Goal: Ask a question: Seek information or help from site administrators or community

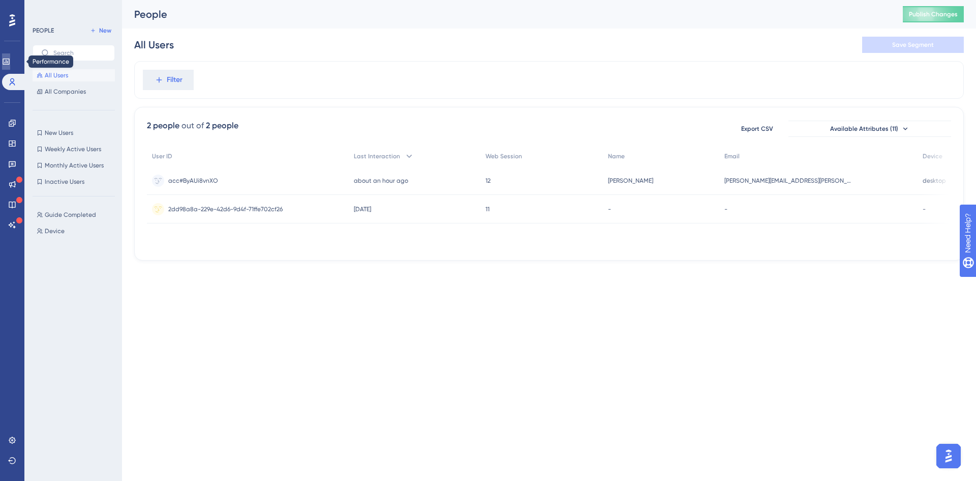
click at [10, 62] on icon at bounding box center [6, 61] width 8 height 8
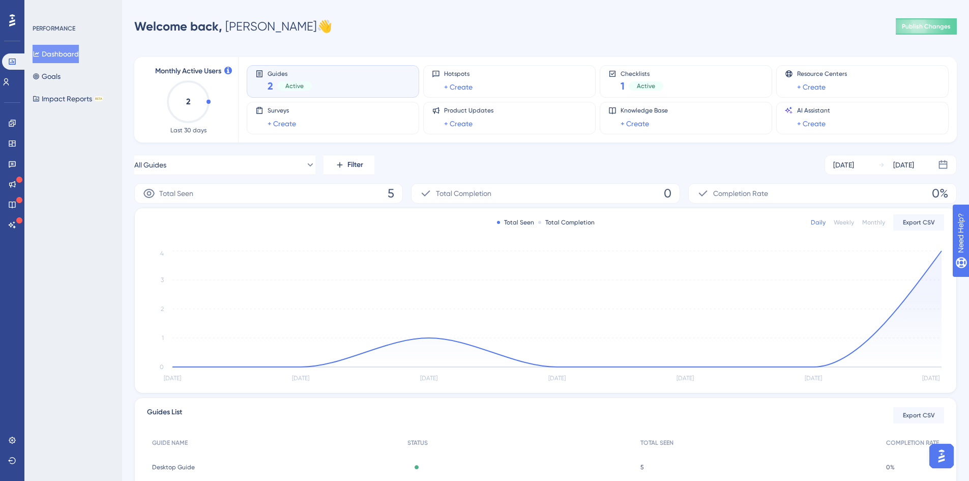
click at [20, 23] on div "Performance Users Engagement Widgets Feedback Product Updates Knowledge Base AI…" at bounding box center [12, 122] width 20 height 221
click at [17, 15] on div at bounding box center [12, 20] width 16 height 16
click at [12, 433] on link at bounding box center [12, 440] width 20 height 16
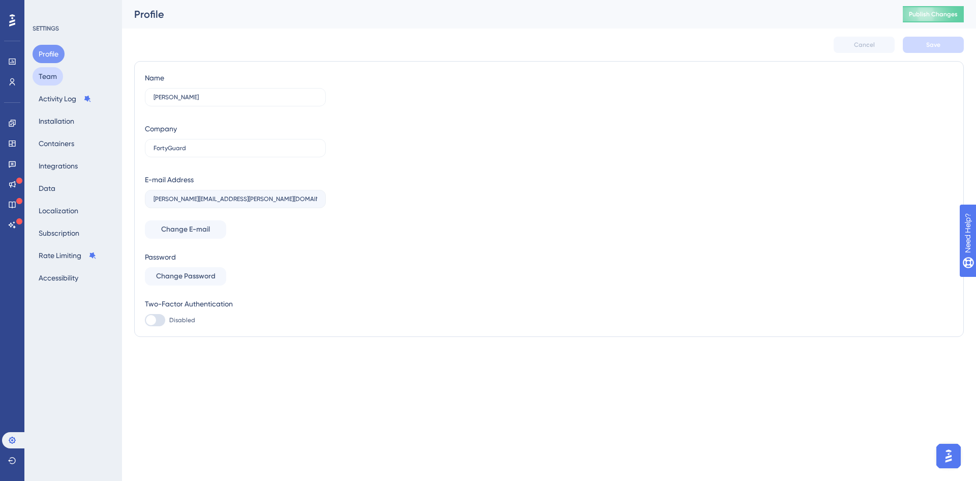
click at [55, 78] on button "Team" at bounding box center [48, 76] width 31 height 18
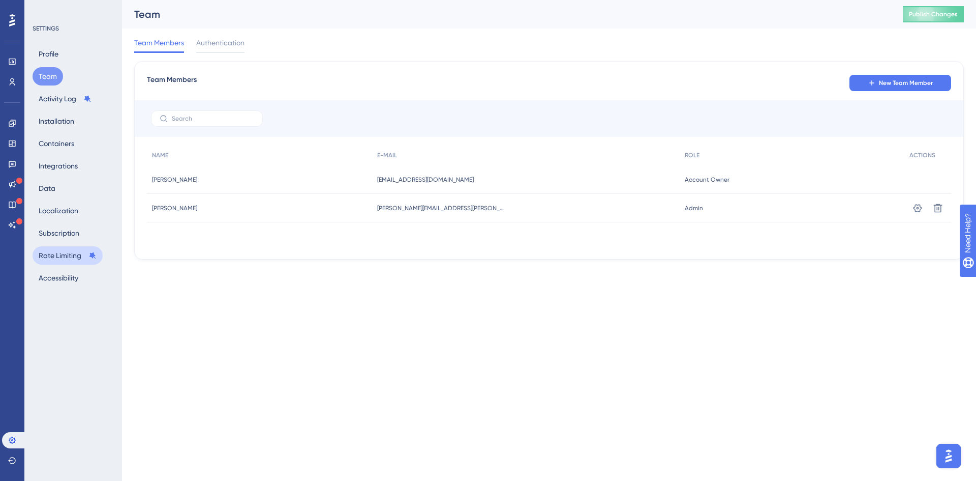
click at [68, 253] on button "Rate Limiting" at bounding box center [68, 255] width 70 height 18
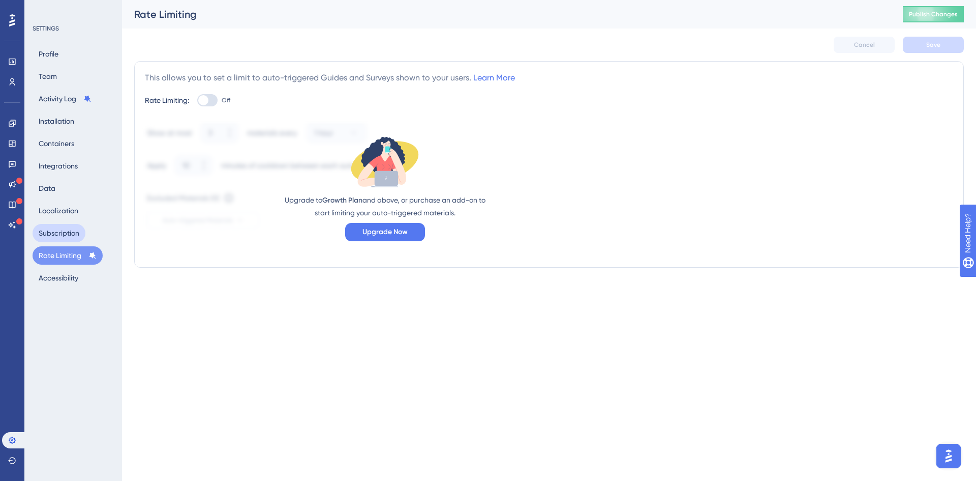
click at [66, 239] on button "Subscription" at bounding box center [59, 233] width 53 height 18
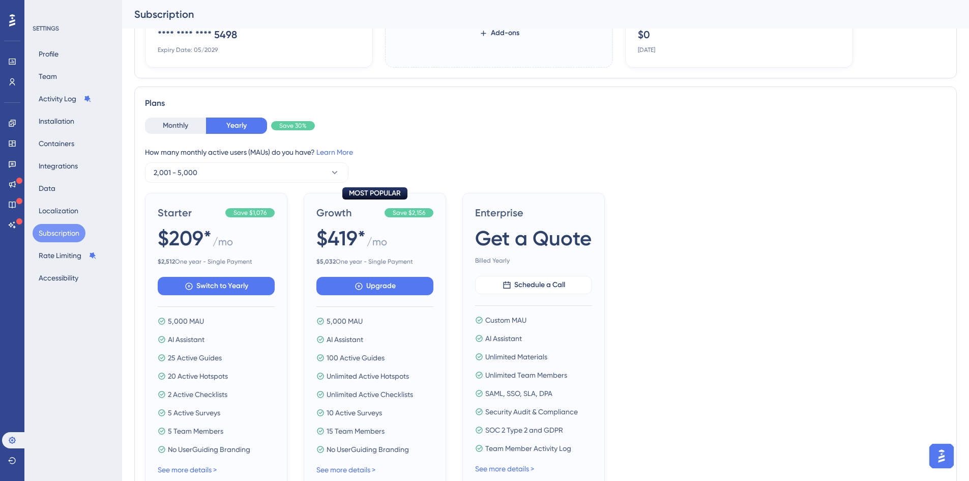
scroll to position [203, 0]
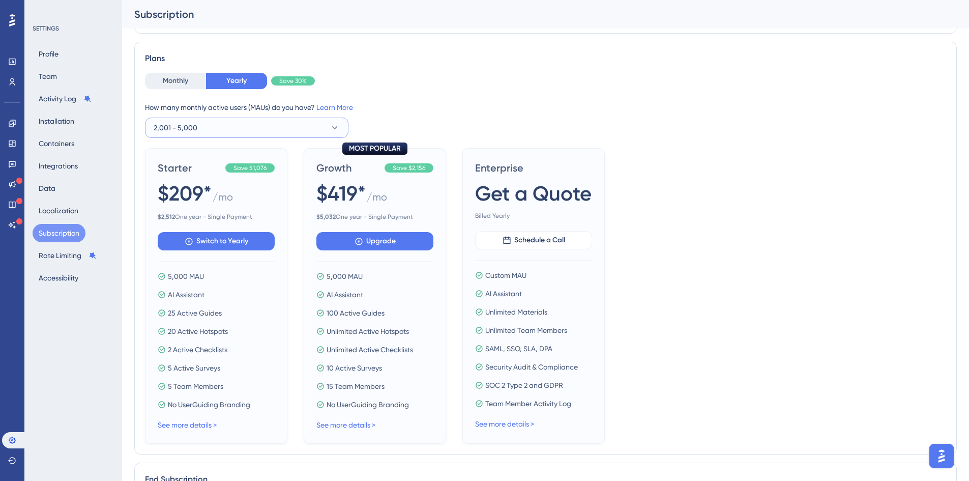
click at [284, 125] on button "2,001 - 5,000" at bounding box center [246, 127] width 203 height 20
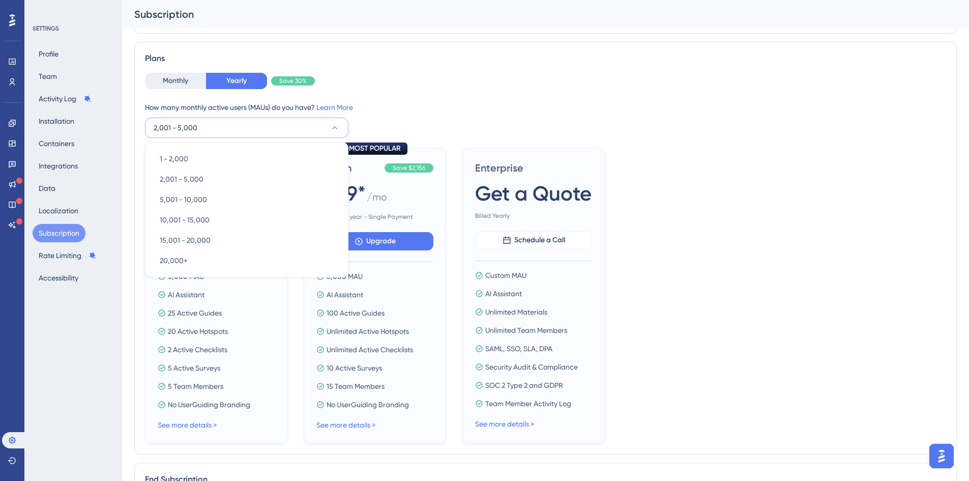
click at [471, 108] on div "How many monthly active users ([PERSON_NAME]) do you have? Learn More" at bounding box center [545, 107] width 801 height 12
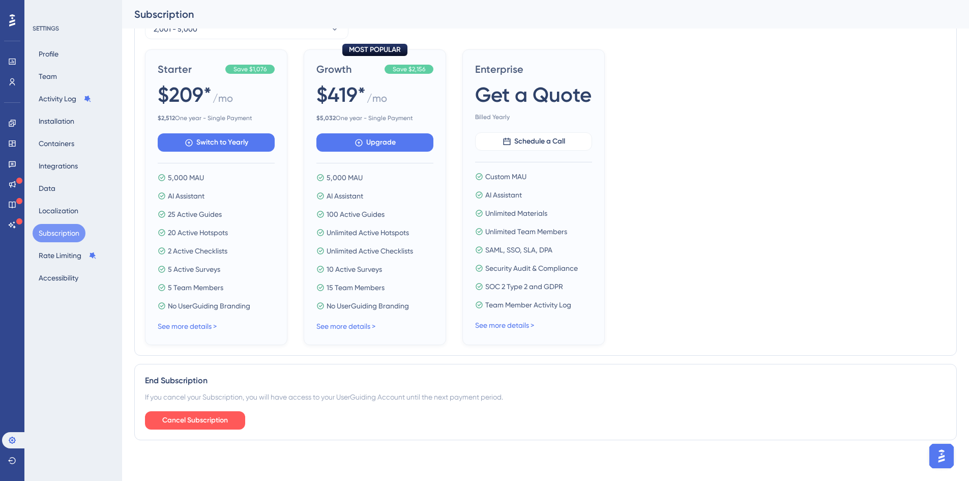
scroll to position [200, 0]
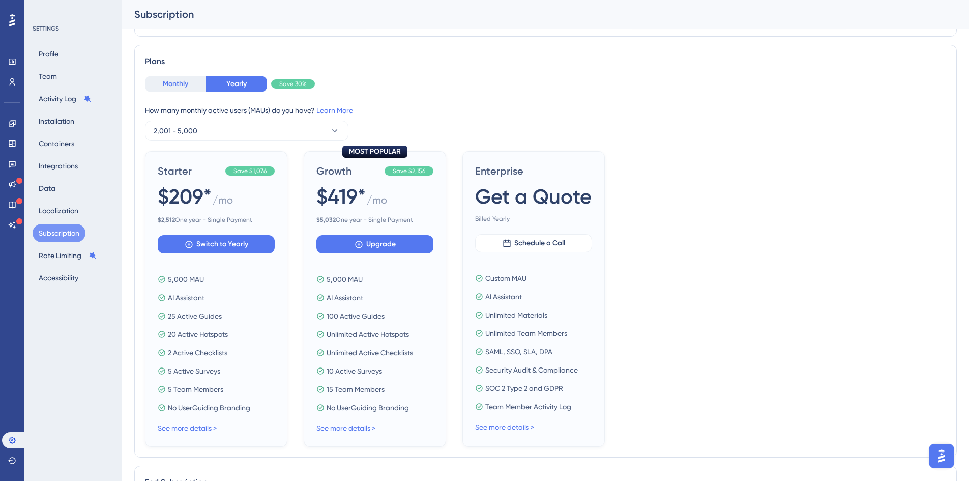
click at [198, 88] on button "Monthly" at bounding box center [175, 84] width 61 height 16
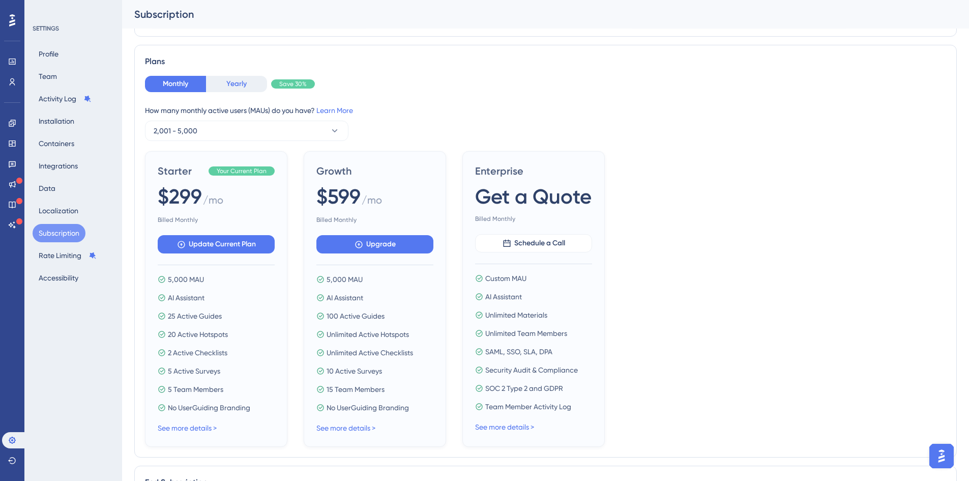
click at [247, 90] on button "Yearly" at bounding box center [236, 84] width 61 height 16
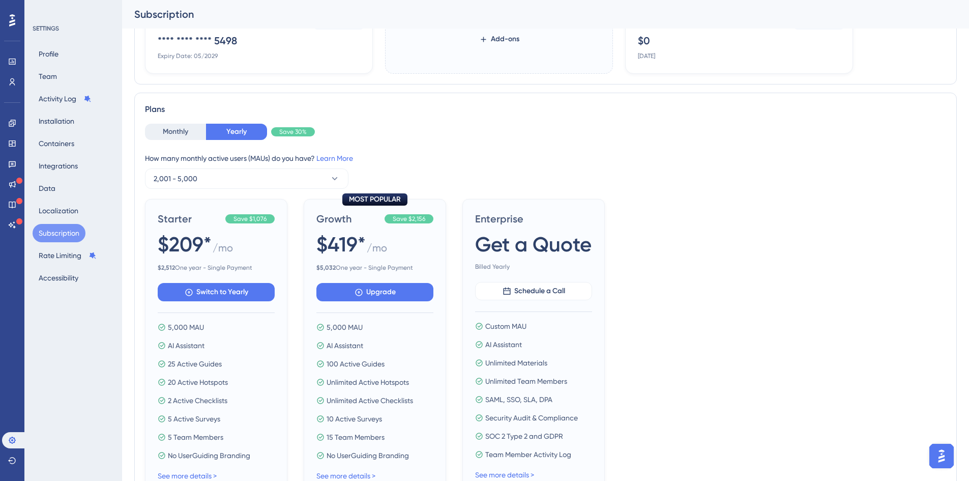
scroll to position [302, 0]
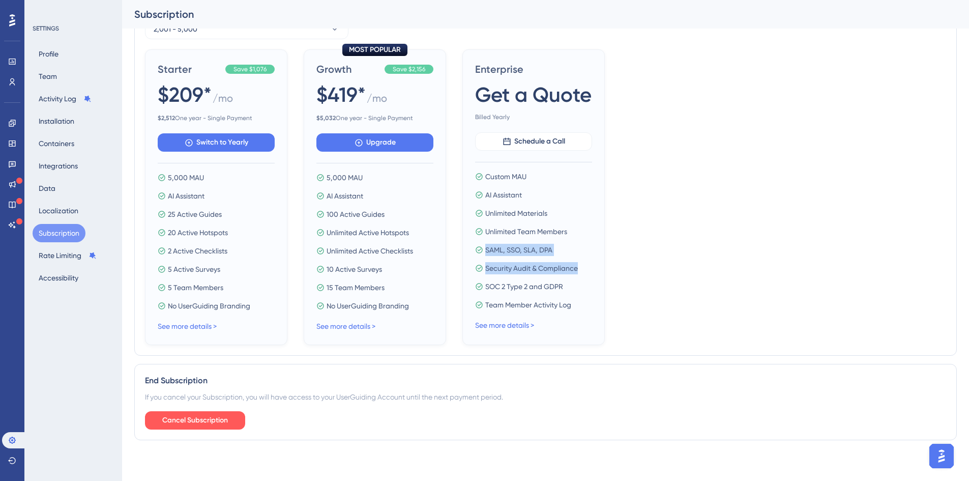
drag, startPoint x: 835, startPoint y: 255, endPoint x: 835, endPoint y: 236, distance: 18.8
click at [835, 236] on div "Starter Save $1,076 $209* / mo $ 2,512 One year - Single Payment Switch to Year…" at bounding box center [545, 196] width 801 height 295
click at [862, 287] on div "Starter Save $1,076 $209* / mo $ 2,512 One year - Single Payment Switch to Year…" at bounding box center [545, 196] width 801 height 295
click at [938, 451] on img "Open AI Assistant Launcher" at bounding box center [941, 456] width 18 height 18
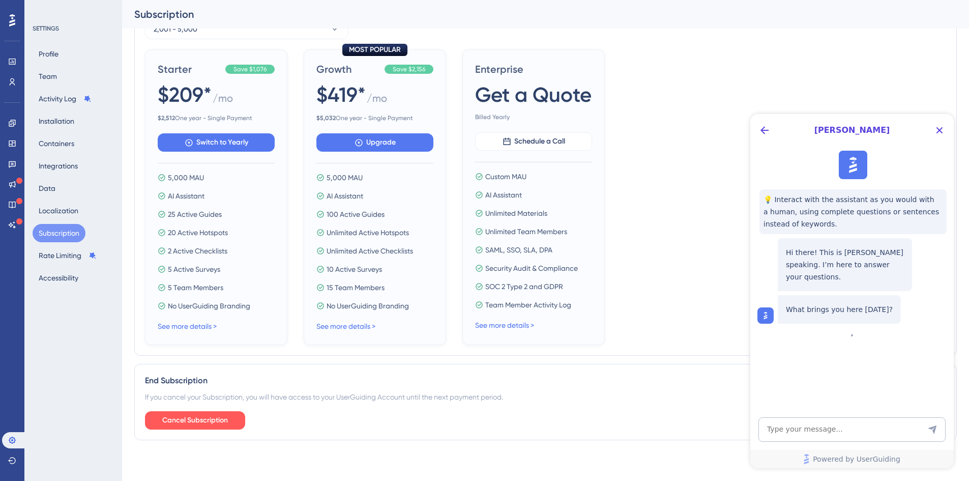
scroll to position [0, 0]
click at [760, 130] on icon "Back Button" at bounding box center [764, 130] width 12 height 12
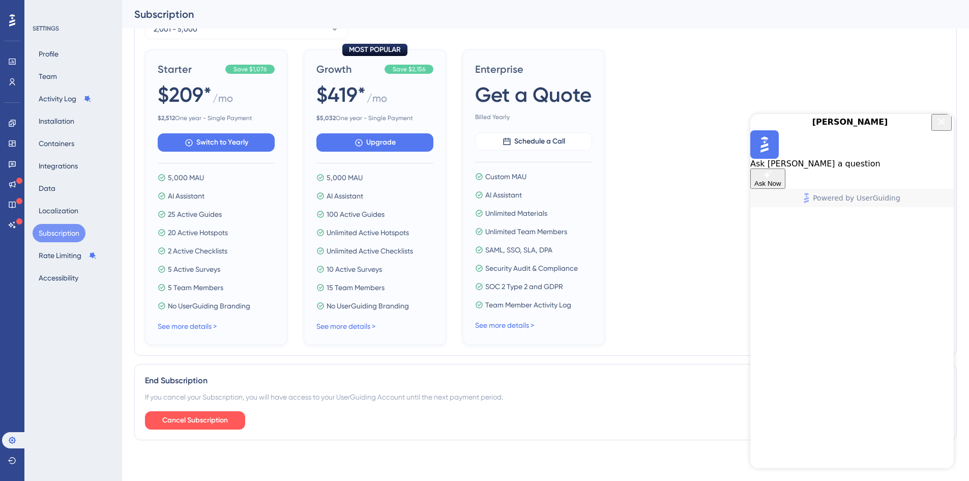
click at [935, 128] on icon "Close Button" at bounding box center [941, 121] width 12 height 12
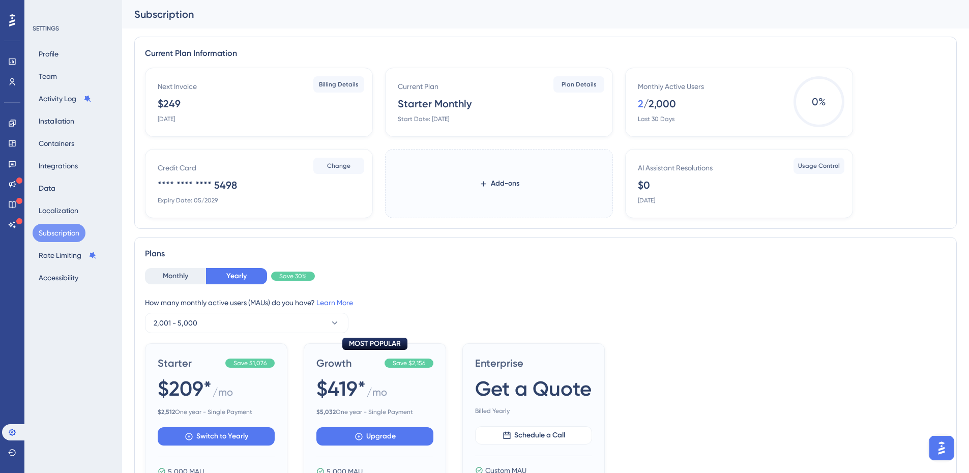
drag, startPoint x: 937, startPoint y: 440, endPoint x: 1862, endPoint y: 865, distance: 1017.6
click at [937, 440] on img "Open AI Assistant Launcher" at bounding box center [941, 448] width 18 height 18
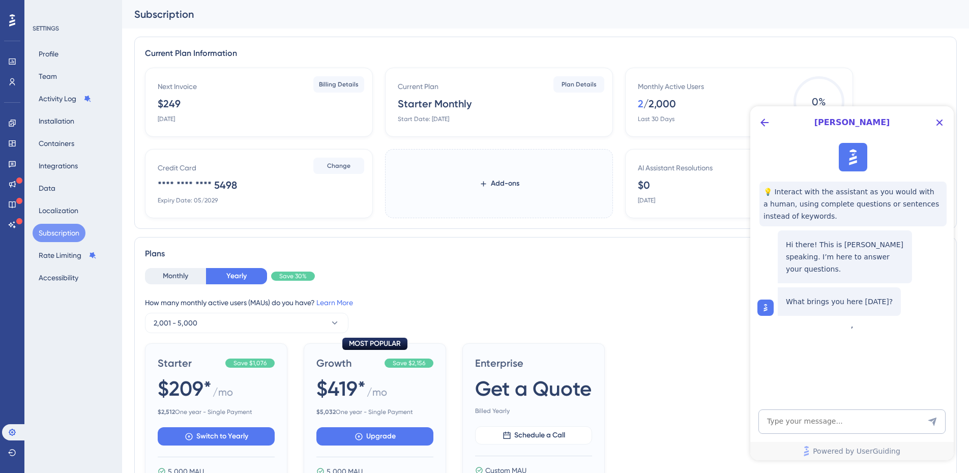
click at [942, 119] on icon "Close Button" at bounding box center [939, 122] width 12 height 12
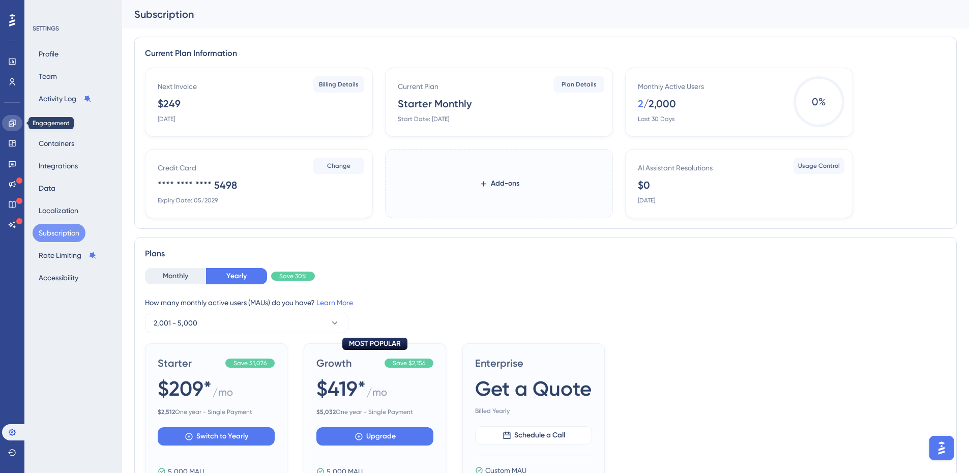
click at [12, 115] on link at bounding box center [12, 123] width 20 height 16
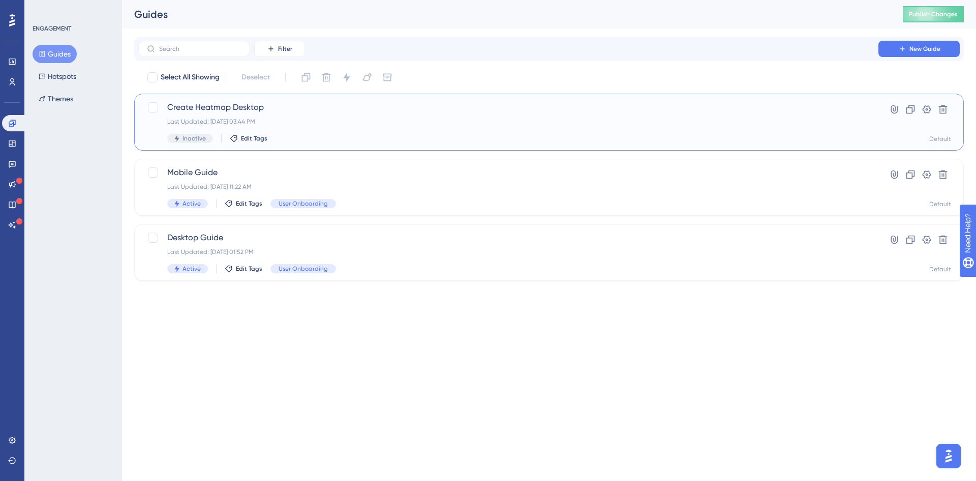
click at [423, 122] on div "Last Updated: [DATE] 03:44 PM" at bounding box center [508, 121] width 682 height 8
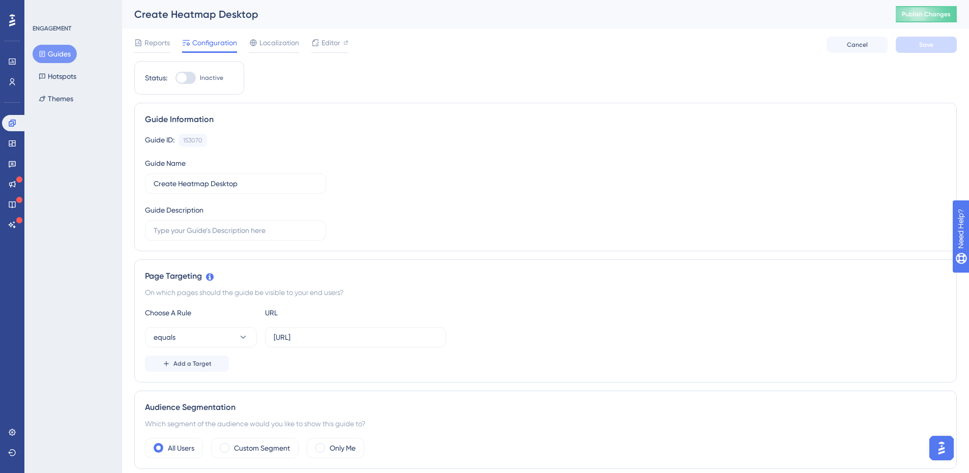
click at [185, 77] on div at bounding box center [181, 78] width 10 height 10
click at [175, 78] on input "Inactive" at bounding box center [175, 78] width 1 height 1
checkbox input "true"
click at [901, 43] on button "Save" at bounding box center [926, 45] width 61 height 16
click at [919, 14] on button "Publish Changes" at bounding box center [926, 14] width 61 height 16
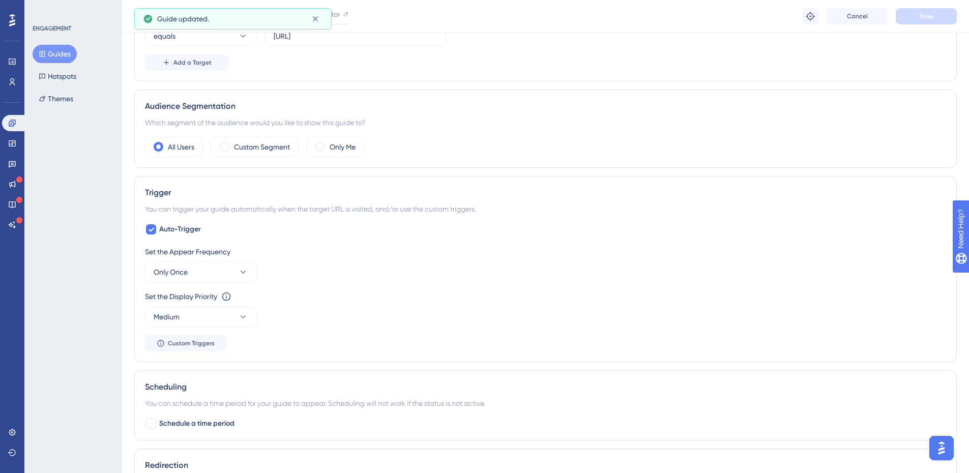
scroll to position [356, 0]
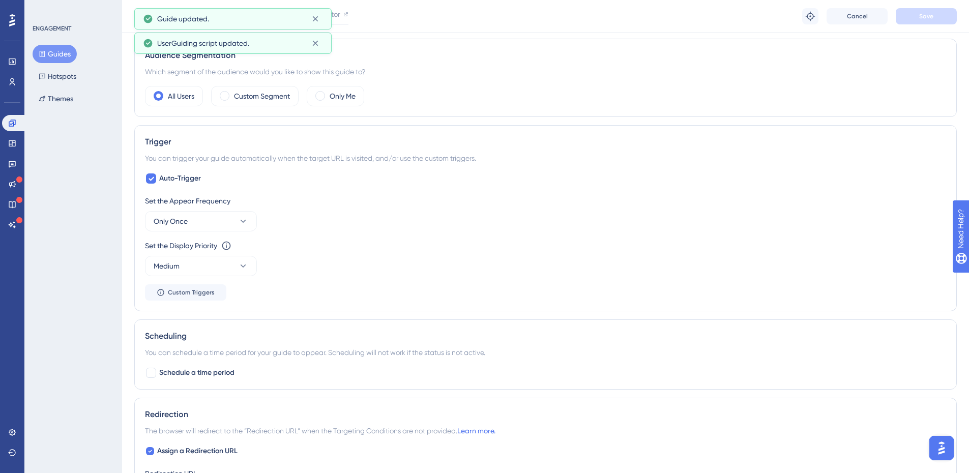
click at [150, 179] on icon at bounding box center [151, 179] width 6 height 4
checkbox input "false"
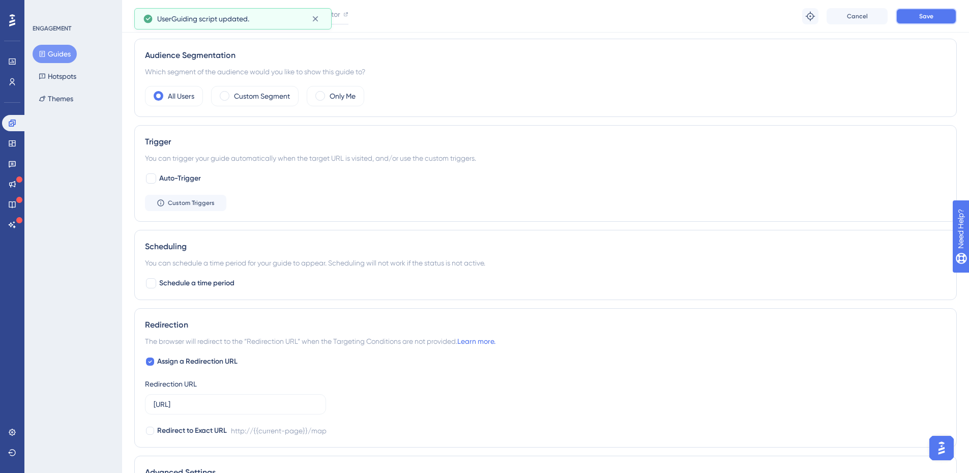
click at [928, 15] on span "Save" at bounding box center [926, 16] width 14 height 8
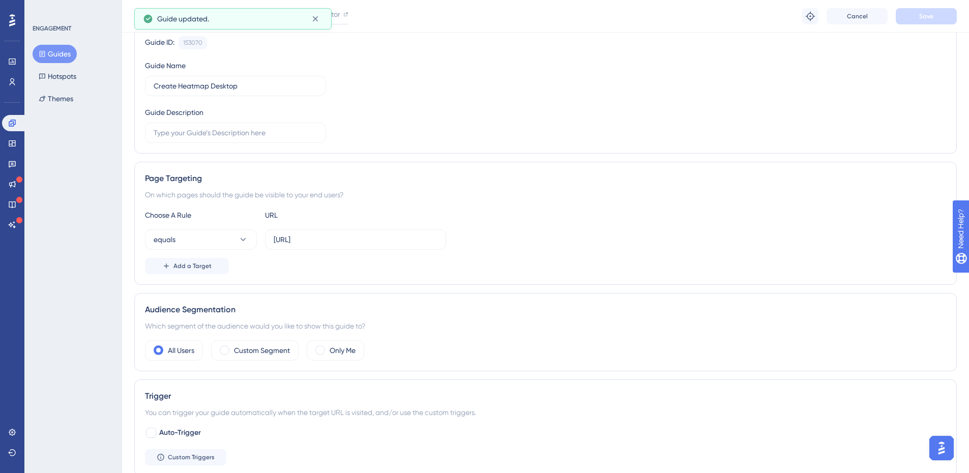
scroll to position [0, 0]
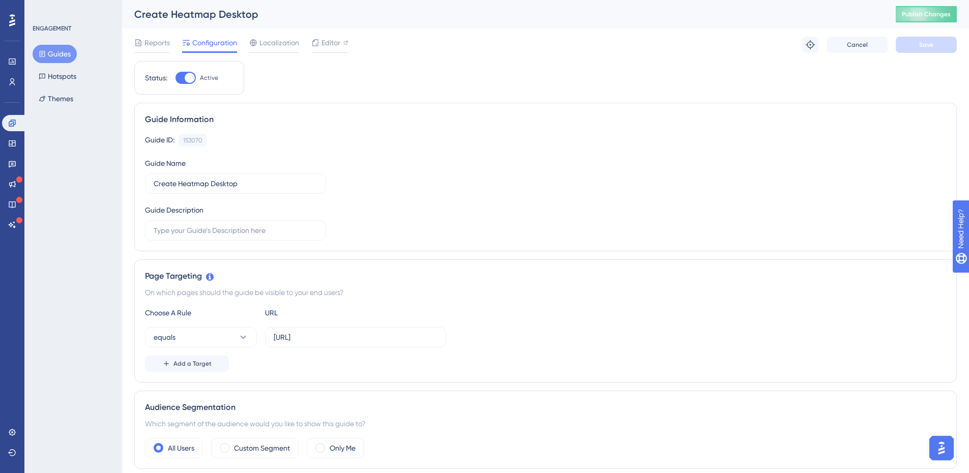
click at [288, 45] on span "Localization" at bounding box center [279, 43] width 40 height 12
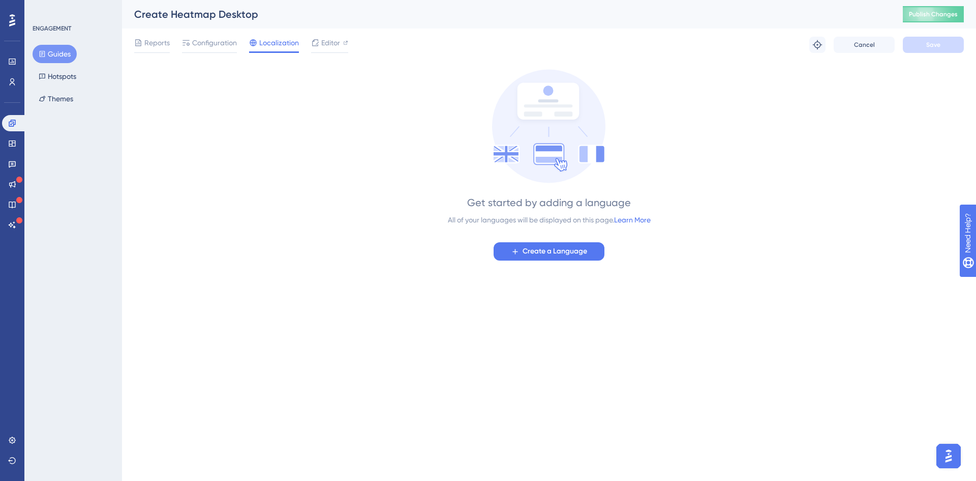
click at [226, 44] on span "Configuration" at bounding box center [214, 43] width 45 height 12
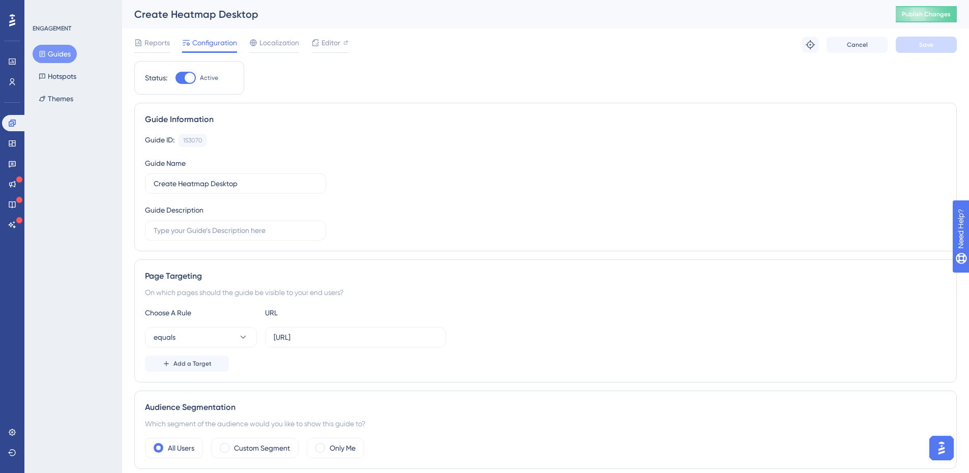
click at [144, 45] on span "Reports" at bounding box center [156, 43] width 25 height 12
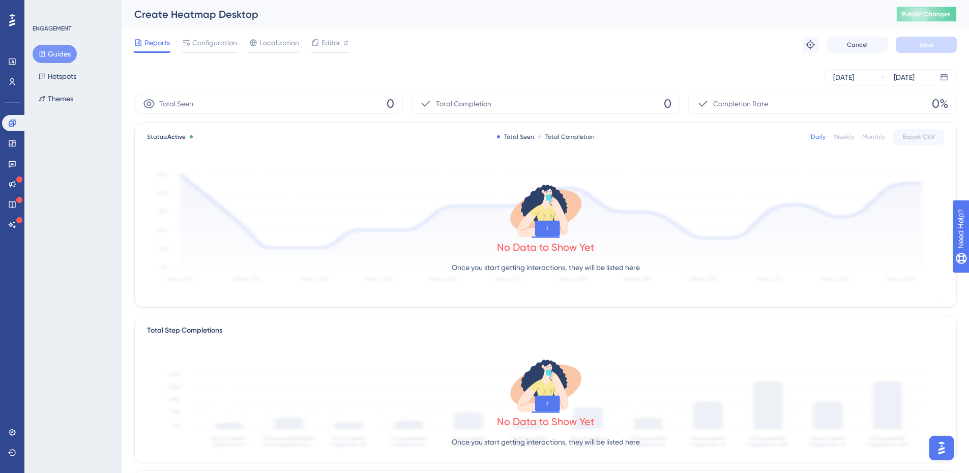
click at [909, 15] on button "Publish Changes" at bounding box center [926, 14] width 61 height 16
click at [213, 45] on span "Configuration" at bounding box center [214, 43] width 45 height 12
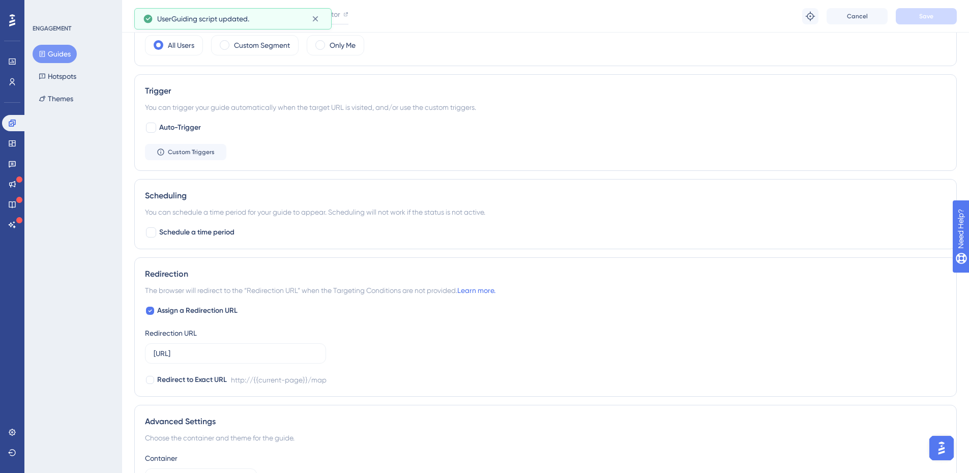
scroll to position [509, 0]
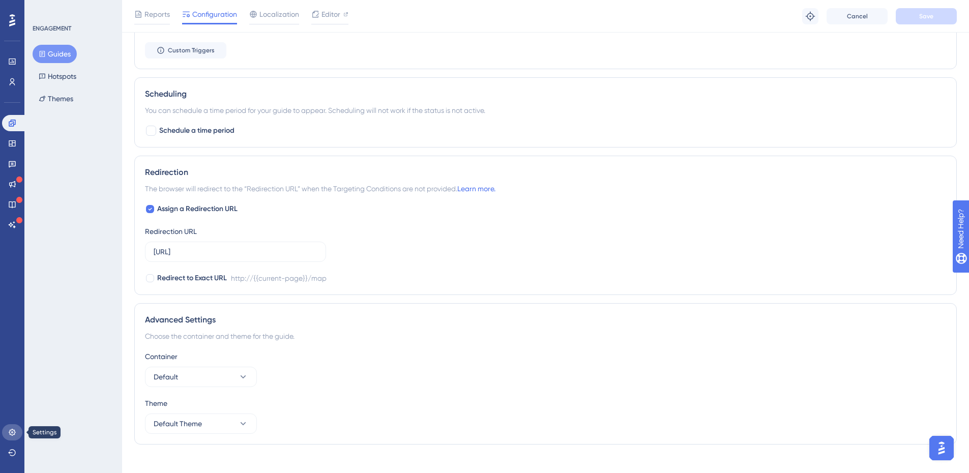
click at [14, 429] on icon at bounding box center [12, 432] width 8 height 8
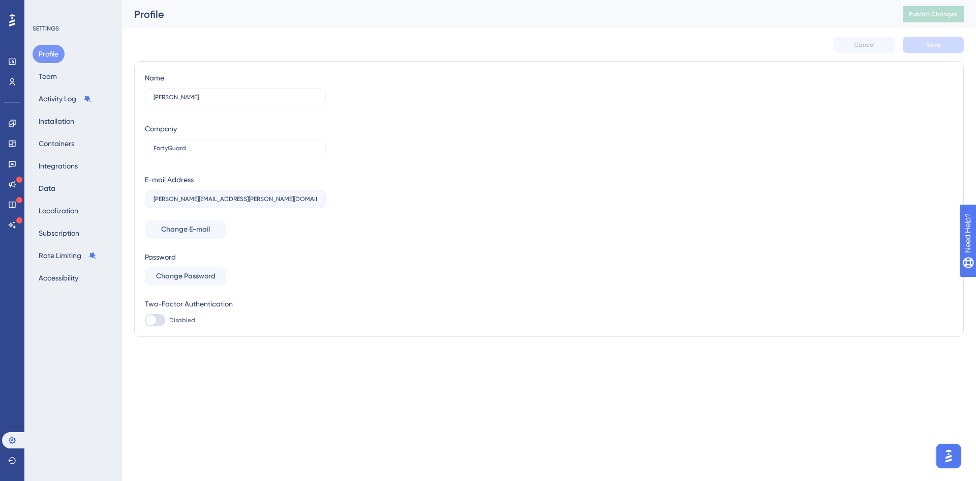
click at [53, 264] on div "Profile Team Activity Log Installation Containers Integrations Data Localizatio…" at bounding box center [74, 166] width 82 height 242
click at [55, 272] on button "Accessibility" at bounding box center [59, 278] width 52 height 18
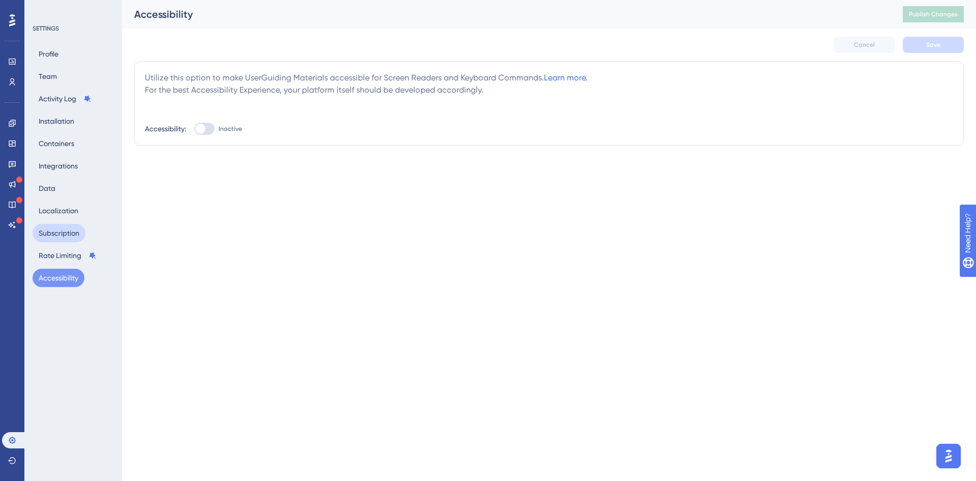
click at [64, 228] on button "Subscription" at bounding box center [59, 233] width 53 height 18
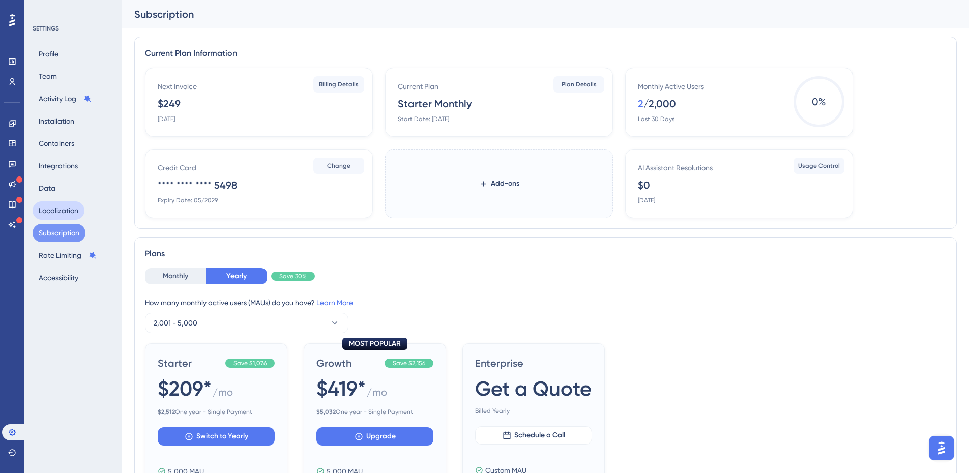
click at [63, 212] on button "Localization" at bounding box center [59, 210] width 52 height 18
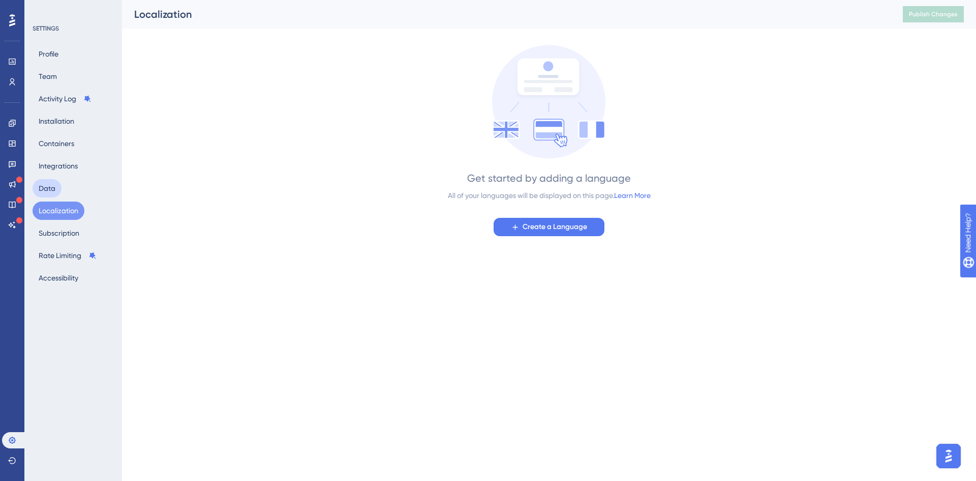
click at [50, 187] on button "Data" at bounding box center [47, 188] width 29 height 18
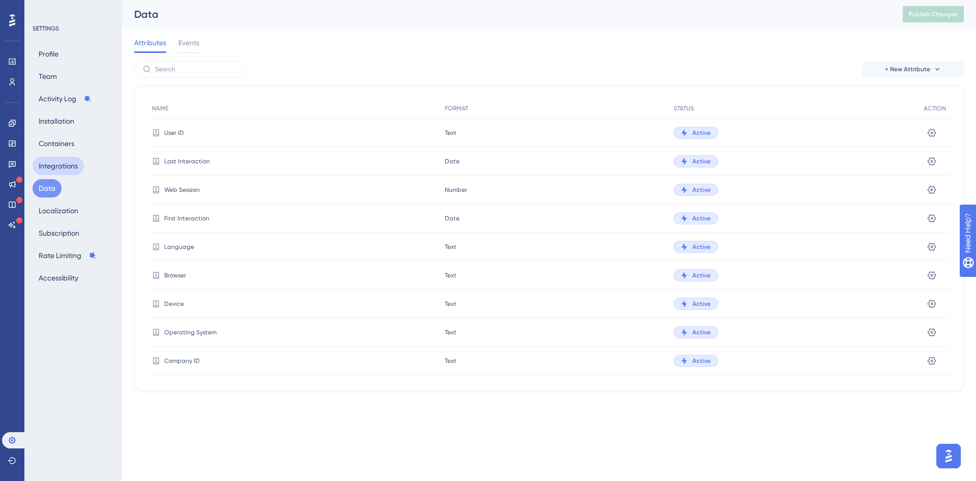
click at [59, 167] on button "Integrations" at bounding box center [58, 166] width 51 height 18
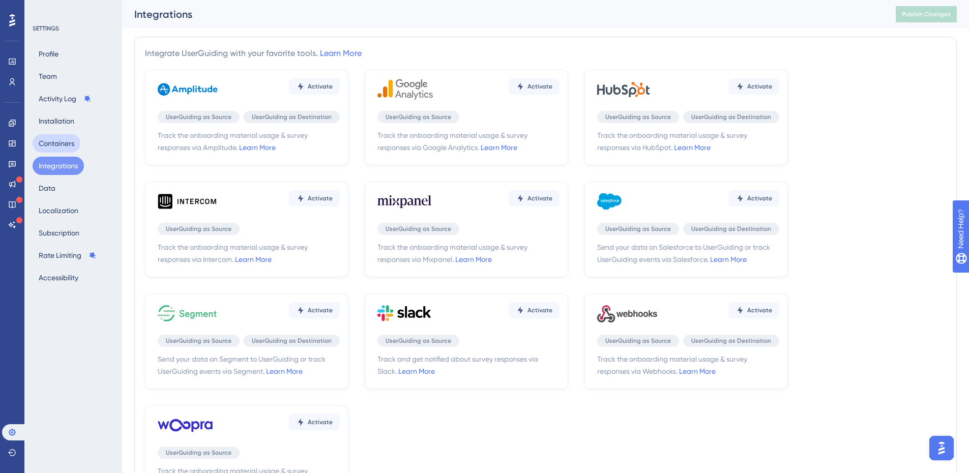
click at [55, 137] on button "Containers" at bounding box center [57, 143] width 48 height 18
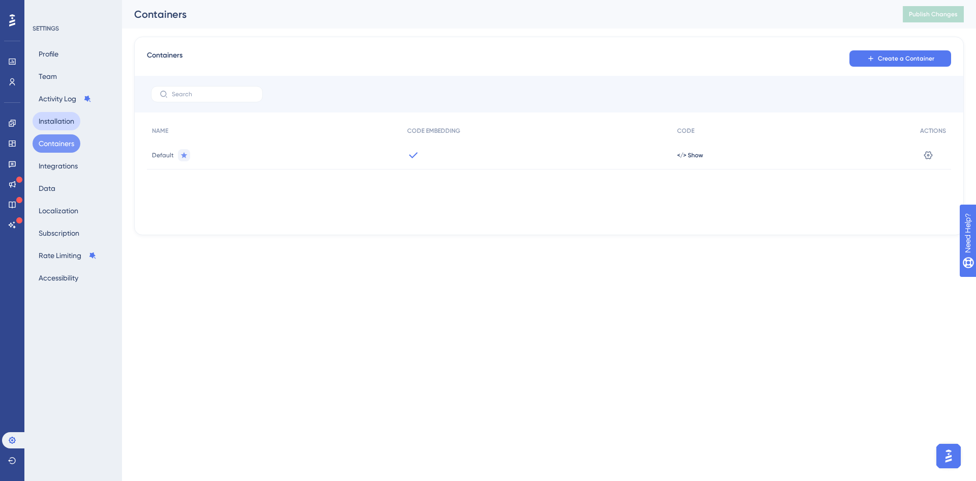
click at [57, 124] on button "Installation" at bounding box center [57, 121] width 48 height 18
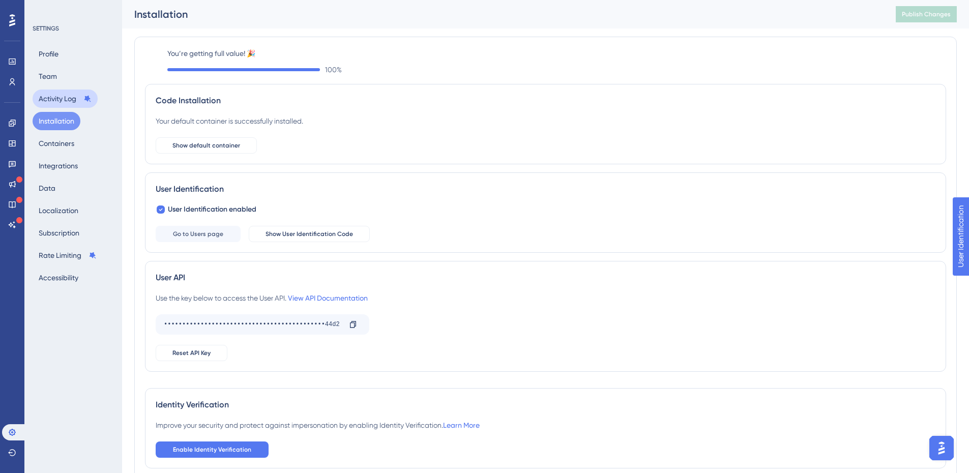
click at [57, 105] on button "Activity Log" at bounding box center [65, 99] width 65 height 18
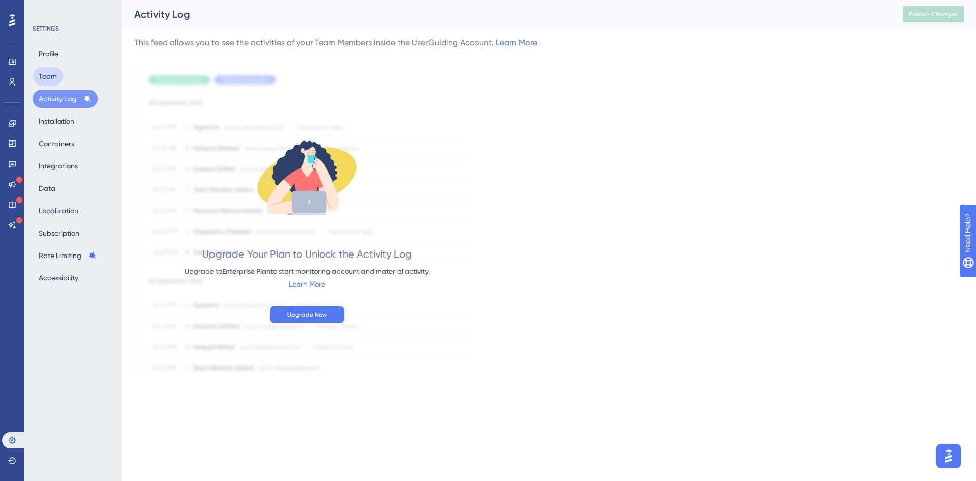
click at [49, 80] on button "Team" at bounding box center [48, 76] width 31 height 18
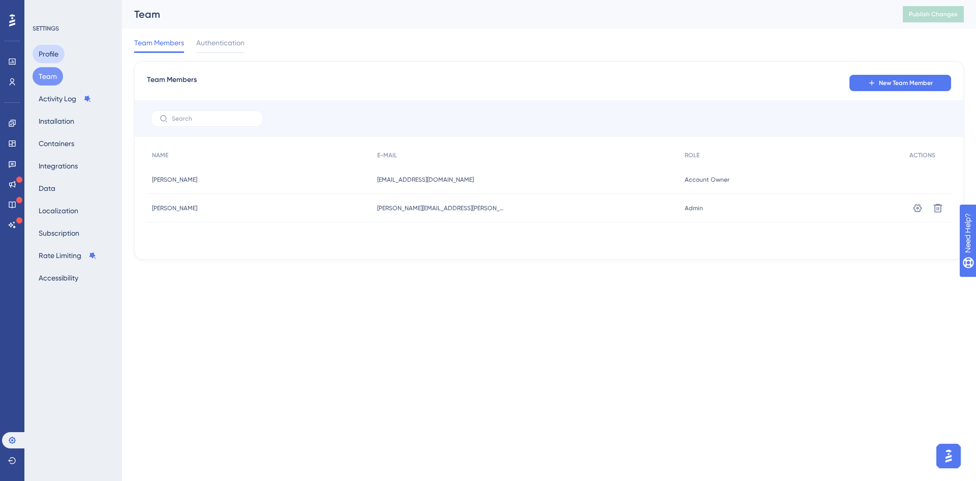
click at [52, 54] on button "Profile" at bounding box center [49, 54] width 32 height 18
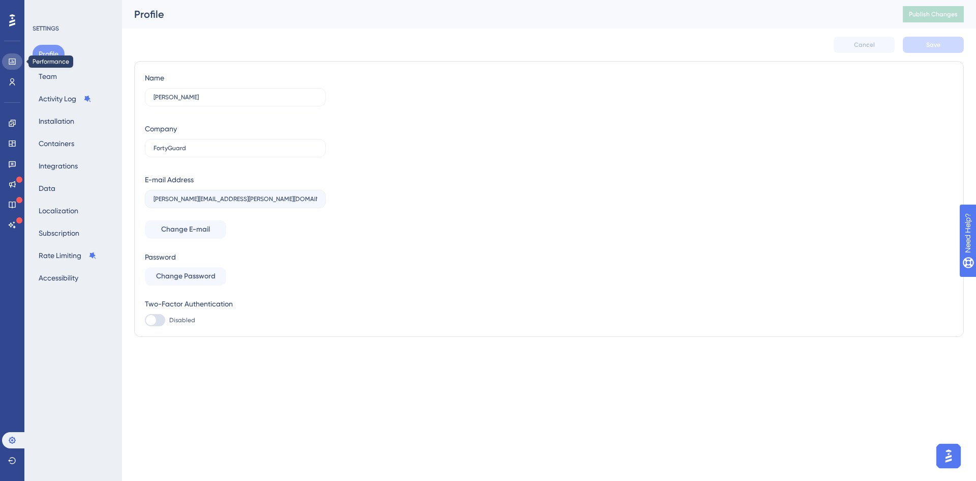
click at [13, 59] on icon at bounding box center [12, 61] width 8 height 8
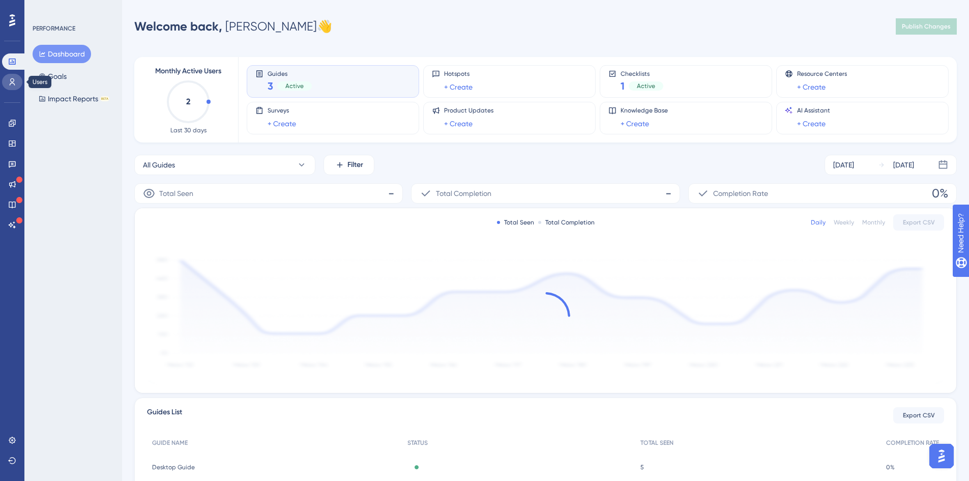
click at [12, 85] on icon at bounding box center [12, 82] width 8 height 8
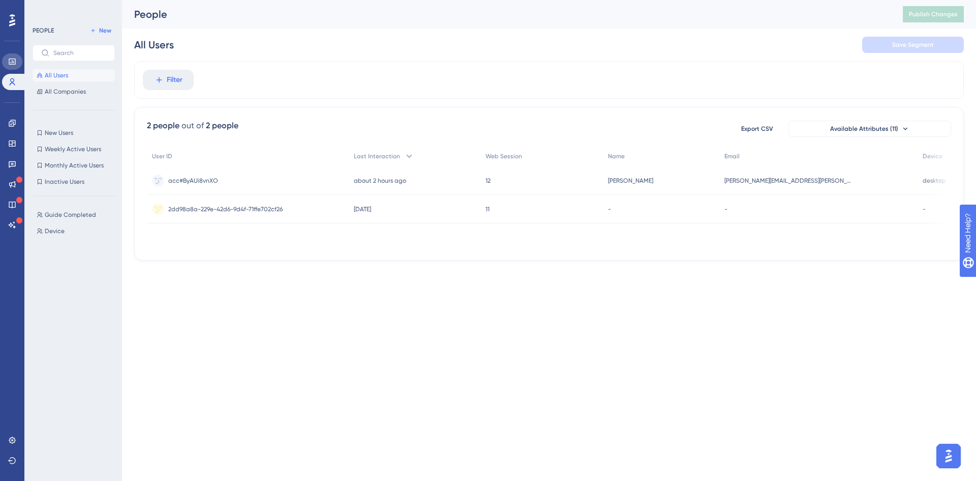
click at [14, 59] on icon at bounding box center [12, 61] width 8 height 8
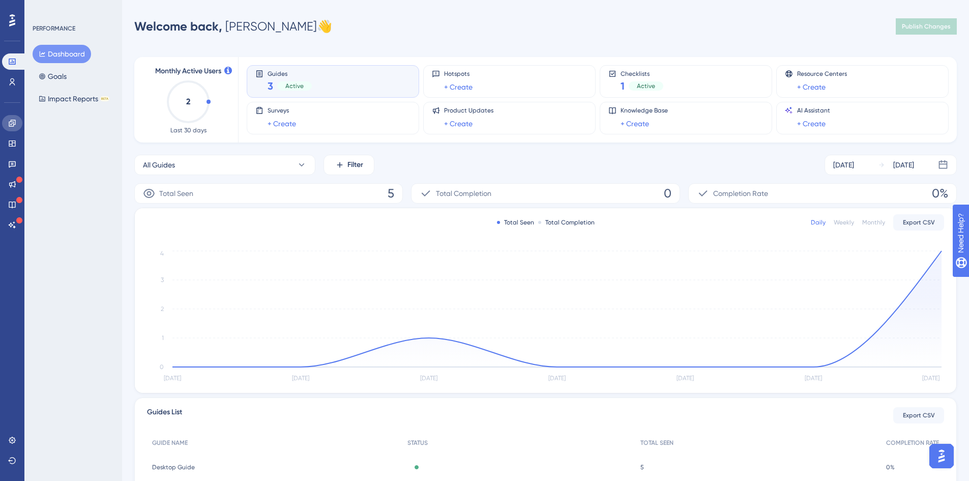
click at [5, 116] on link at bounding box center [12, 123] width 20 height 16
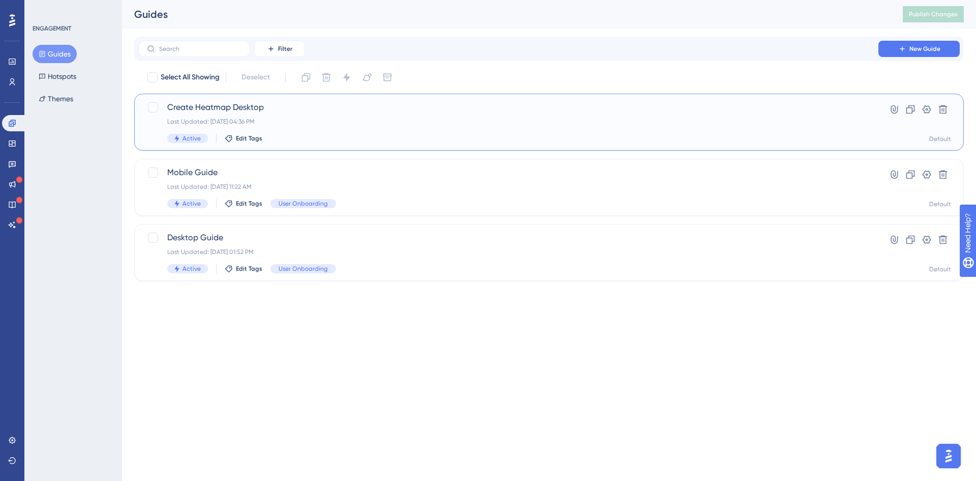
click at [501, 132] on div "Create Heatmap Desktop Last Updated: [DATE] 04:36 PM Active Edit Tags" at bounding box center [508, 122] width 682 height 42
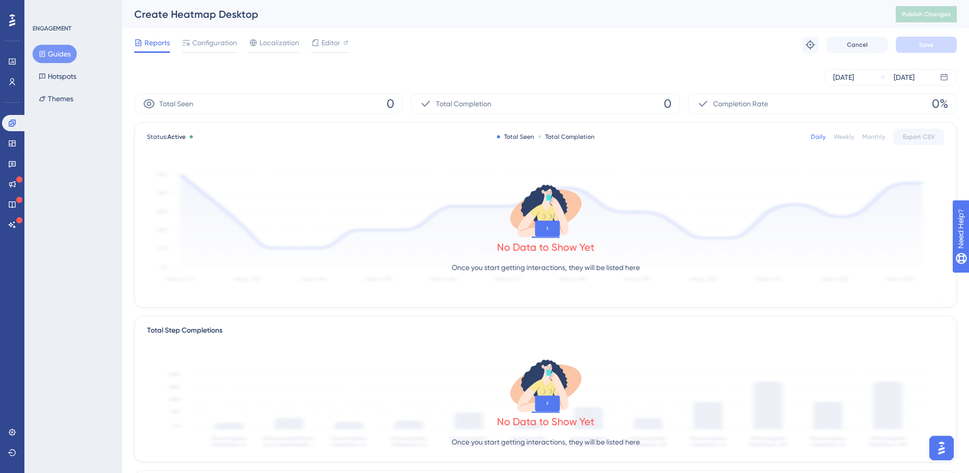
click at [224, 45] on span "Configuration" at bounding box center [214, 43] width 45 height 12
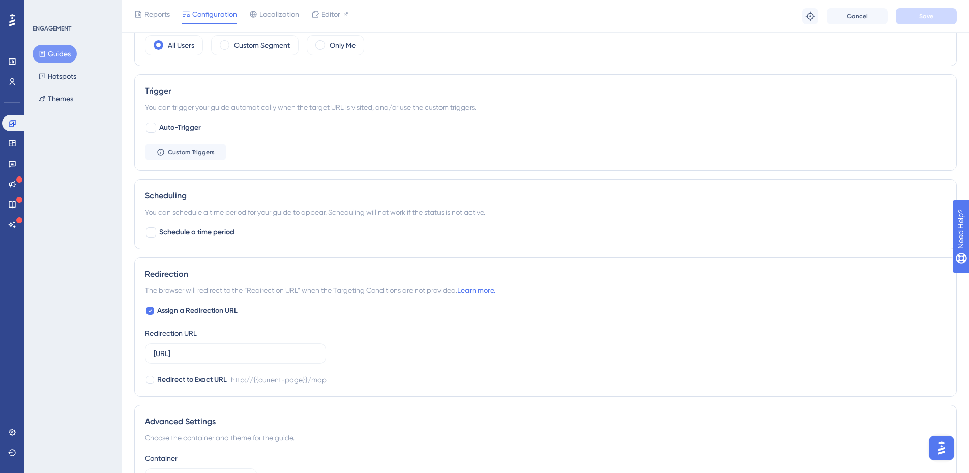
scroll to position [521, 0]
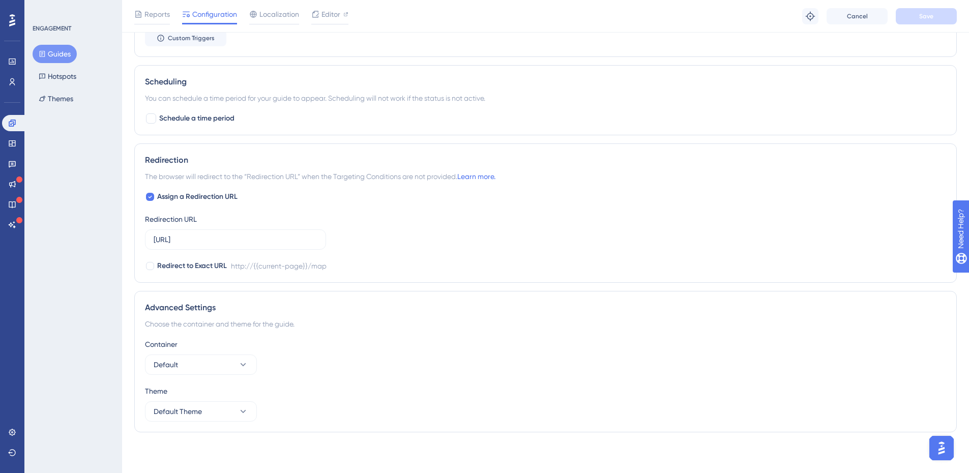
click at [286, 10] on span "Localization" at bounding box center [279, 14] width 40 height 12
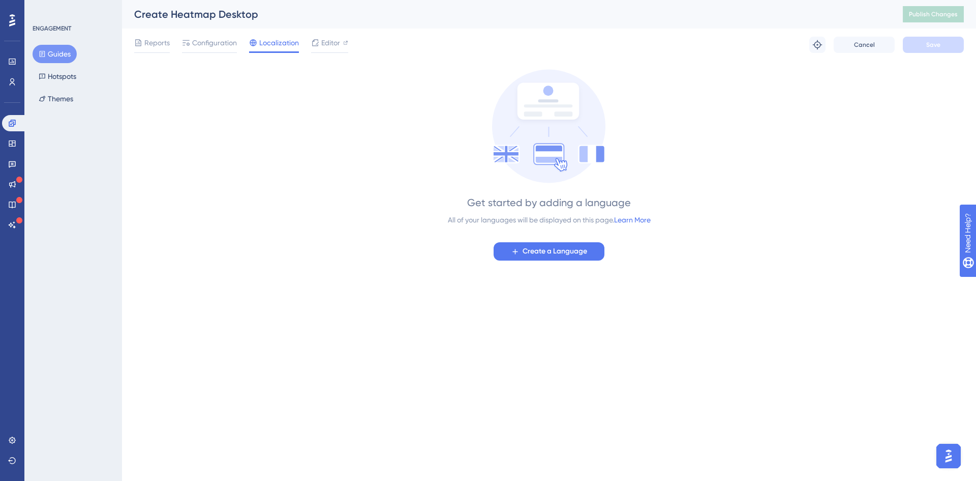
click at [225, 44] on span "Configuration" at bounding box center [214, 43] width 45 height 12
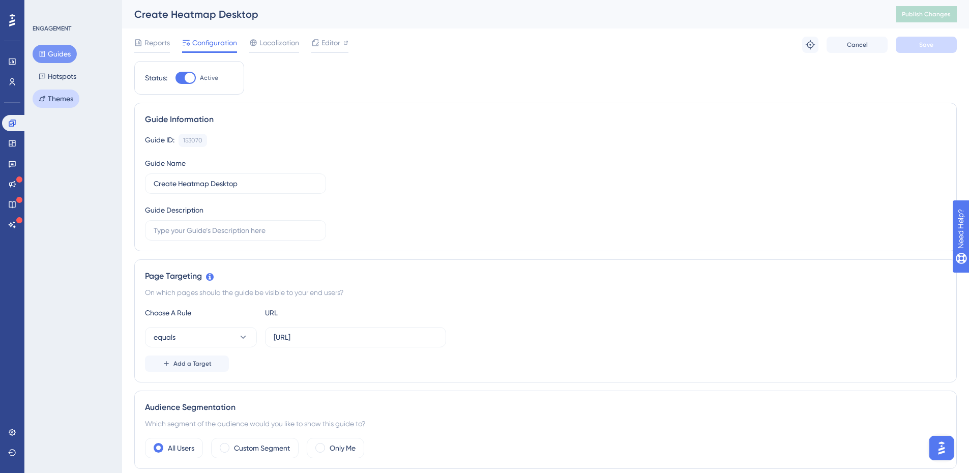
click at [50, 97] on button "Themes" at bounding box center [56, 99] width 47 height 18
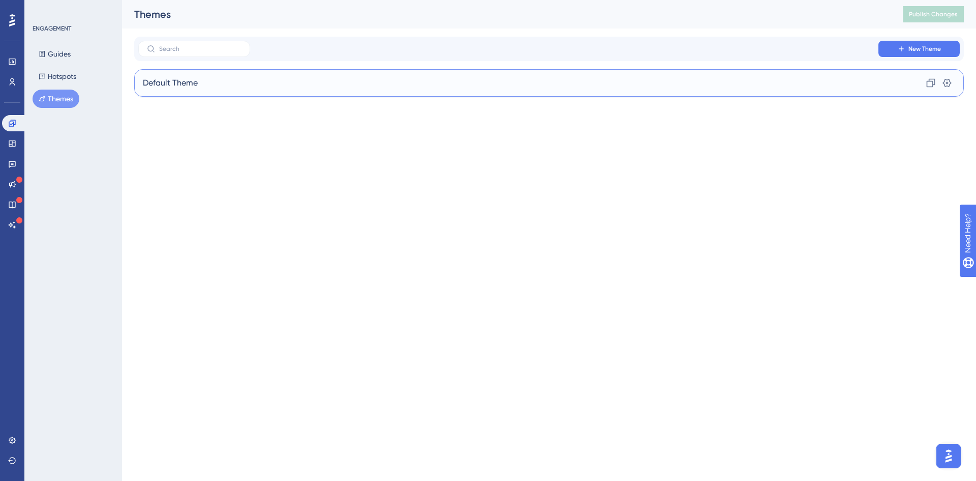
click at [228, 82] on div "Default Theme Clone Settings" at bounding box center [549, 82] width 830 height 27
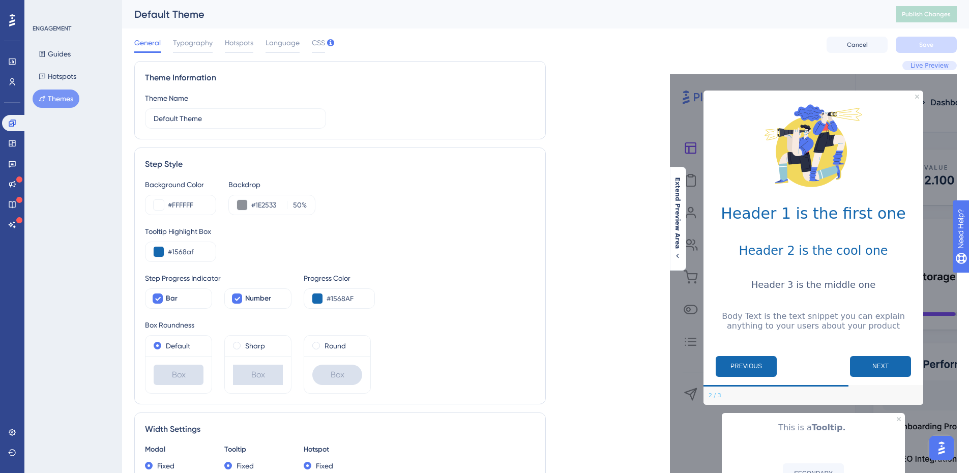
click at [188, 40] on span "Typography" at bounding box center [193, 43] width 40 height 12
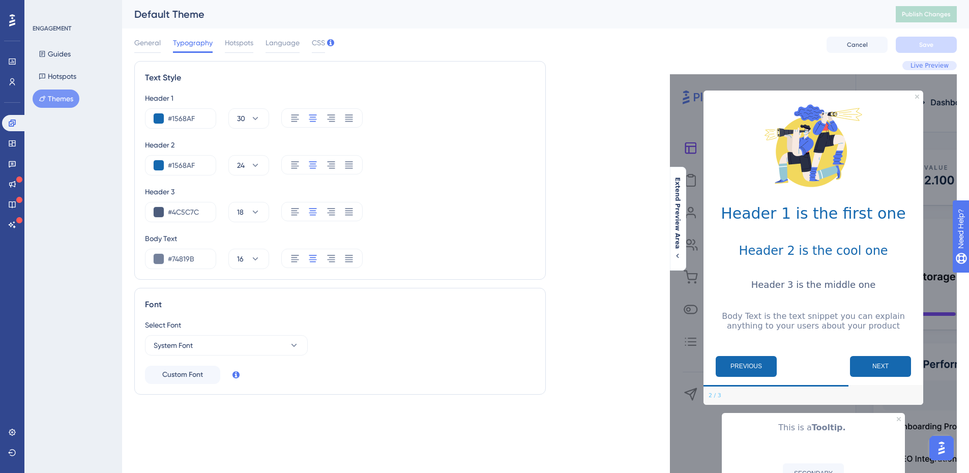
click at [232, 47] on span "Hotspots" at bounding box center [239, 43] width 28 height 12
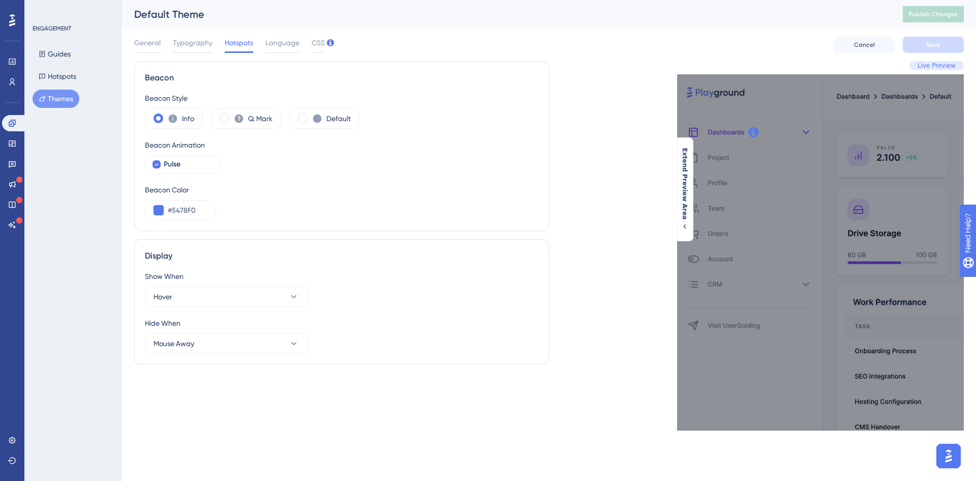
click at [277, 43] on span "Language" at bounding box center [282, 43] width 34 height 12
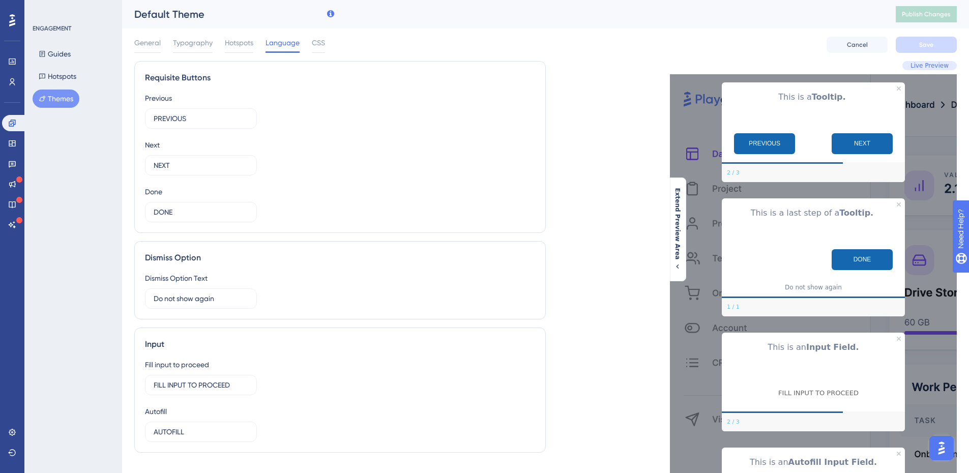
click at [324, 39] on div "General Typography Hotspots Language CSS Cancel Save" at bounding box center [545, 44] width 822 height 33
click at [320, 42] on span "CSS" at bounding box center [318, 43] width 13 height 12
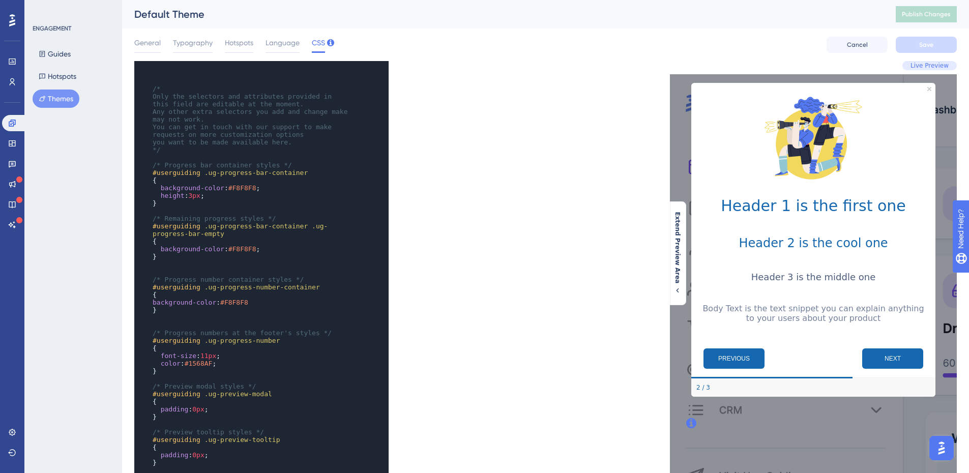
click at [150, 48] on span "General" at bounding box center [147, 43] width 26 height 12
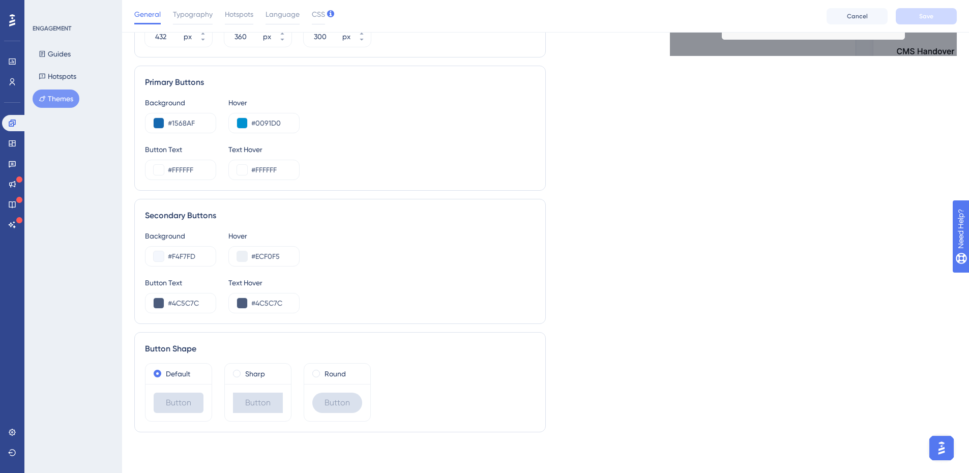
scroll to position [323, 0]
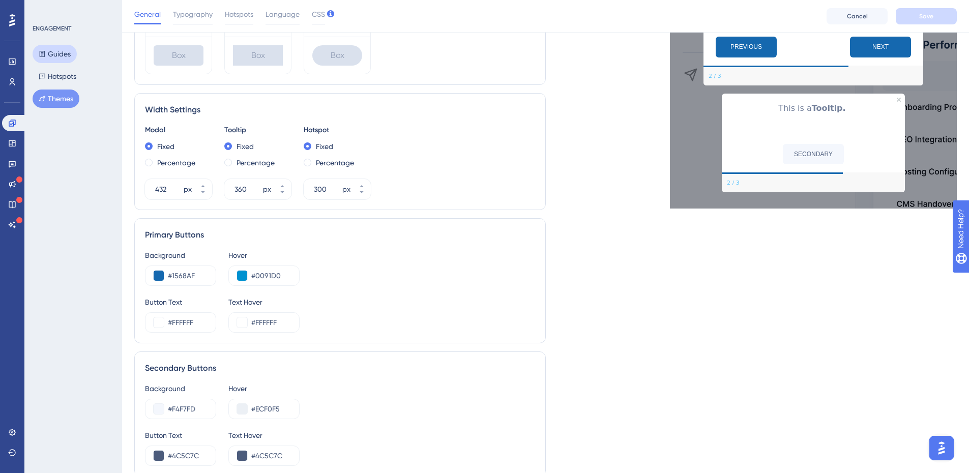
click at [67, 61] on button "Guides" at bounding box center [55, 54] width 44 height 18
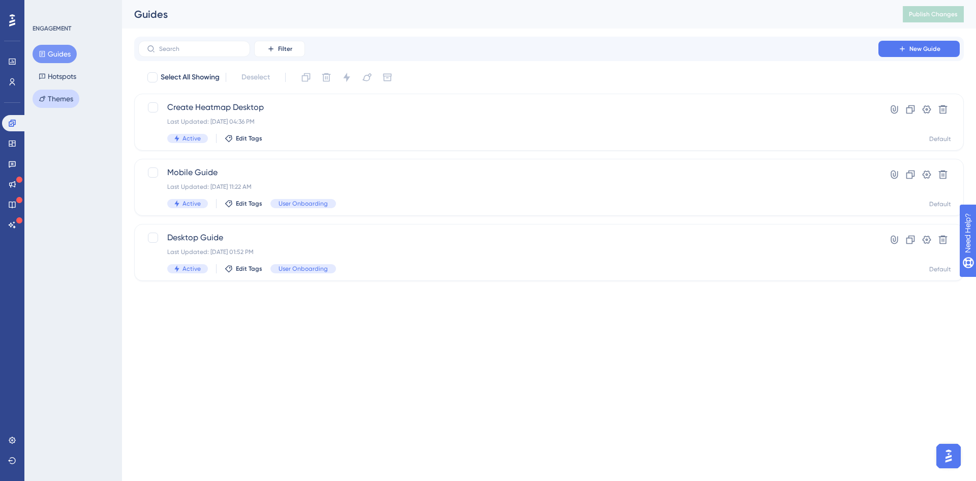
click at [61, 93] on button "Themes" at bounding box center [56, 99] width 47 height 18
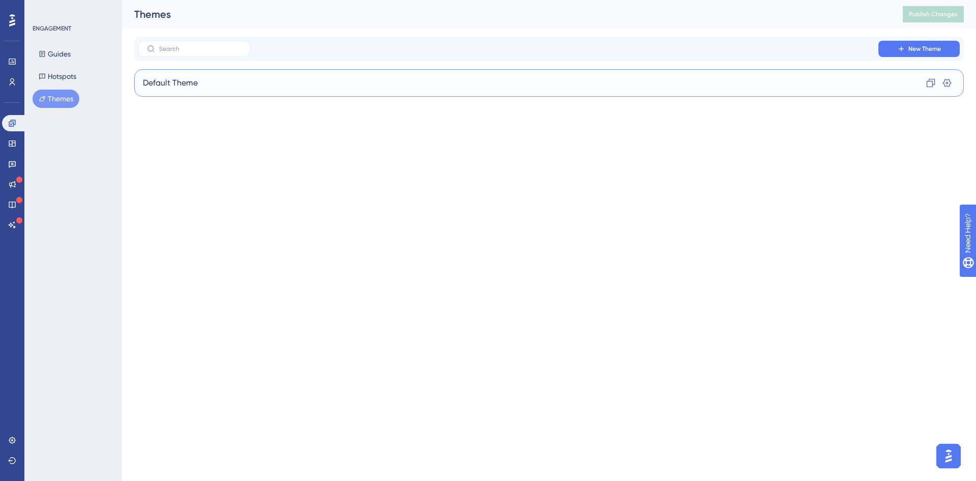
click at [268, 73] on div "Default Theme Clone Settings" at bounding box center [549, 82] width 830 height 27
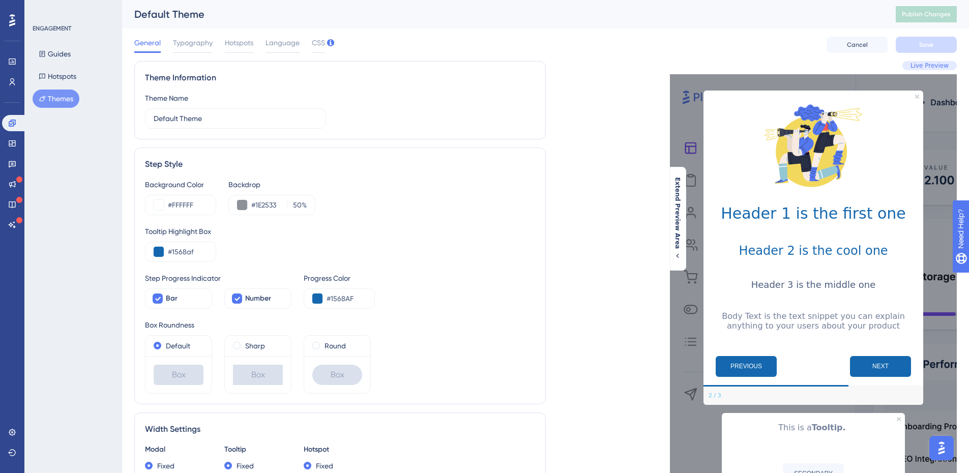
click at [196, 50] on div "Typography" at bounding box center [193, 45] width 40 height 16
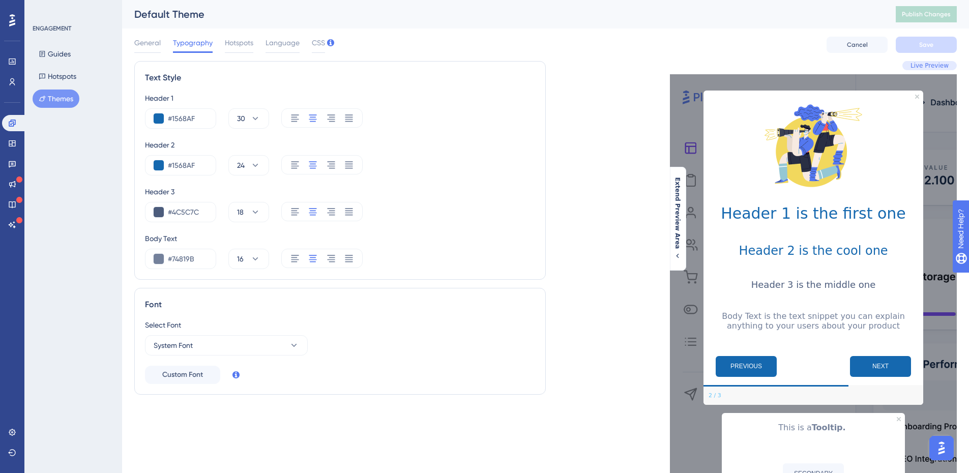
click at [232, 47] on span "Hotspots" at bounding box center [239, 43] width 28 height 12
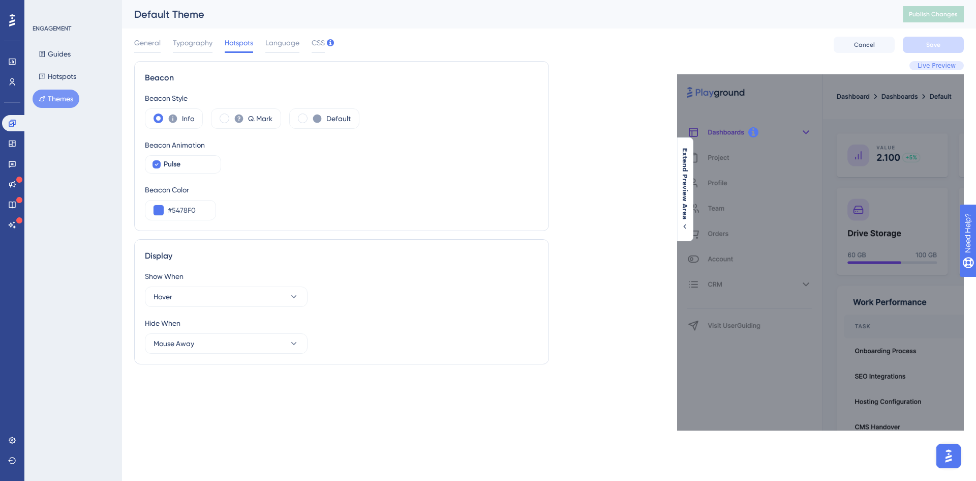
click at [280, 48] on span "Language" at bounding box center [282, 43] width 34 height 12
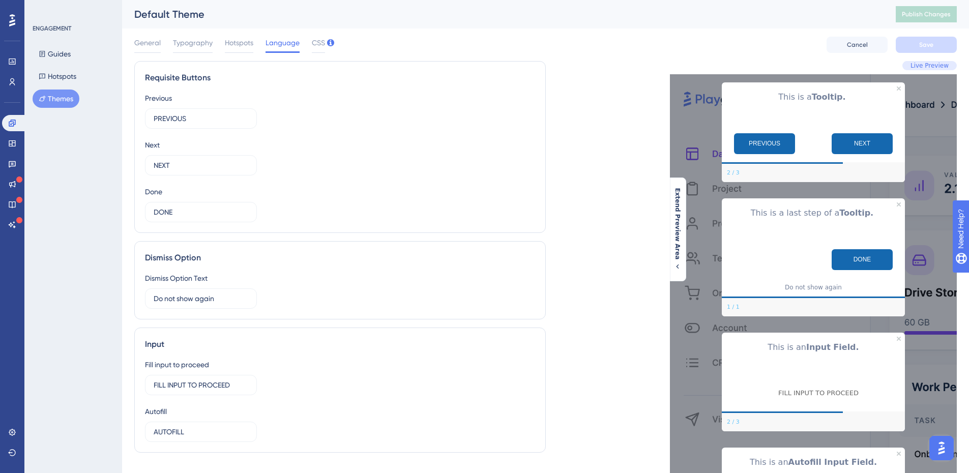
click at [312, 41] on span "CSS" at bounding box center [318, 43] width 13 height 12
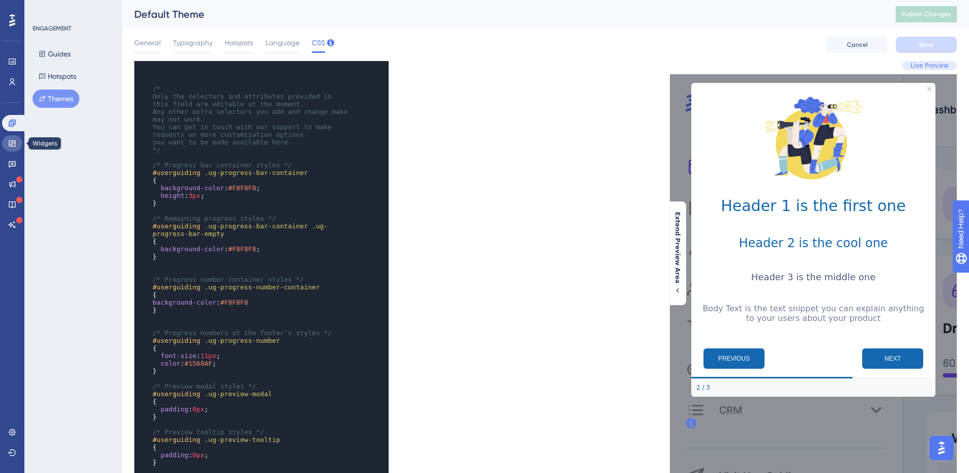
click at [18, 143] on link at bounding box center [12, 143] width 20 height 16
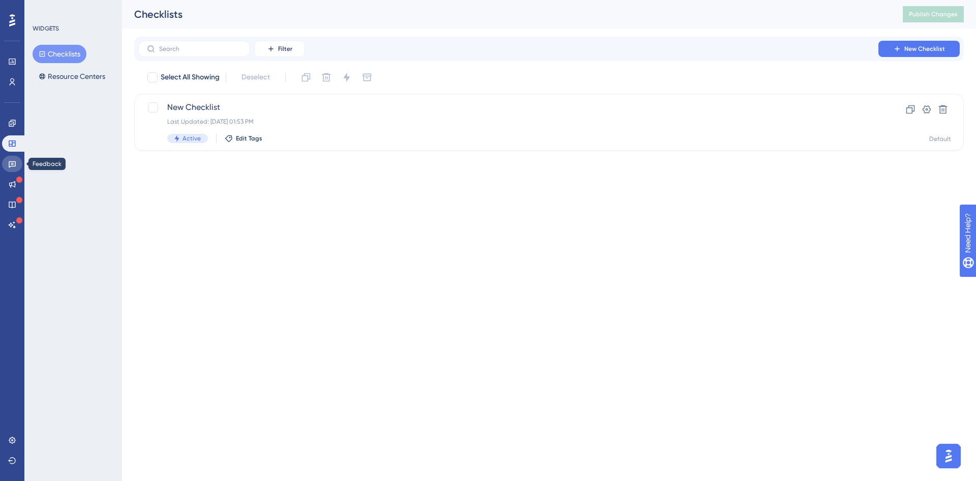
click at [15, 160] on icon at bounding box center [12, 164] width 8 height 8
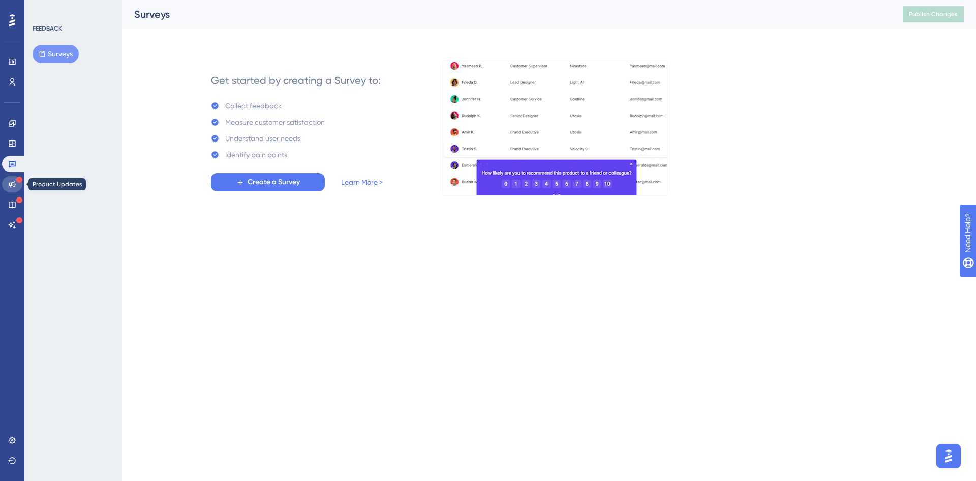
click at [11, 185] on icon at bounding box center [12, 184] width 7 height 7
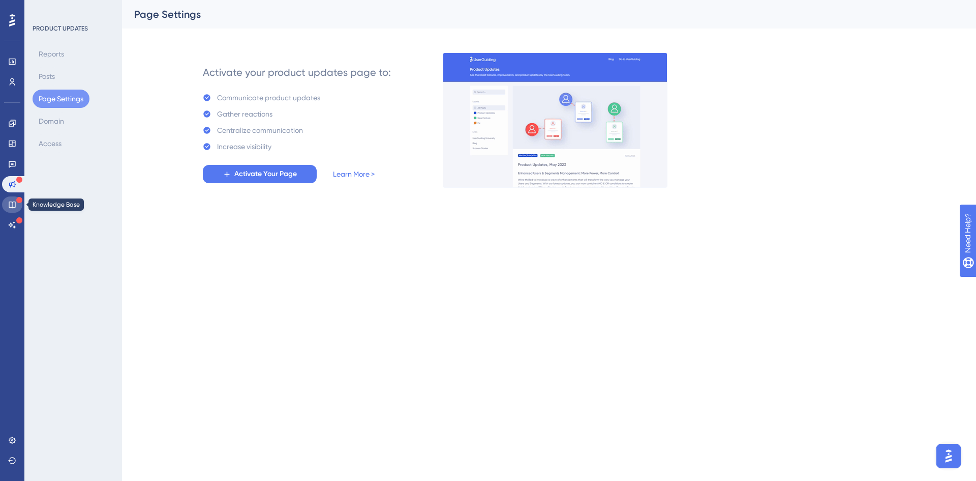
click at [10, 201] on icon at bounding box center [12, 204] width 8 height 8
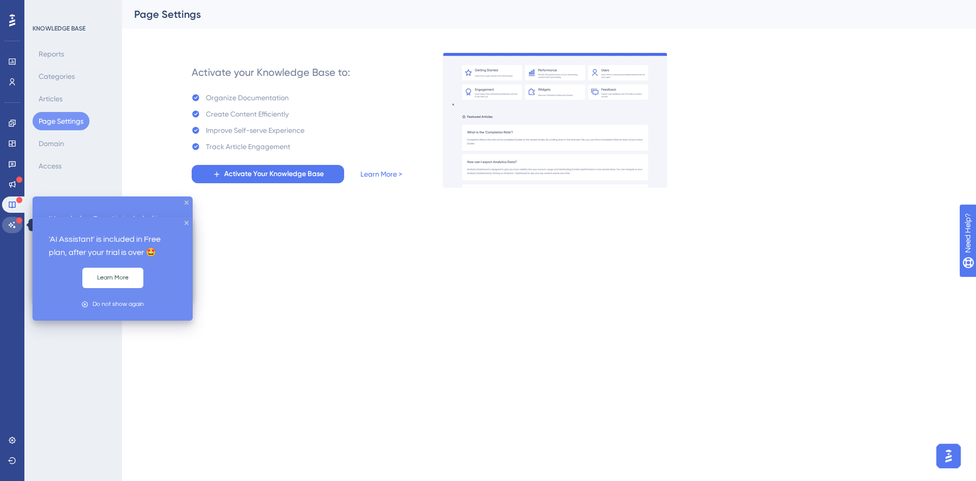
click at [12, 222] on icon at bounding box center [12, 225] width 8 height 8
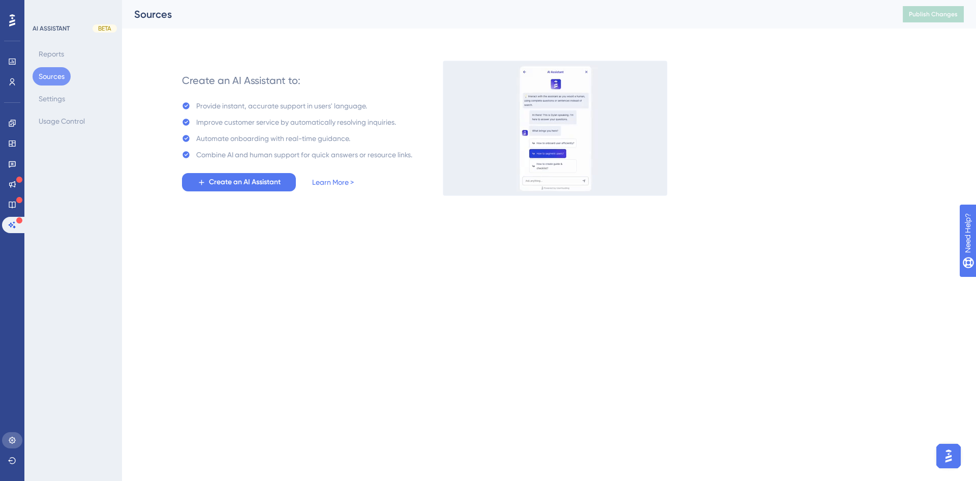
click at [17, 435] on link at bounding box center [12, 440] width 20 height 16
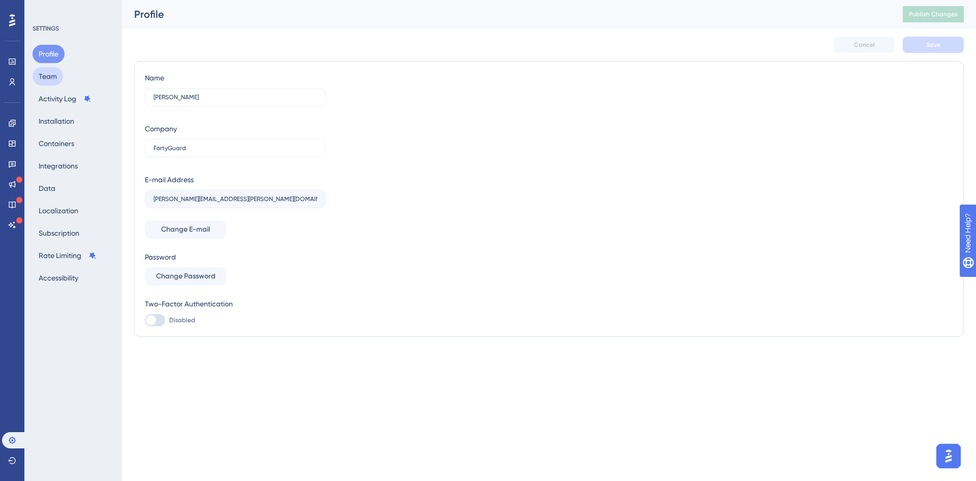
click at [54, 75] on button "Team" at bounding box center [48, 76] width 31 height 18
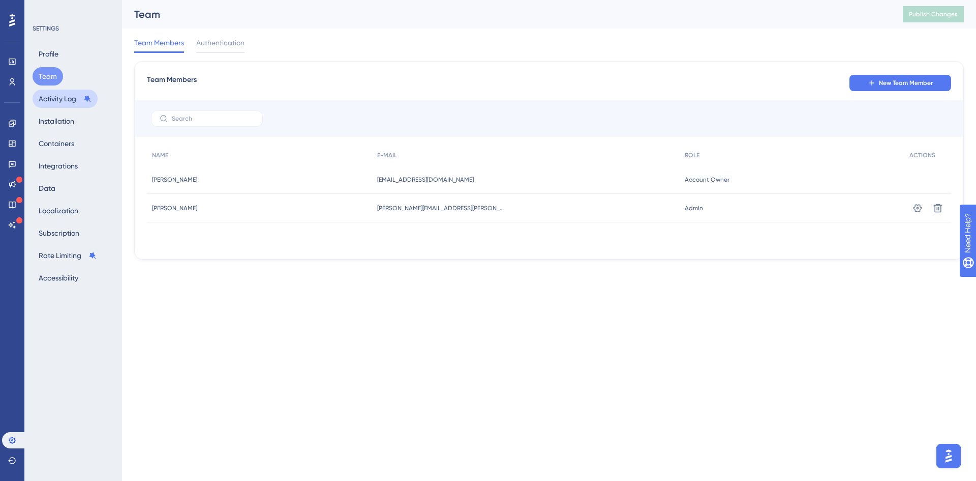
click at [62, 96] on button "Activity Log" at bounding box center [65, 99] width 65 height 18
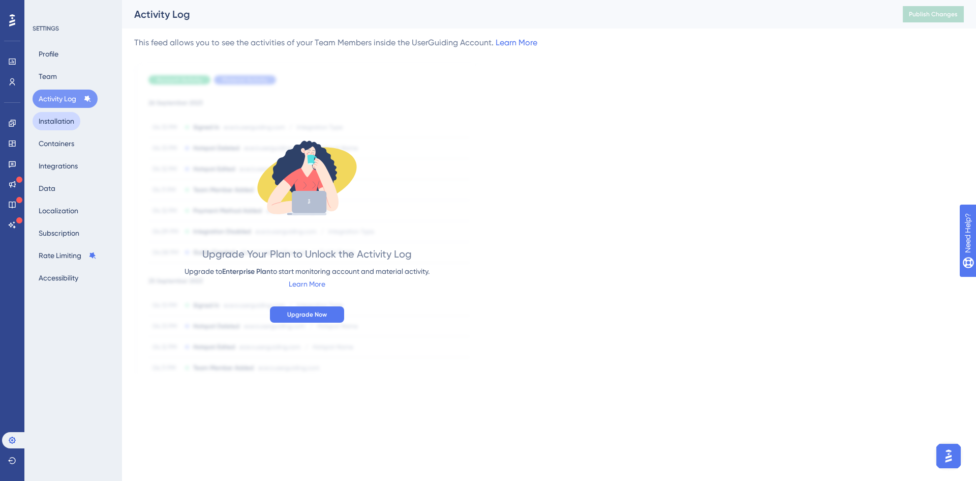
click at [60, 118] on button "Installation" at bounding box center [57, 121] width 48 height 18
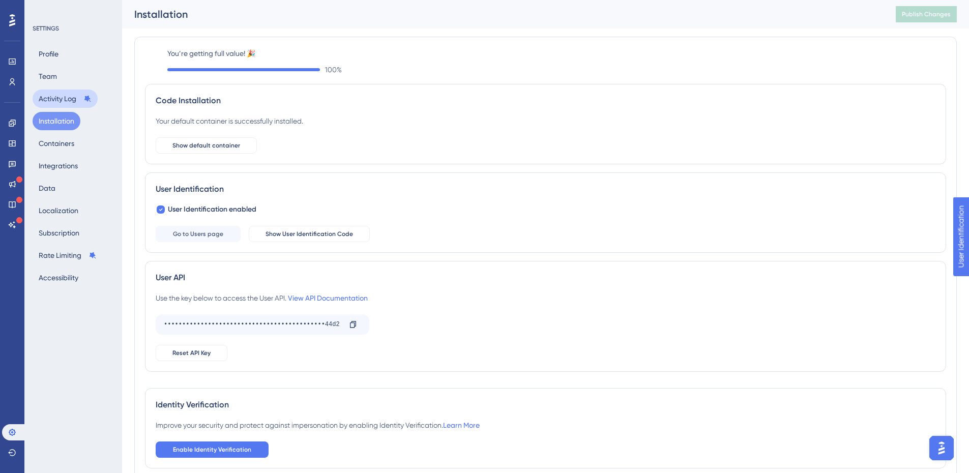
click at [55, 96] on button "Activity Log" at bounding box center [65, 99] width 65 height 18
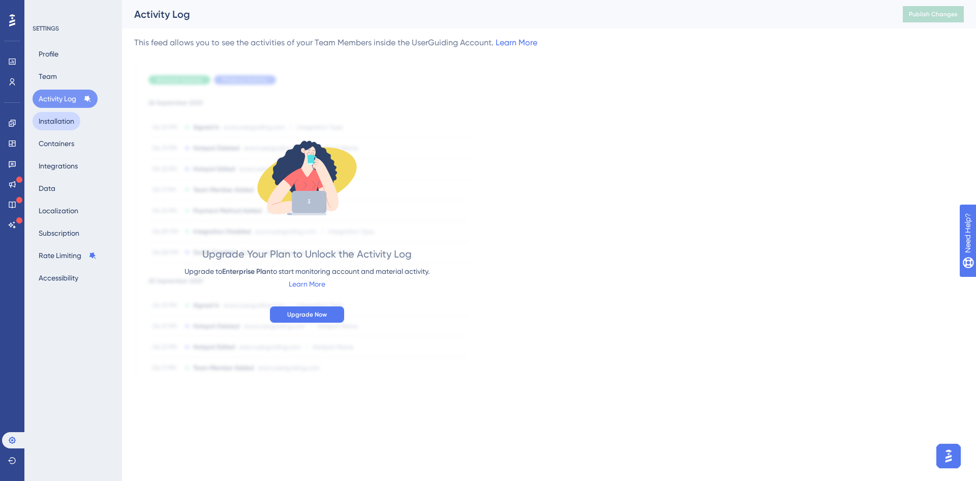
click at [58, 125] on button "Installation" at bounding box center [57, 121] width 48 height 18
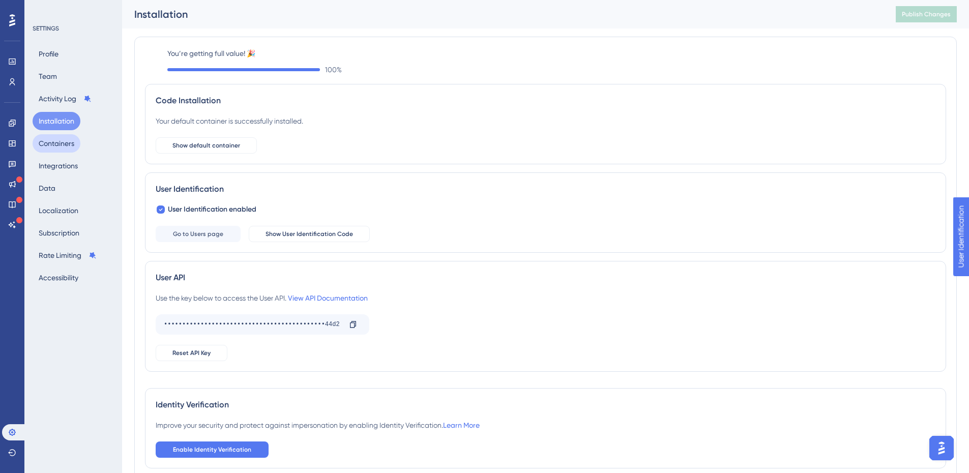
click at [57, 143] on button "Containers" at bounding box center [57, 143] width 48 height 18
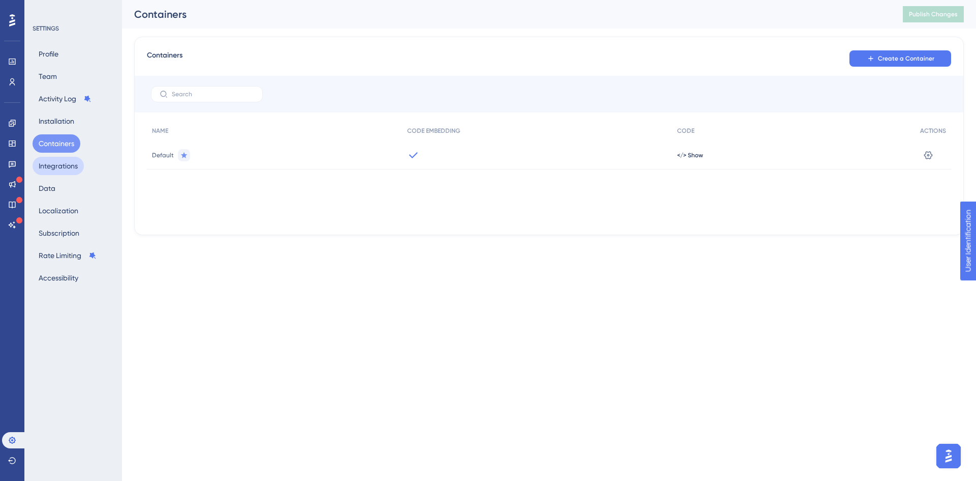
click at [61, 165] on button "Integrations" at bounding box center [58, 166] width 51 height 18
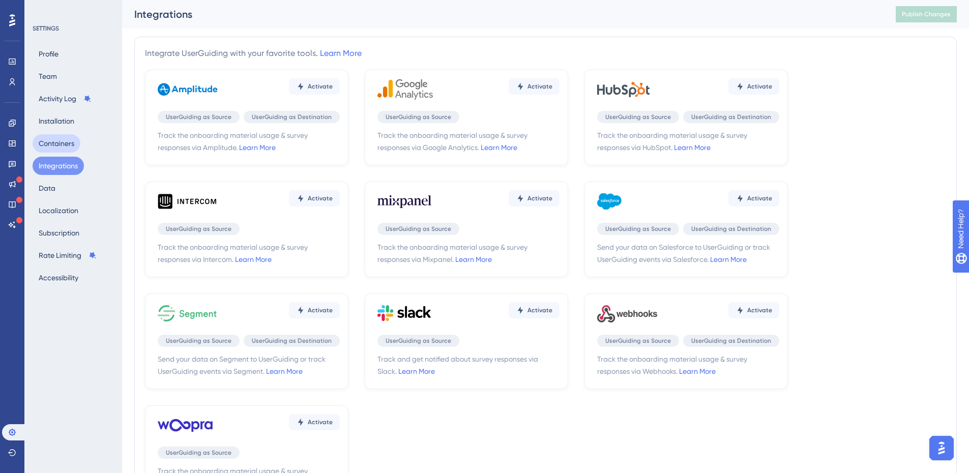
click at [62, 142] on button "Containers" at bounding box center [57, 143] width 48 height 18
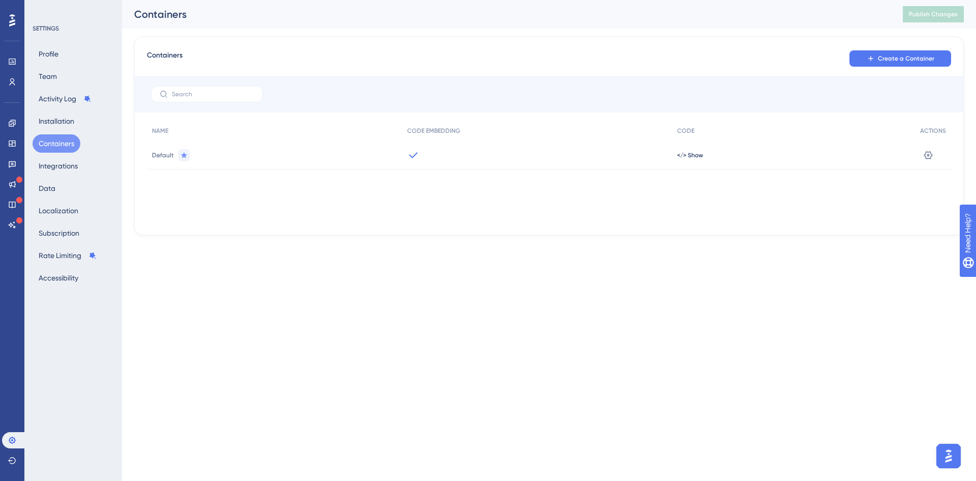
click at [459, 143] on div at bounding box center [537, 155] width 270 height 28
click at [163, 153] on span "Default" at bounding box center [163, 155] width 22 height 8
click at [174, 154] on div "Default" at bounding box center [274, 155] width 255 height 28
click at [424, 161] on div at bounding box center [537, 155] width 270 height 28
click at [408, 154] on icon at bounding box center [413, 155] width 12 height 12
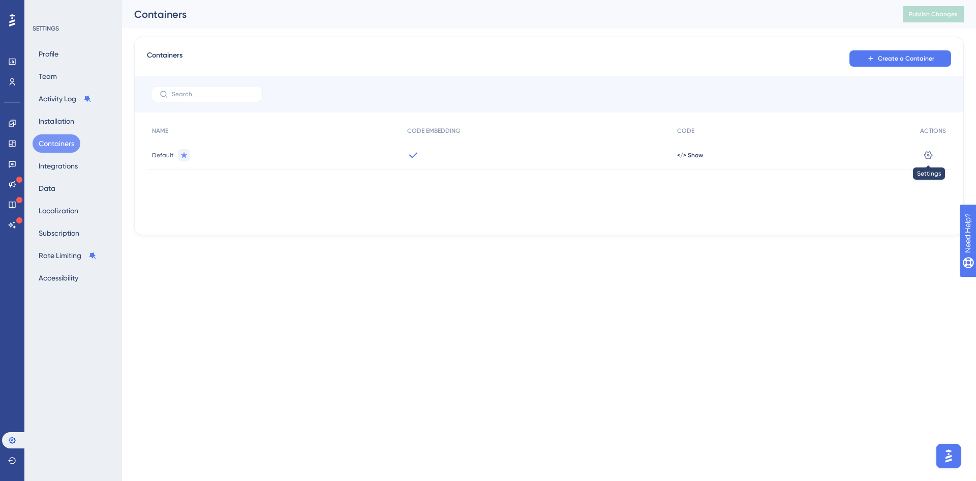
click at [935, 155] on button at bounding box center [928, 155] width 16 height 16
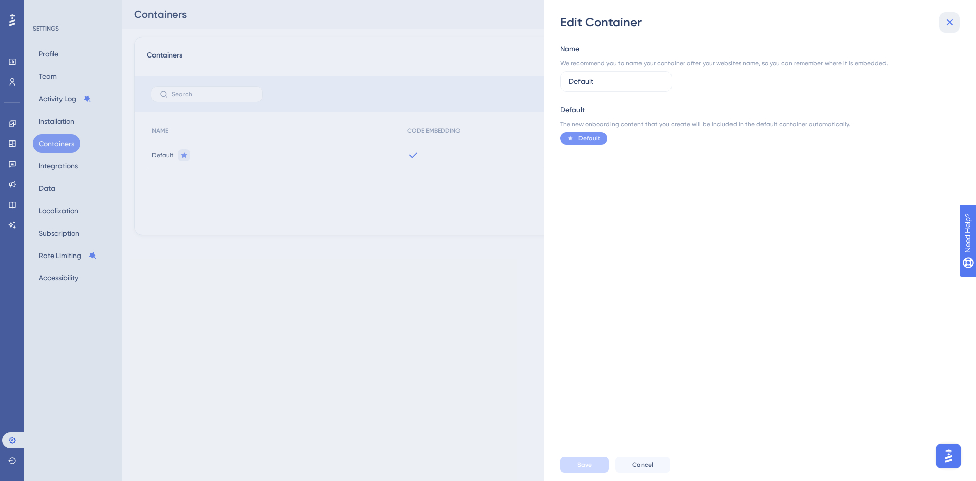
click at [946, 19] on icon at bounding box center [950, 22] width 12 height 12
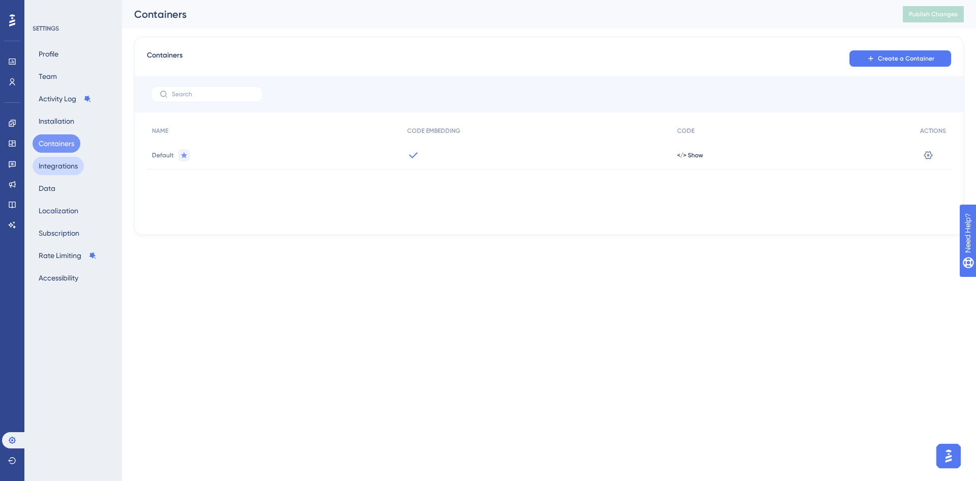
click at [53, 170] on button "Integrations" at bounding box center [58, 166] width 51 height 18
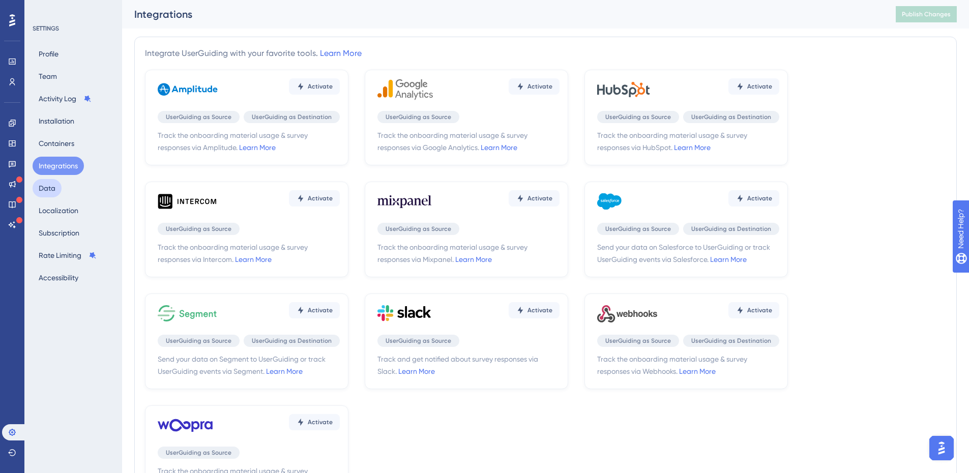
click at [51, 186] on button "Data" at bounding box center [47, 188] width 29 height 18
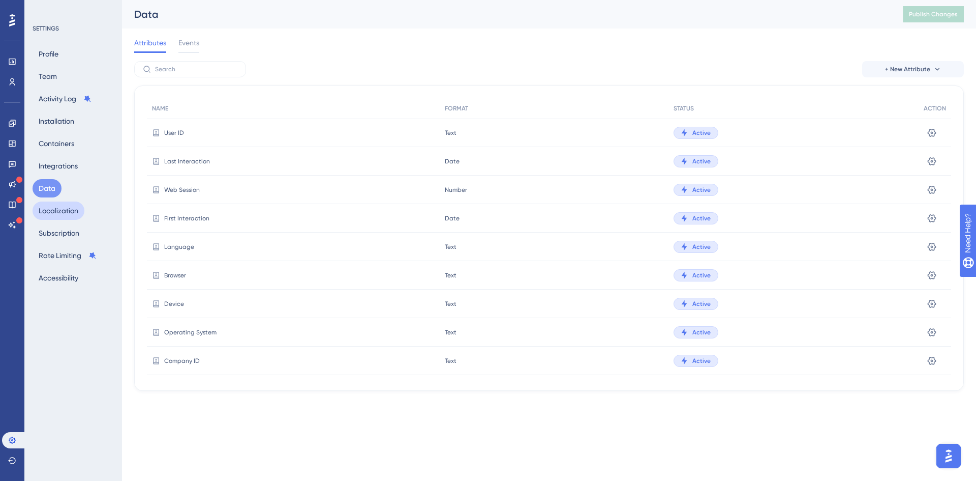
click at [62, 219] on button "Localization" at bounding box center [59, 210] width 52 height 18
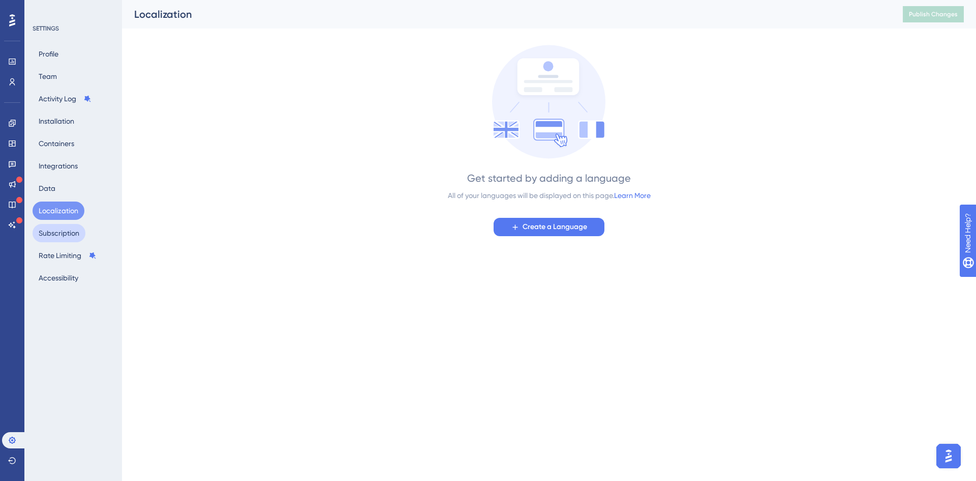
click at [63, 234] on button "Subscription" at bounding box center [59, 233] width 53 height 18
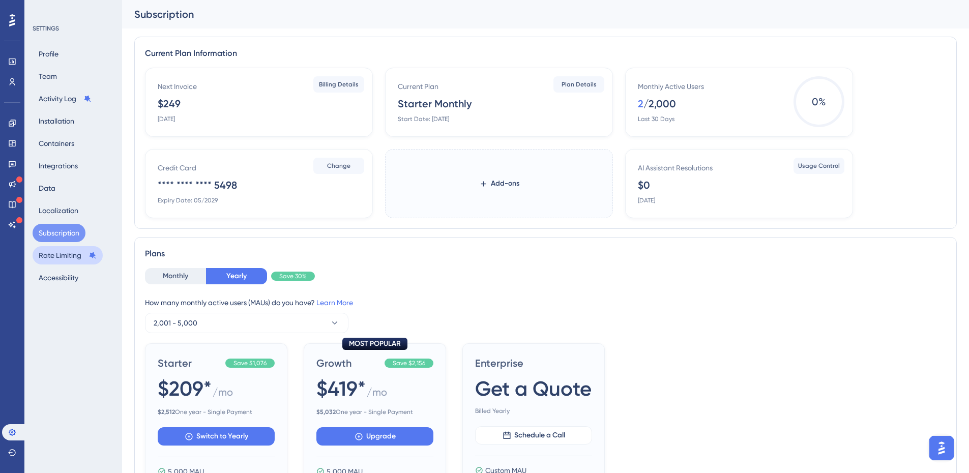
click at [61, 255] on button "Rate Limiting" at bounding box center [68, 255] width 70 height 18
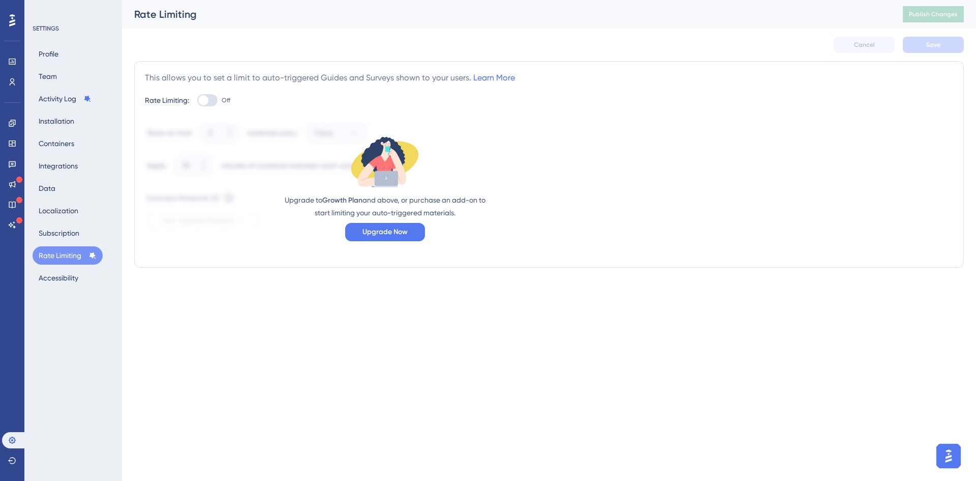
click at [63, 268] on div "Profile Team Activity Log Installation Containers Integrations Data Localizatio…" at bounding box center [74, 166] width 82 height 242
click at [64, 272] on button "Accessibility" at bounding box center [59, 278] width 52 height 18
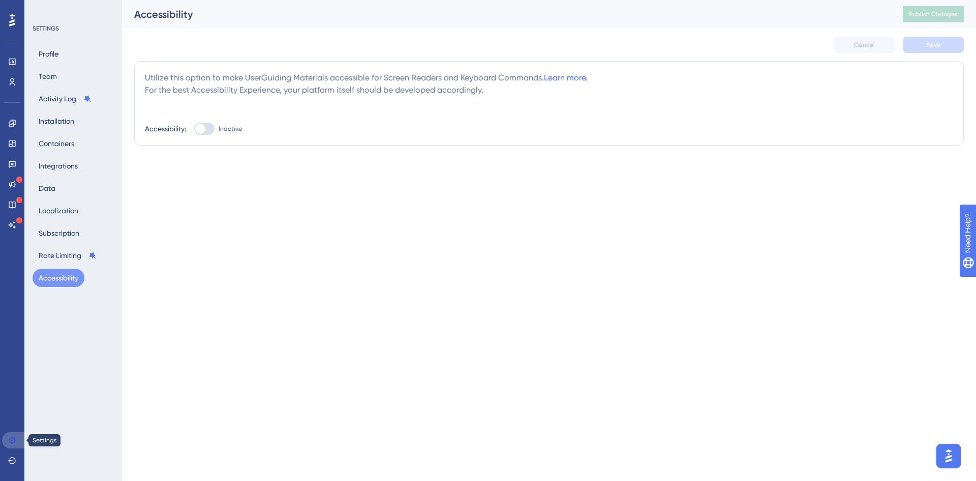
click at [9, 433] on link at bounding box center [14, 440] width 24 height 16
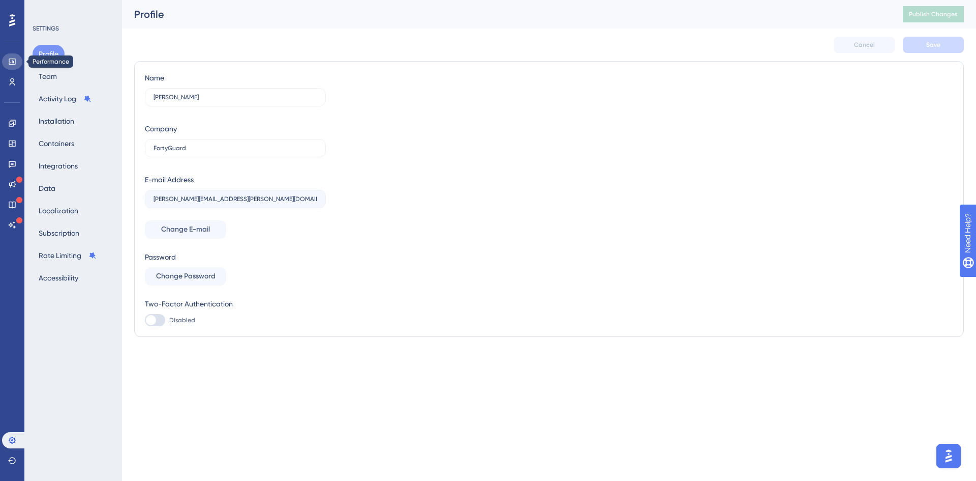
click at [10, 56] on link at bounding box center [12, 61] width 20 height 16
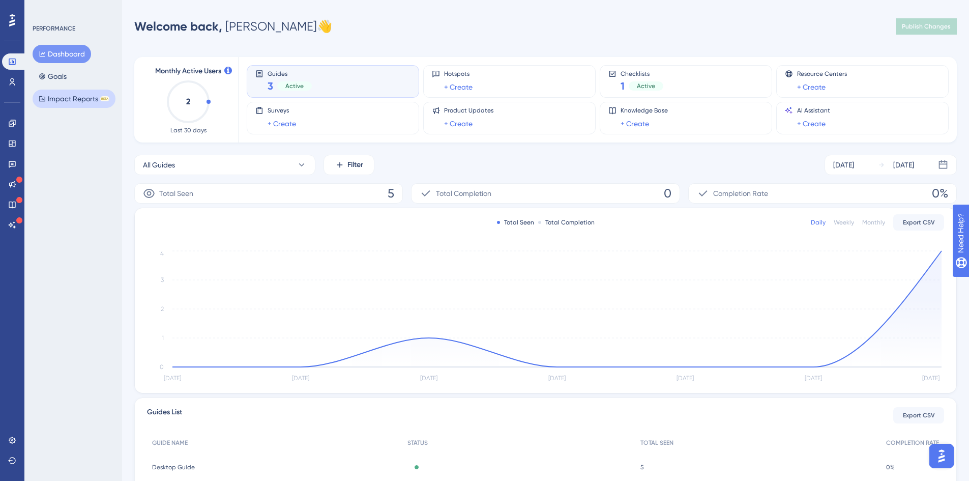
click at [71, 103] on button "Impact Reports BETA" at bounding box center [74, 99] width 83 height 18
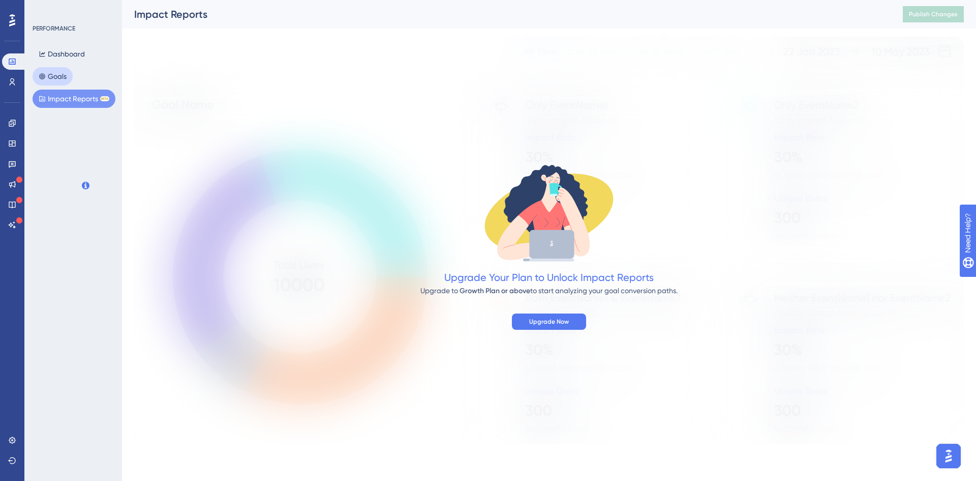
click at [71, 77] on button "Goals" at bounding box center [53, 76] width 40 height 18
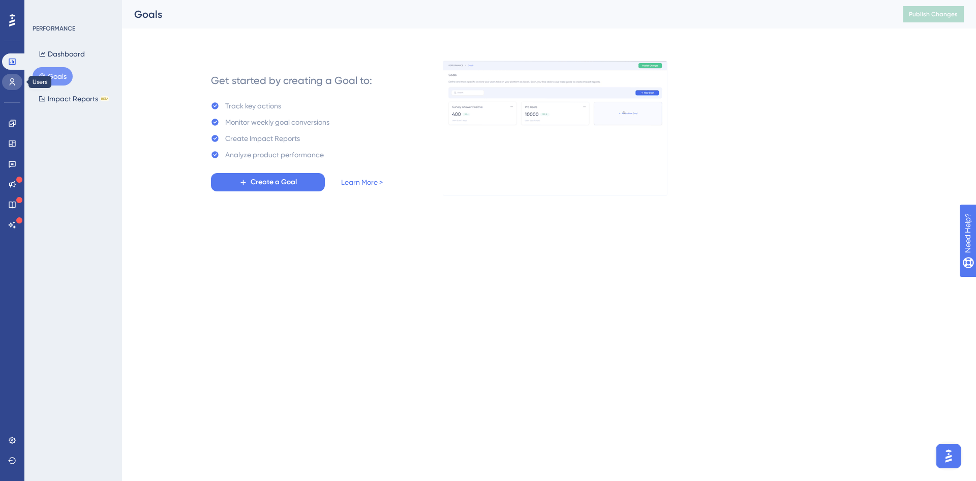
click at [15, 81] on icon at bounding box center [12, 82] width 8 height 8
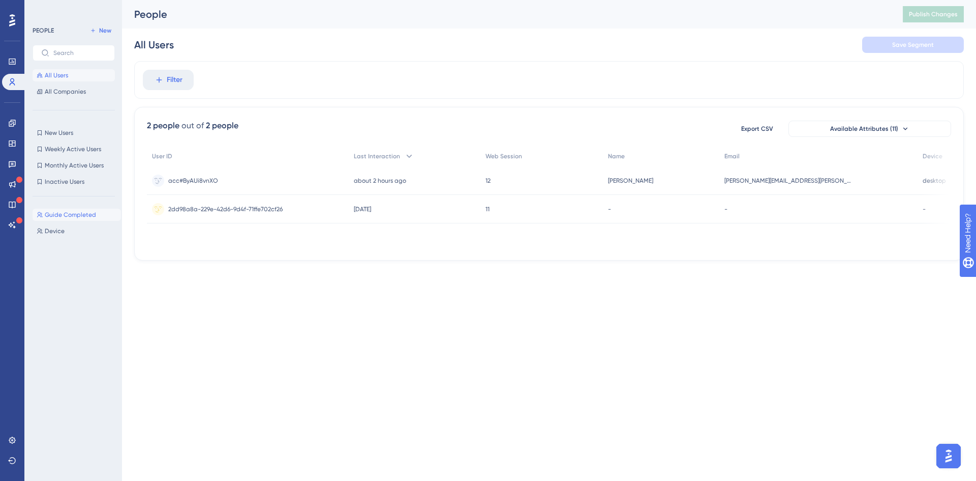
click at [63, 211] on span "Guide Completed" at bounding box center [70, 215] width 51 height 8
click at [72, 227] on button "[PERSON_NAME]" at bounding box center [77, 231] width 88 height 12
click at [71, 218] on span "Guide Completed" at bounding box center [70, 215] width 51 height 8
type input "Guide Completed"
drag, startPoint x: 473, startPoint y: 245, endPoint x: 483, endPoint y: 225, distance: 21.6
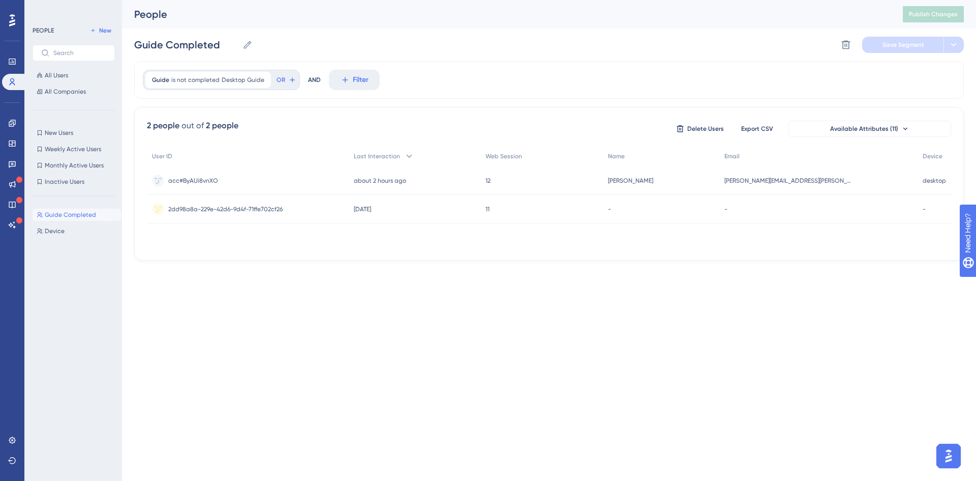
click at [504, 225] on div "User ID Last Interaction Web Session Name Email Device acc#ByAUi8vnXO acc#ByAUi…" at bounding box center [549, 197] width 805 height 102
click at [5, 120] on link at bounding box center [12, 123] width 20 height 16
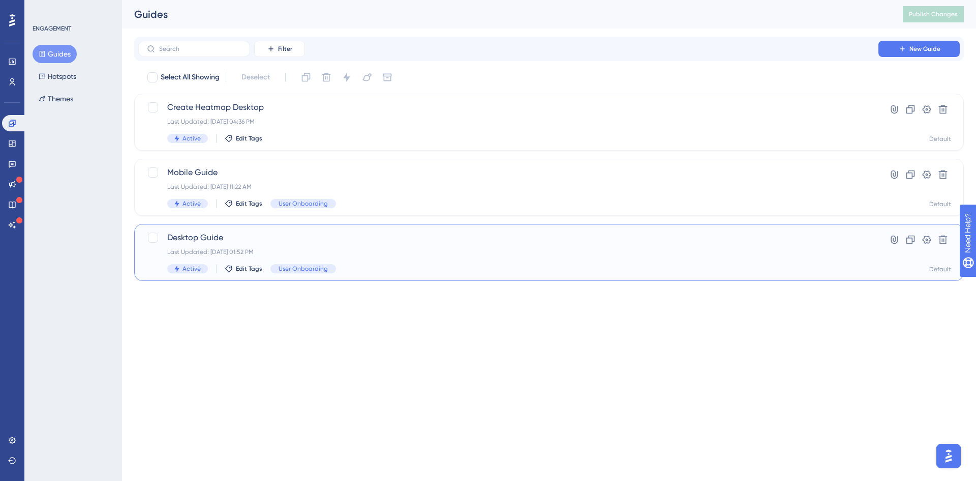
click at [367, 249] on div "Last Updated: [DATE] 01:52 PM" at bounding box center [508, 252] width 682 height 8
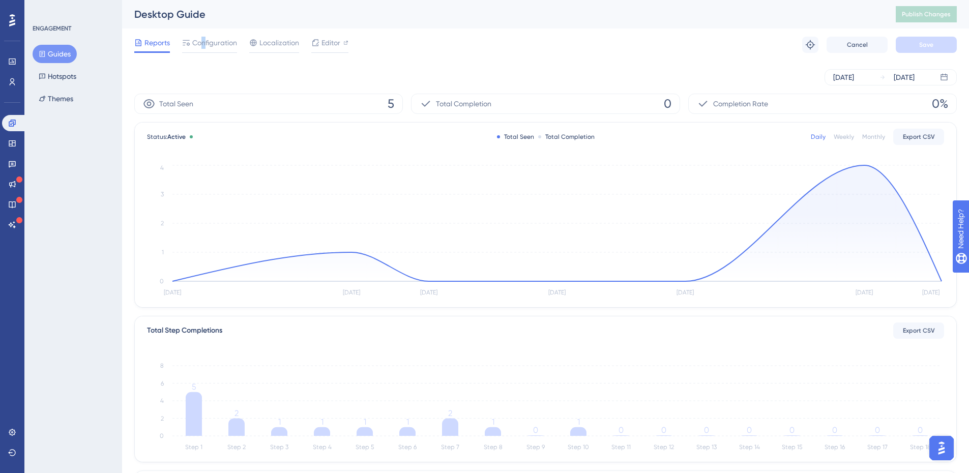
click at [204, 40] on span "Configuration" at bounding box center [214, 43] width 45 height 12
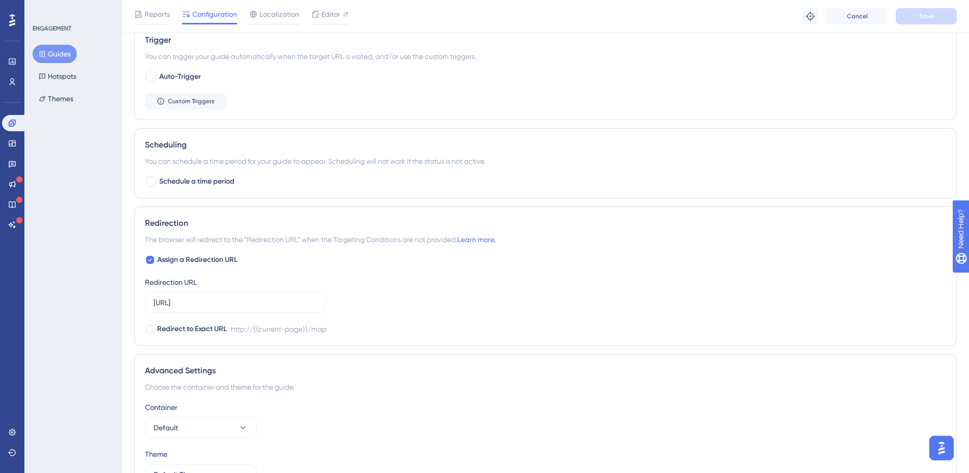
scroll to position [673, 0]
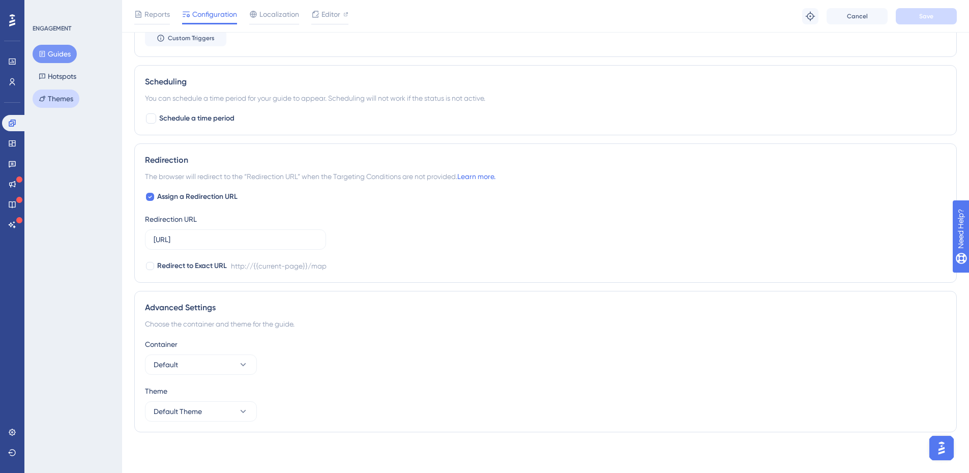
click at [72, 105] on button "Themes" at bounding box center [56, 99] width 47 height 18
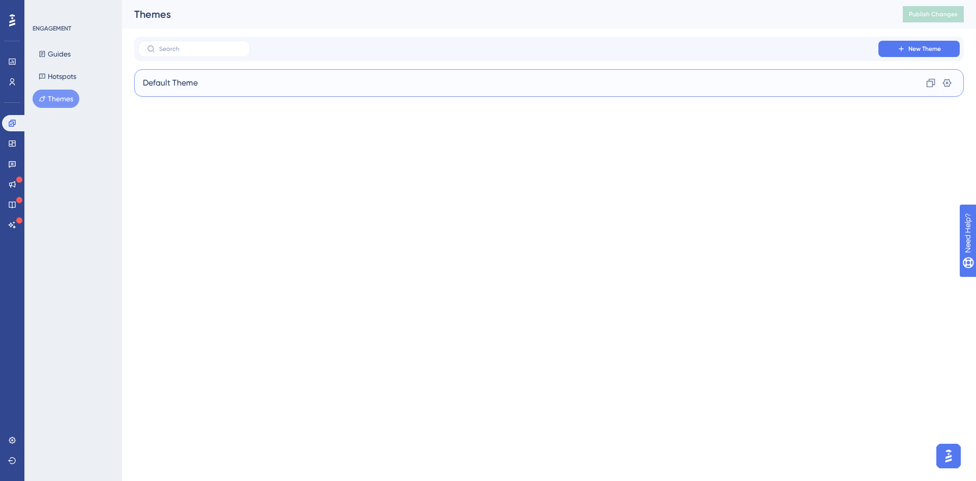
click at [265, 84] on div "Default Theme Clone Settings" at bounding box center [549, 82] width 830 height 27
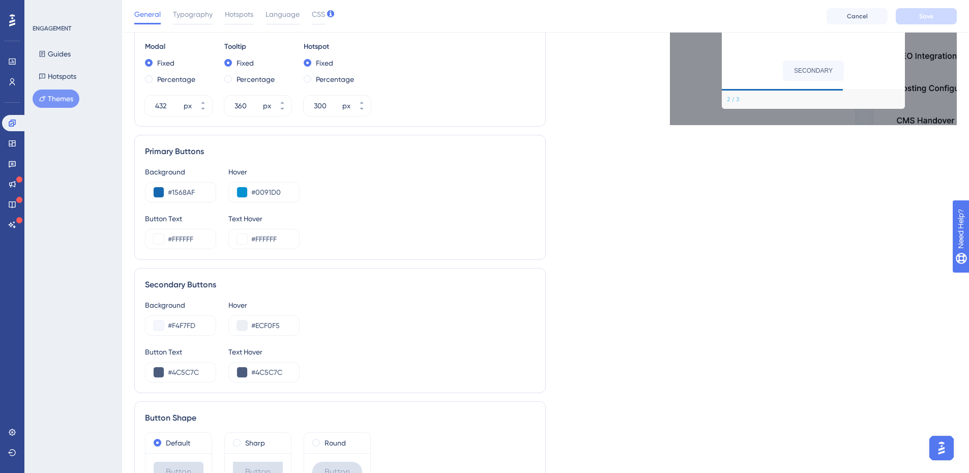
scroll to position [476, 0]
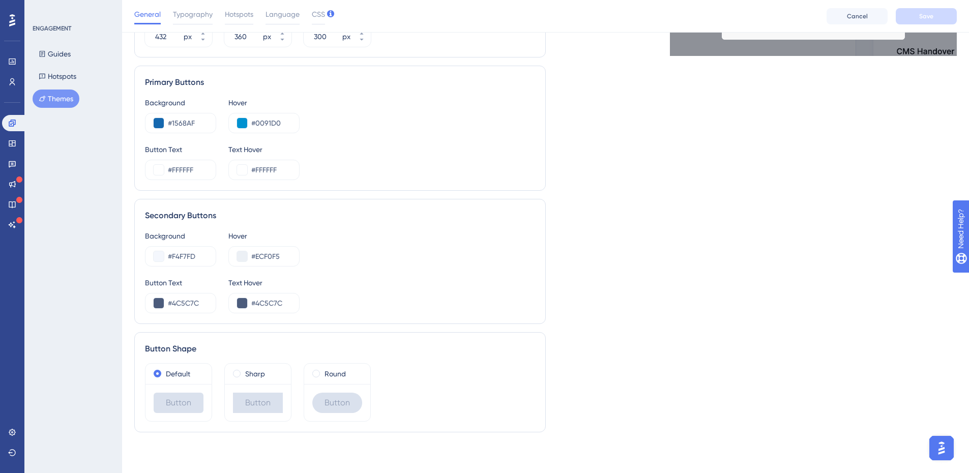
click at [935, 433] on div "Live Preview Header 1 is the first one Header 2 is the cool one Header 3 is the…" at bounding box center [751, 14] width 411 height 851
click at [937, 435] on div at bounding box center [941, 448] width 31 height 31
click at [939, 444] on img "Open AI Assistant Launcher" at bounding box center [941, 448] width 18 height 18
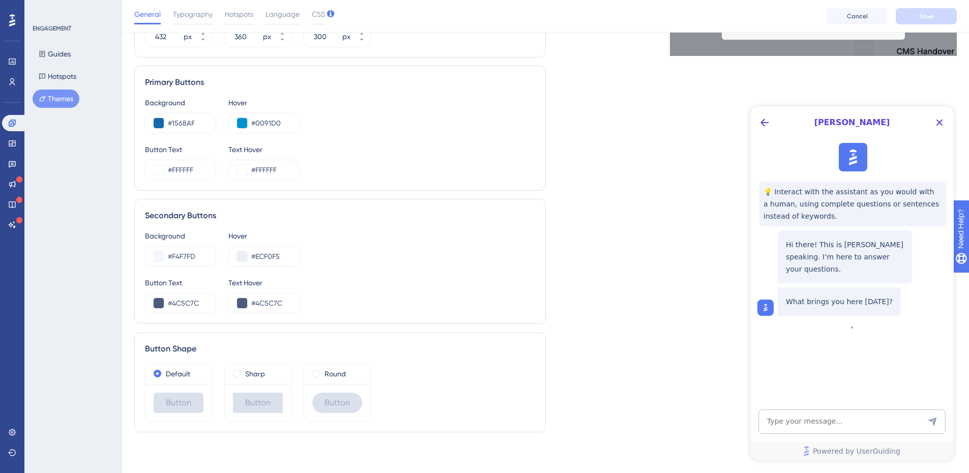
scroll to position [0, 0]
click at [814, 427] on textarea "AI Assistant Text Input" at bounding box center [851, 421] width 187 height 24
click at [822, 410] on textarea "AI Assistant Text Input" at bounding box center [851, 421] width 187 height 24
type textarea "how to hide the user guiding from my guides"
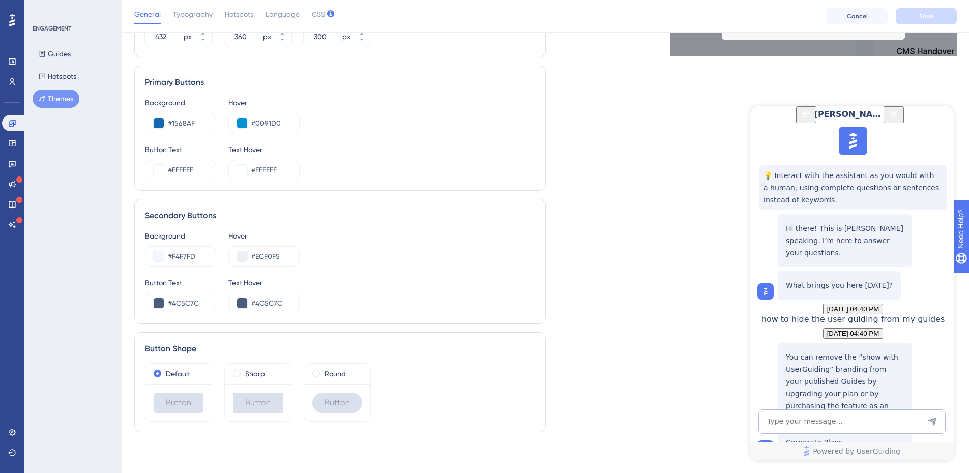
scroll to position [126, 0]
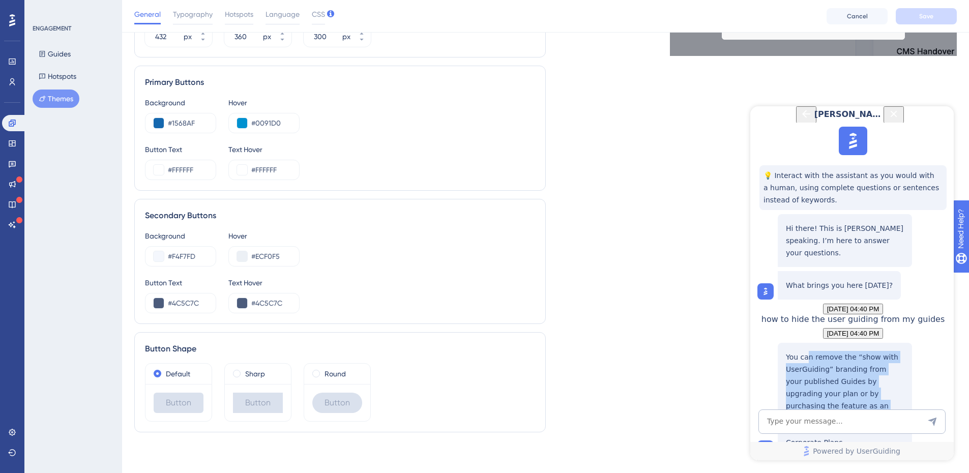
drag, startPoint x: 805, startPoint y: 291, endPoint x: 818, endPoint y: 336, distance: 46.5
click at [818, 351] on p "You can remove the “show with UserGuiding” branding from your published Guides …" at bounding box center [845, 400] width 118 height 98
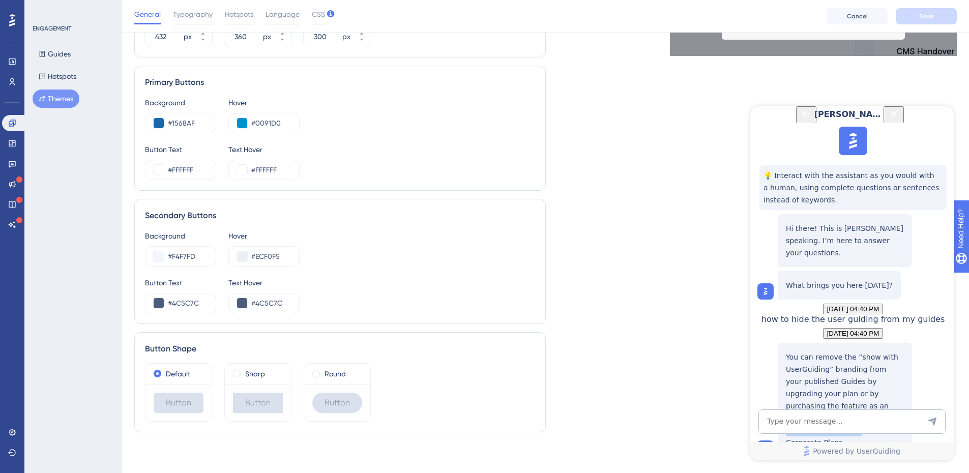
drag, startPoint x: 842, startPoint y: 339, endPoint x: 851, endPoint y: 355, distance: 18.4
click at [851, 355] on p "You can remove the “show with UserGuiding” branding from your published Guides …" at bounding box center [845, 400] width 118 height 98
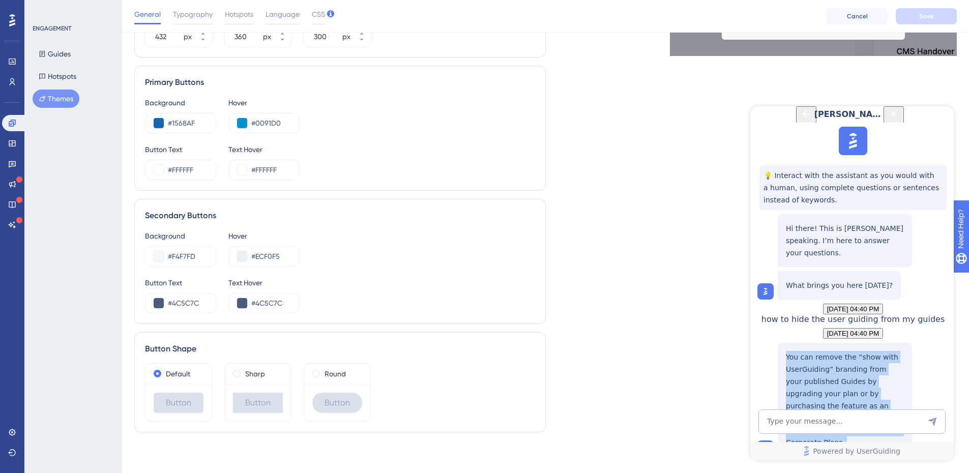
drag, startPoint x: 852, startPoint y: 364, endPoint x: 779, endPoint y: 292, distance: 102.1
click at [779, 343] on div "You can remove the “show with UserGuiding” branding from your published Guides …" at bounding box center [845, 400] width 134 height 114
drag, startPoint x: 783, startPoint y: 288, endPoint x: 847, endPoint y: 368, distance: 102.1
click at [847, 368] on div "You can remove the “show with UserGuiding” branding from your published Guides …" at bounding box center [845, 400] width 134 height 114
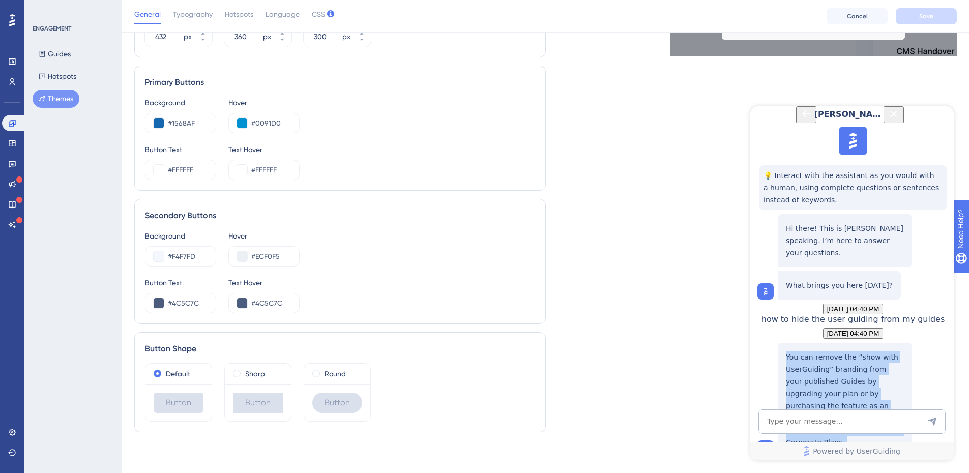
click at [847, 368] on p "You can remove the “show with UserGuiding” branding from your published Guides …" at bounding box center [845, 400] width 118 height 98
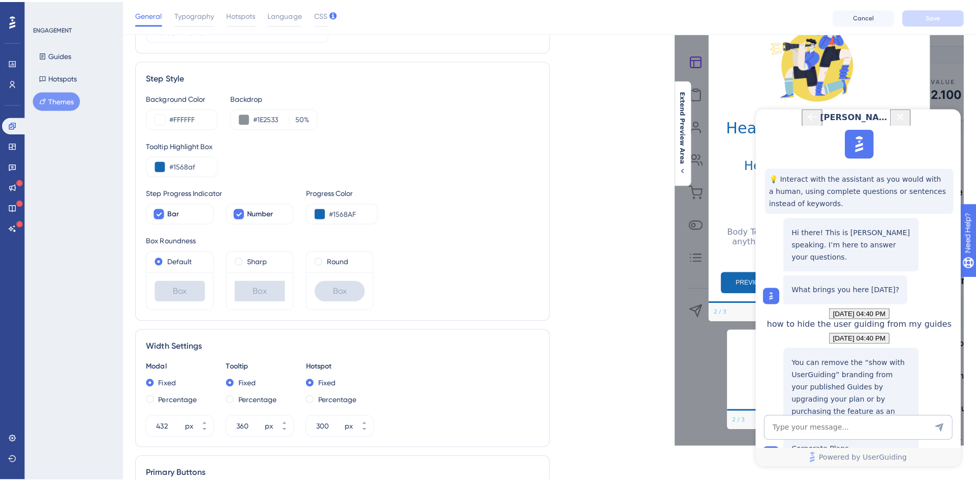
scroll to position [0, 0]
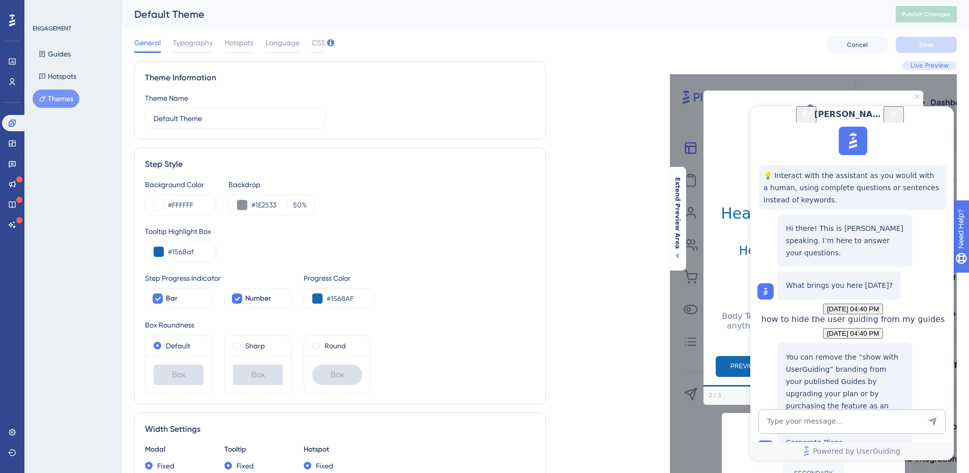
click at [201, 46] on span "Typography" at bounding box center [193, 43] width 40 height 12
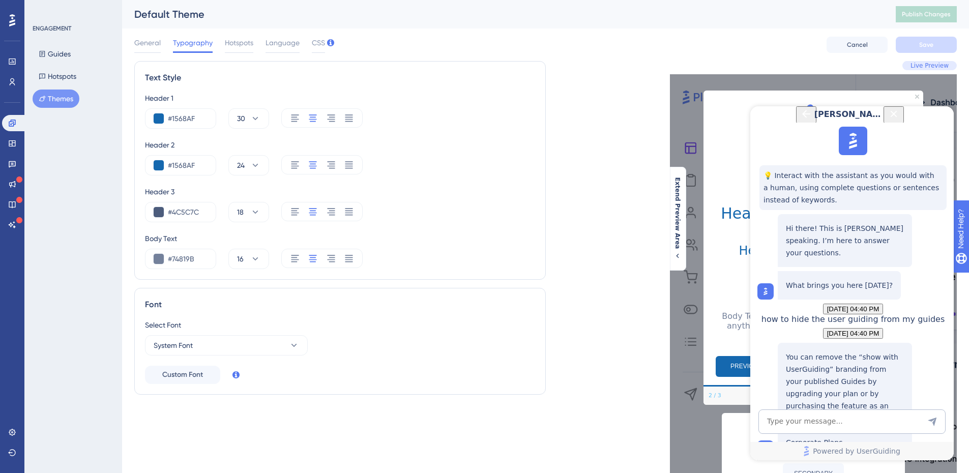
click at [87, 73] on div "Guides Hotspots Themes" at bounding box center [74, 76] width 82 height 63
click at [48, 87] on div "Guides Hotspots Themes" at bounding box center [74, 76] width 82 height 63
click at [52, 78] on button "Hotspots" at bounding box center [58, 76] width 50 height 18
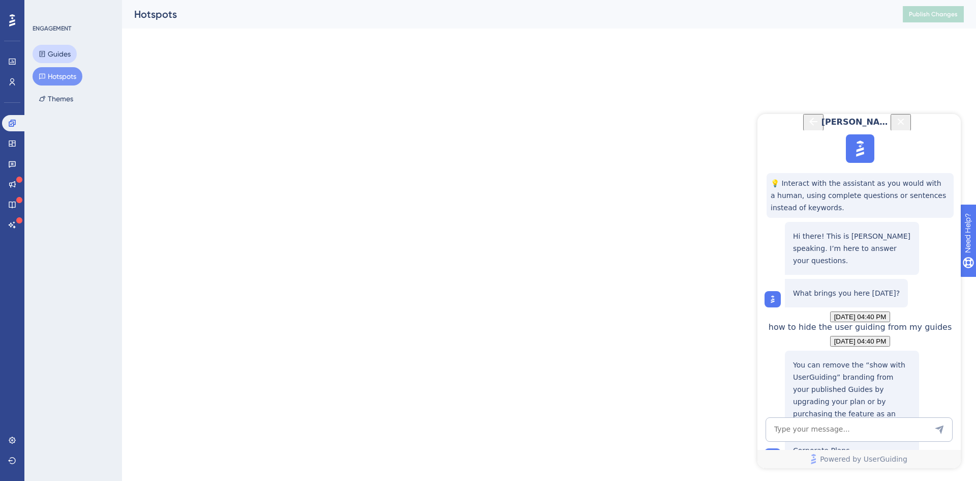
click at [65, 53] on button "Guides" at bounding box center [55, 54] width 44 height 18
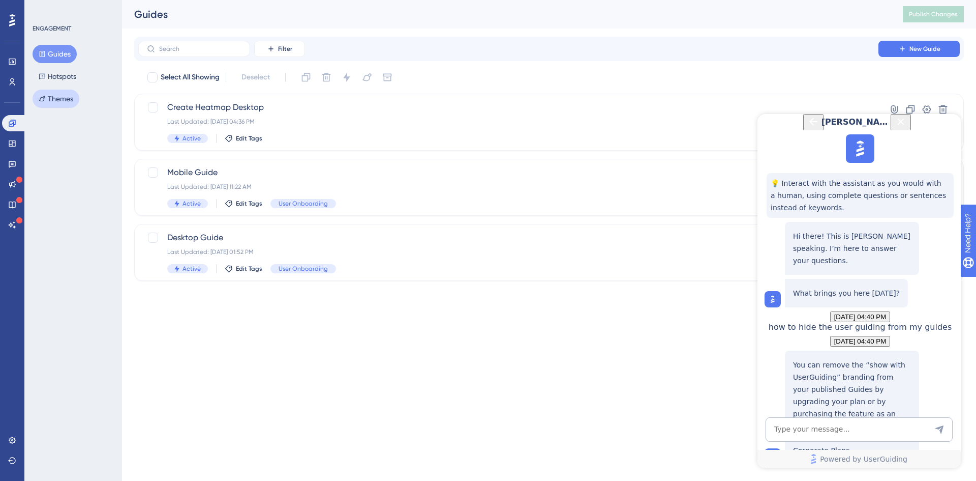
click at [64, 91] on button "Themes" at bounding box center [56, 99] width 47 height 18
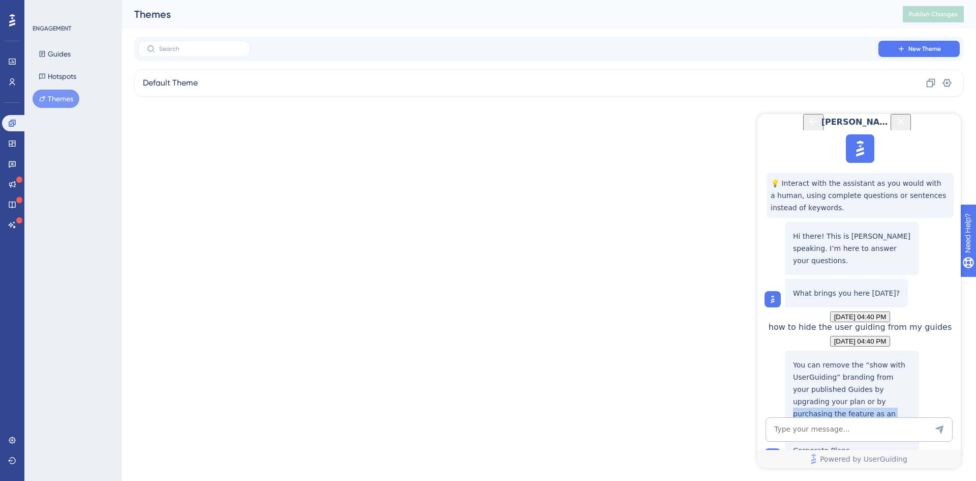
drag, startPoint x: 828, startPoint y: 335, endPoint x: 825, endPoint y: 344, distance: 10.1
click at [825, 359] on p "You can remove the “show with UserGuiding” branding from your published Guides …" at bounding box center [852, 408] width 118 height 98
click at [832, 422] on textarea "AI Assistant Text Input" at bounding box center [859, 429] width 187 height 24
type textarea "where is the option to disable it"
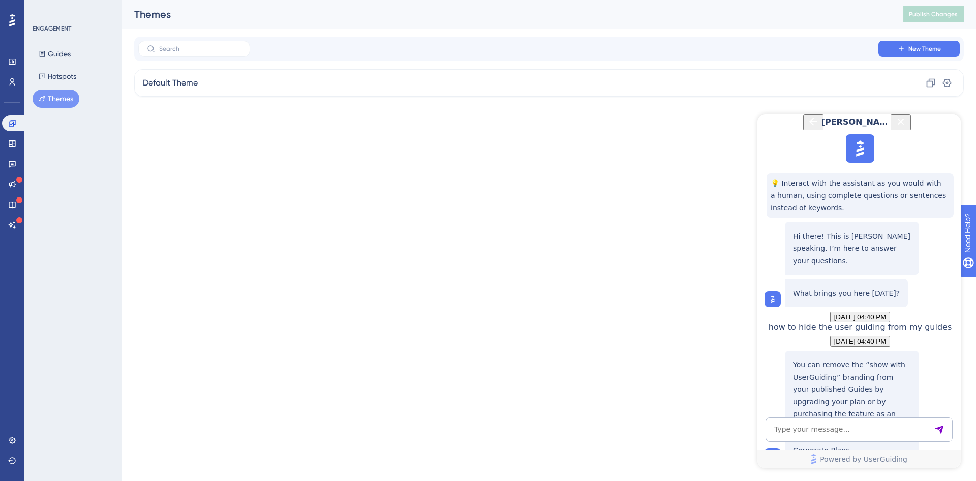
scroll to position [301, 0]
drag, startPoint x: 798, startPoint y: 305, endPoint x: 831, endPoint y: 319, distance: 36.5
drag, startPoint x: 842, startPoint y: 322, endPoint x: 883, endPoint y: 372, distance: 64.7
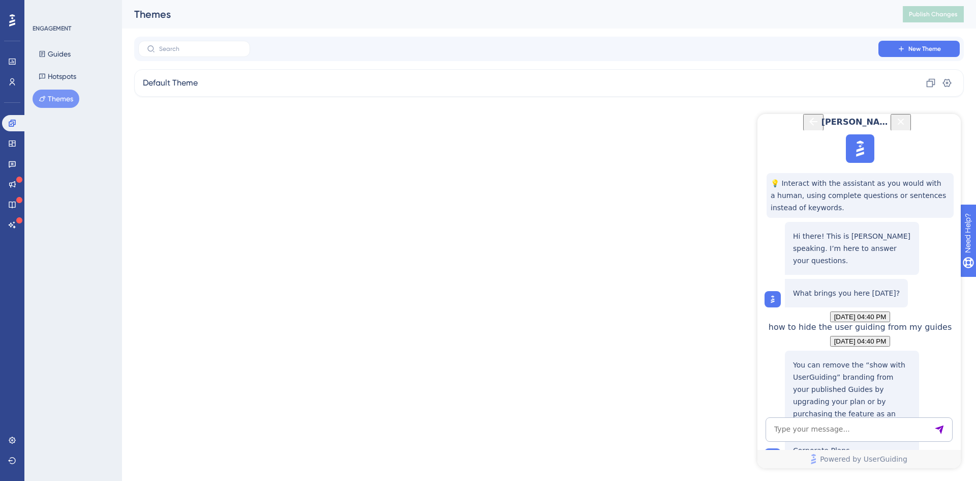
click at [10, 83] on icon at bounding box center [12, 82] width 8 height 8
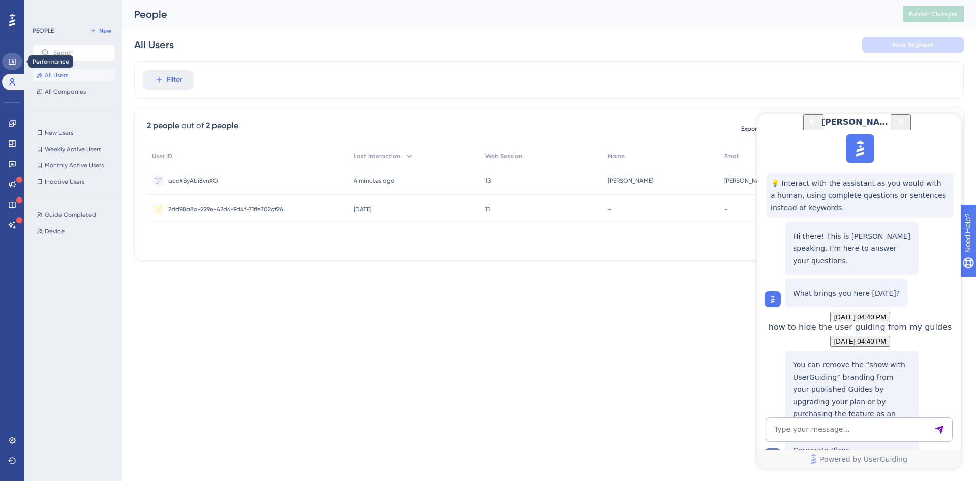
click at [9, 68] on link at bounding box center [12, 61] width 20 height 16
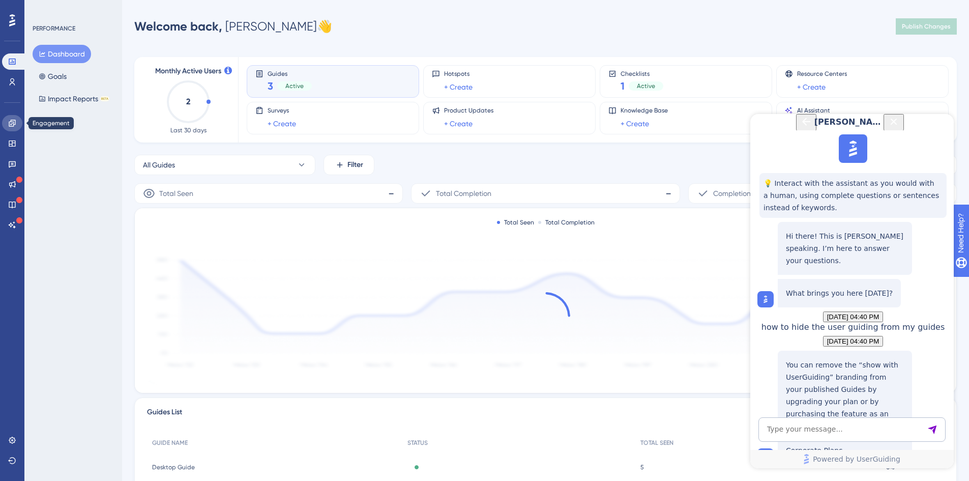
click at [4, 125] on link at bounding box center [12, 123] width 20 height 16
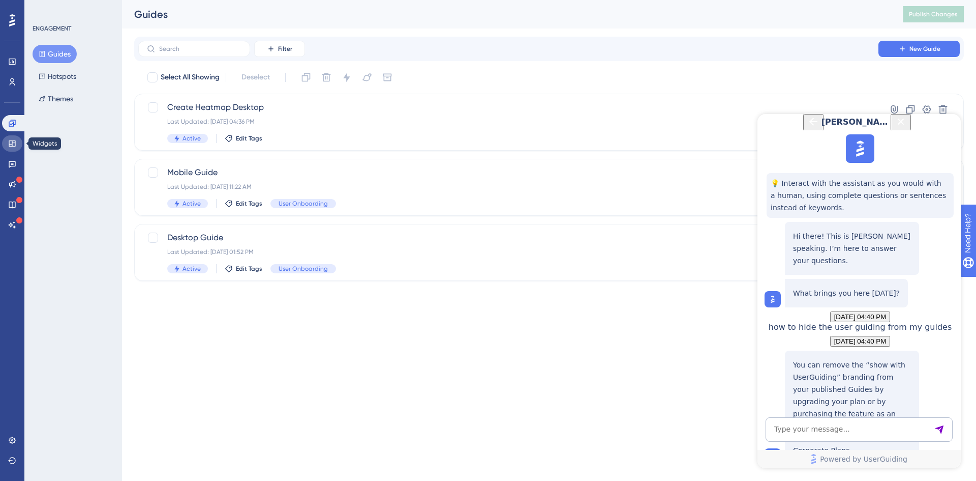
click at [14, 143] on icon at bounding box center [12, 143] width 8 height 8
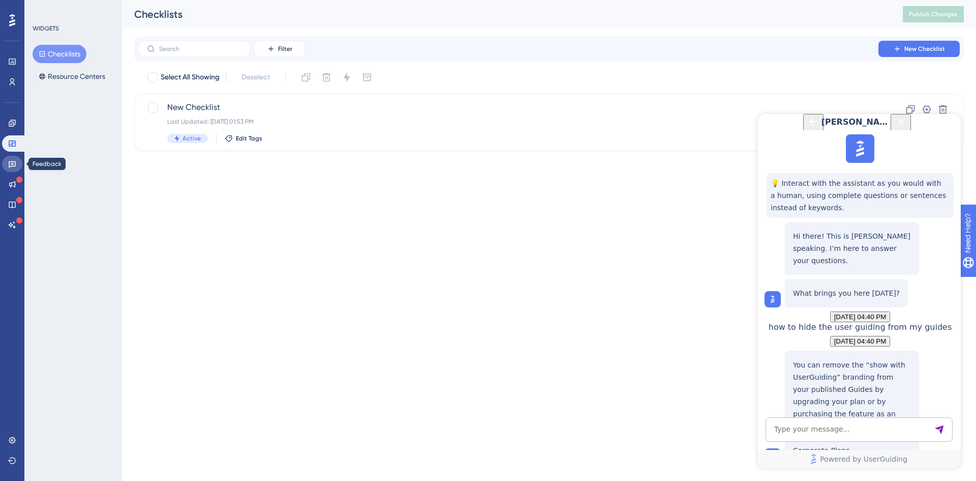
click at [13, 158] on link at bounding box center [12, 164] width 20 height 16
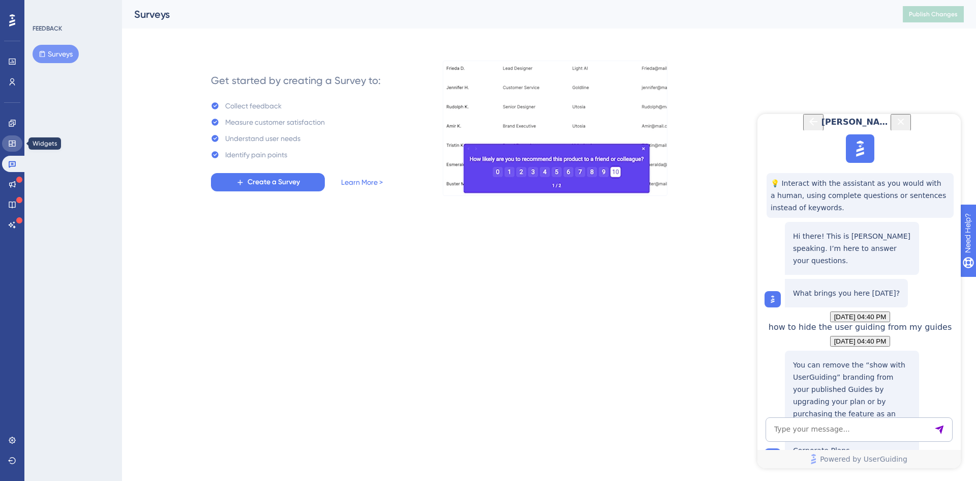
click at [11, 141] on icon at bounding box center [12, 143] width 8 height 8
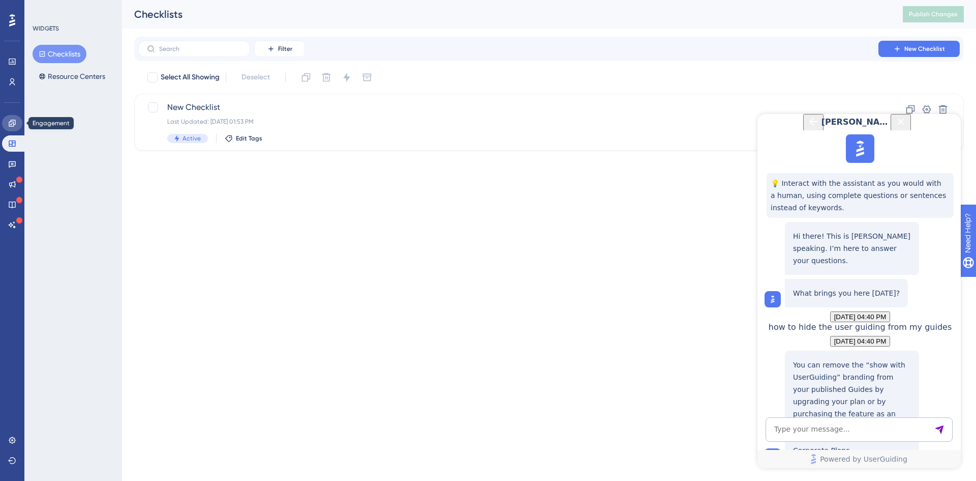
click at [11, 130] on link at bounding box center [12, 123] width 20 height 16
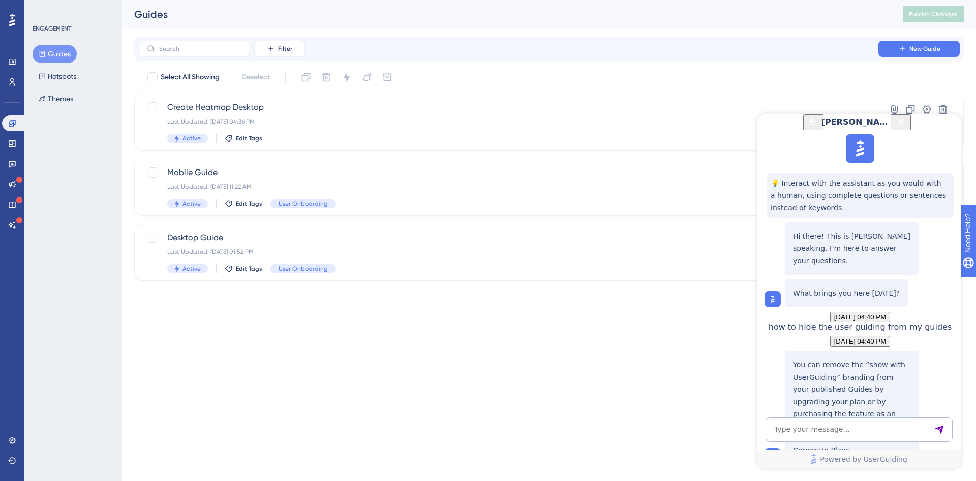
click at [13, 152] on div "Engagement Widgets Feedback Product Updates Knowledge Base AI Assistant" at bounding box center [12, 174] width 20 height 118
click at [10, 144] on icon at bounding box center [12, 143] width 7 height 6
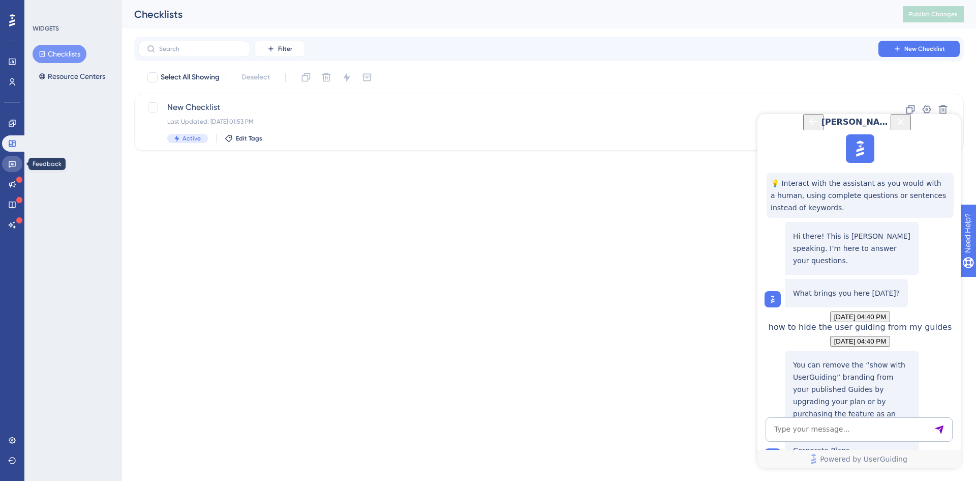
click at [9, 162] on icon at bounding box center [12, 164] width 8 height 8
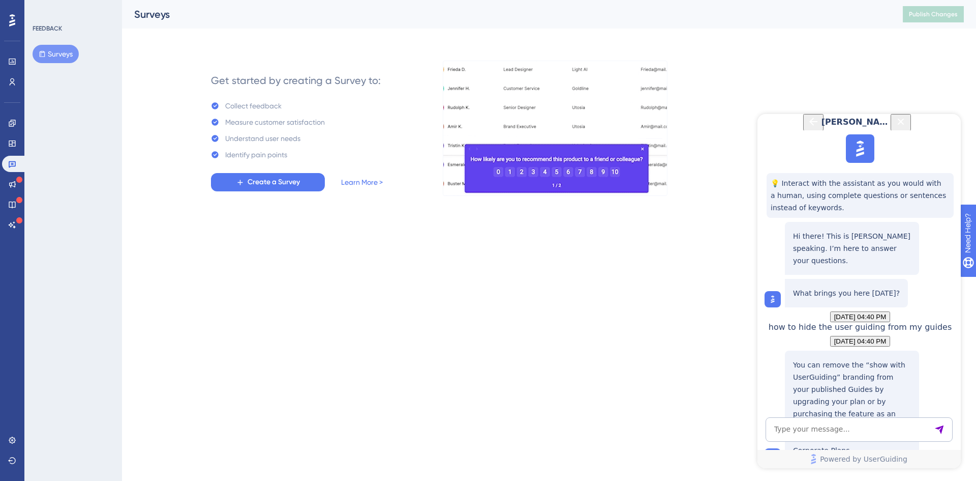
click at [11, 174] on div "Engagement Widgets Feedback Product Updates Knowledge Base AI Assistant" at bounding box center [12, 174] width 20 height 118
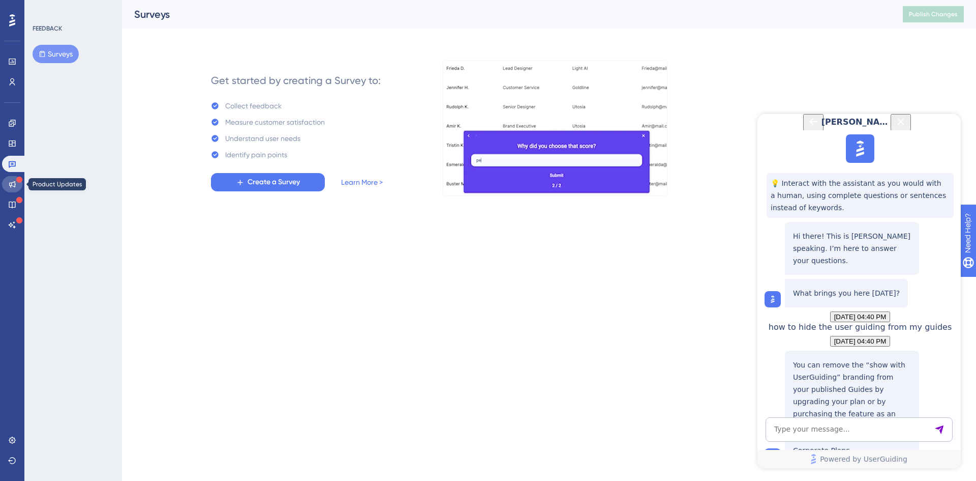
click at [11, 176] on link at bounding box center [12, 184] width 20 height 16
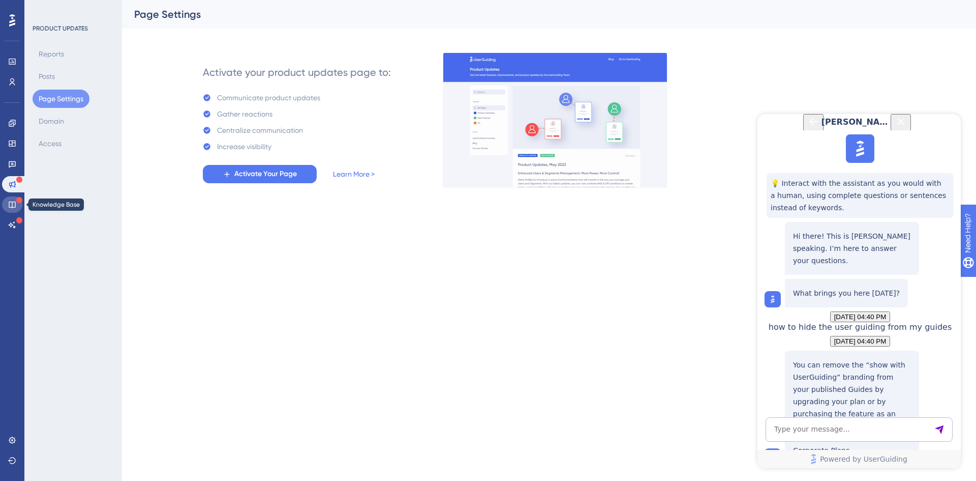
click at [15, 203] on icon at bounding box center [12, 204] width 8 height 8
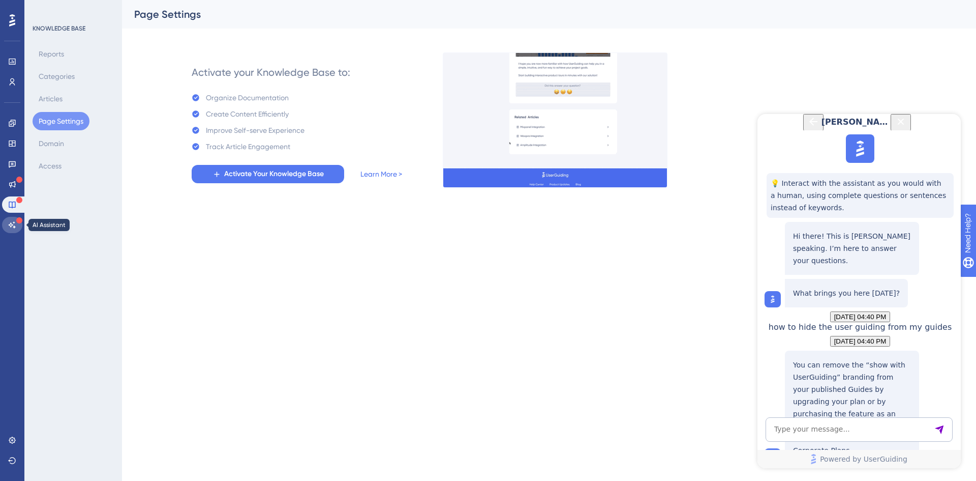
click at [12, 223] on icon at bounding box center [12, 225] width 8 height 8
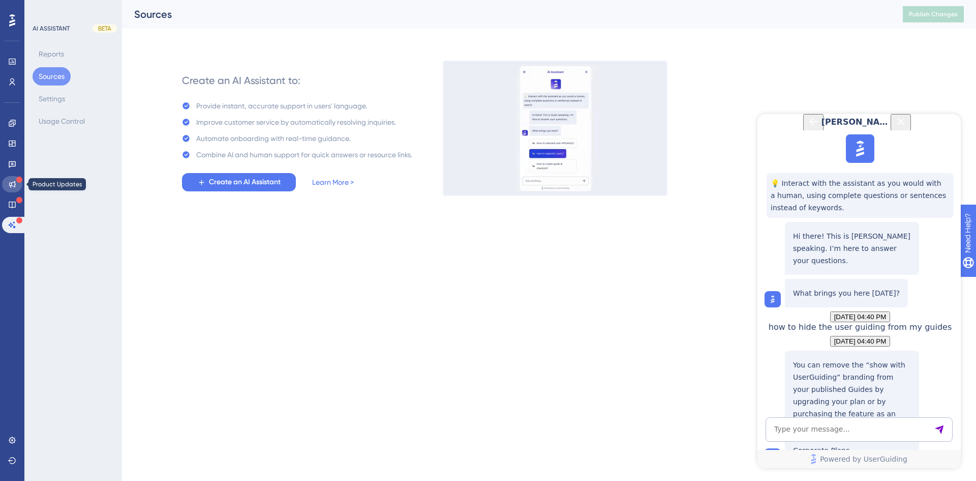
click at [12, 187] on icon at bounding box center [12, 184] width 8 height 8
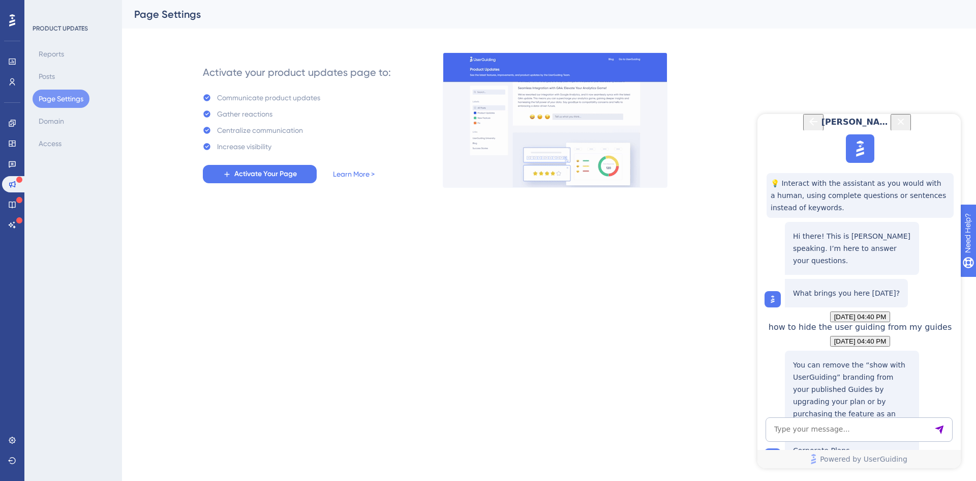
click at [914, 126] on div "[PERSON_NAME]" at bounding box center [860, 122] width 108 height 16
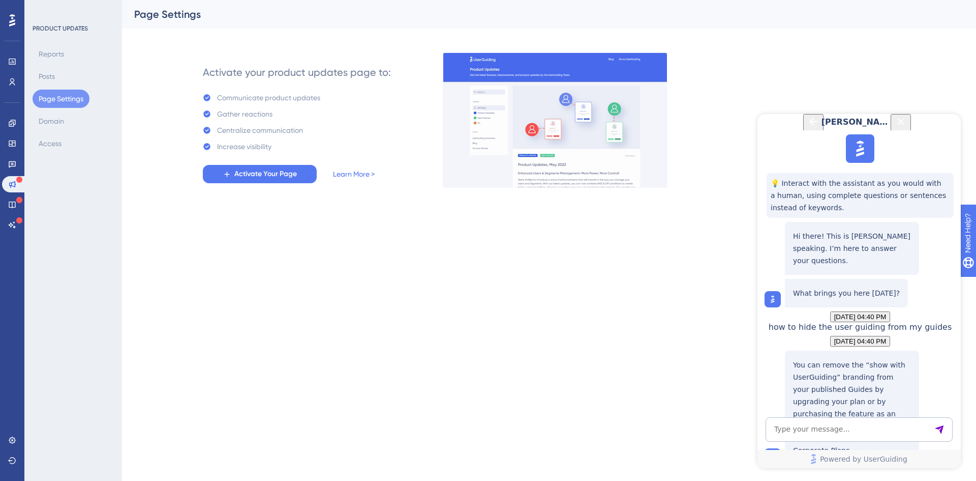
click at [907, 126] on icon "Close Button" at bounding box center [901, 121] width 12 height 12
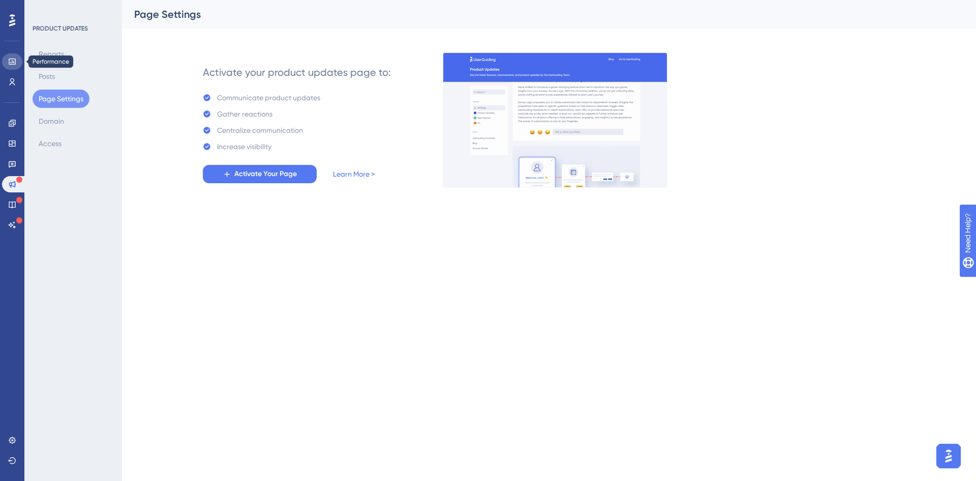
click at [11, 67] on link at bounding box center [12, 61] width 20 height 16
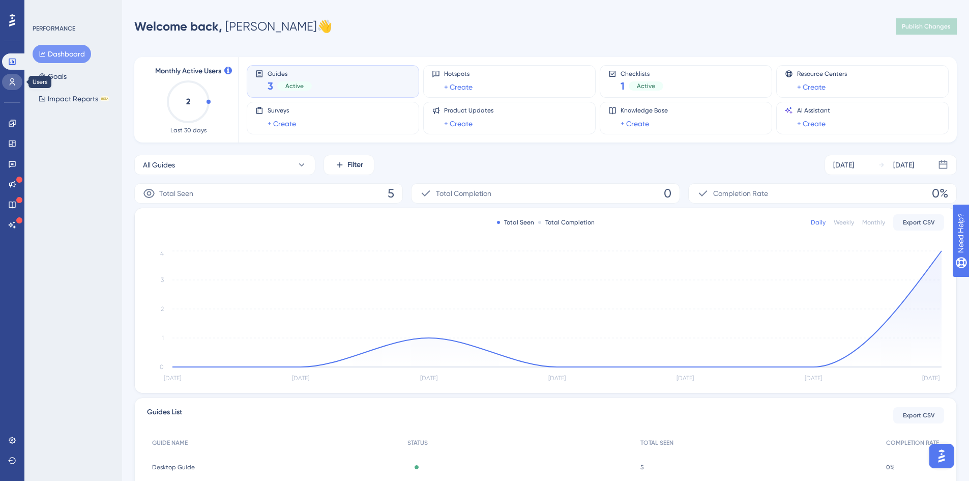
click at [9, 80] on icon at bounding box center [12, 82] width 8 height 8
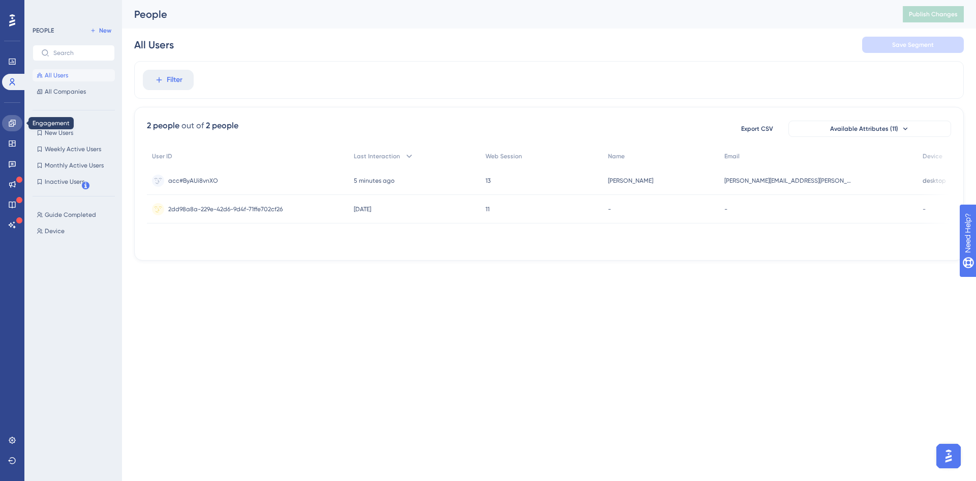
click at [5, 123] on link at bounding box center [12, 123] width 20 height 16
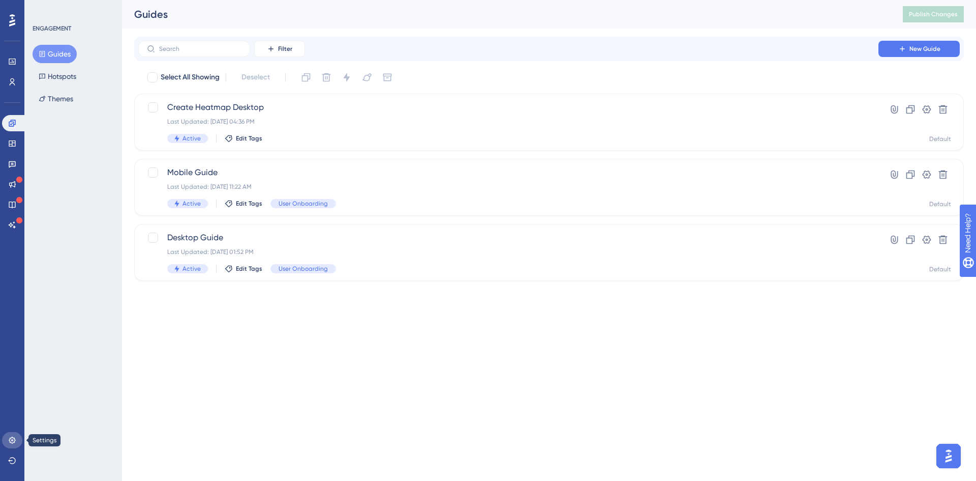
click at [10, 444] on link at bounding box center [12, 440] width 20 height 16
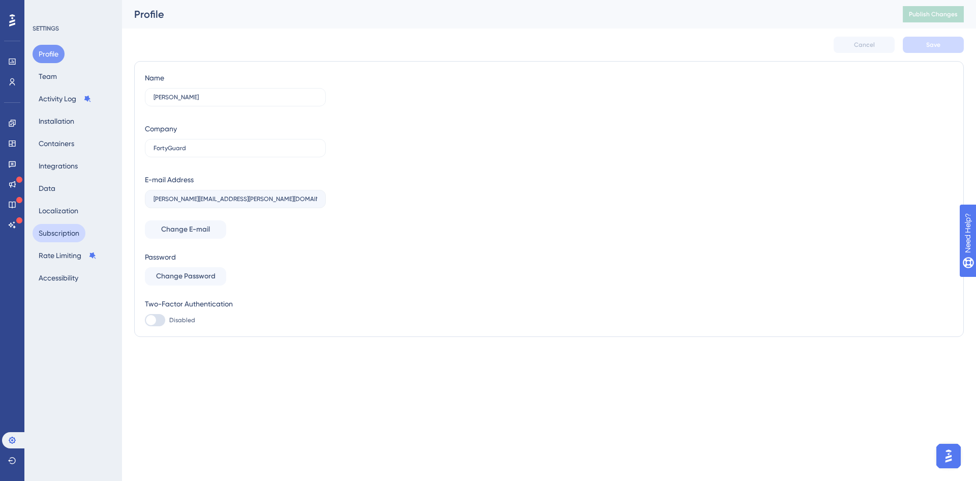
click at [67, 241] on button "Subscription" at bounding box center [59, 233] width 53 height 18
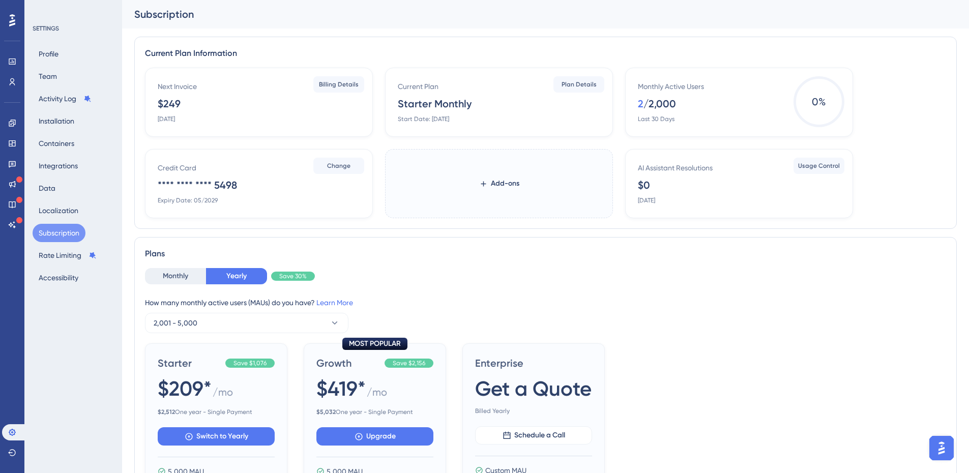
drag, startPoint x: 477, startPoint y: 105, endPoint x: 396, endPoint y: 108, distance: 81.4
click at [396, 108] on div "Current Plan Starter Monthly Start Date: [DATE] Plan Details" at bounding box center [499, 102] width 228 height 69
click at [423, 108] on div "Starter Monthly" at bounding box center [435, 104] width 74 height 14
click at [933, 451] on img "Open AI Assistant Launcher" at bounding box center [941, 448] width 18 height 18
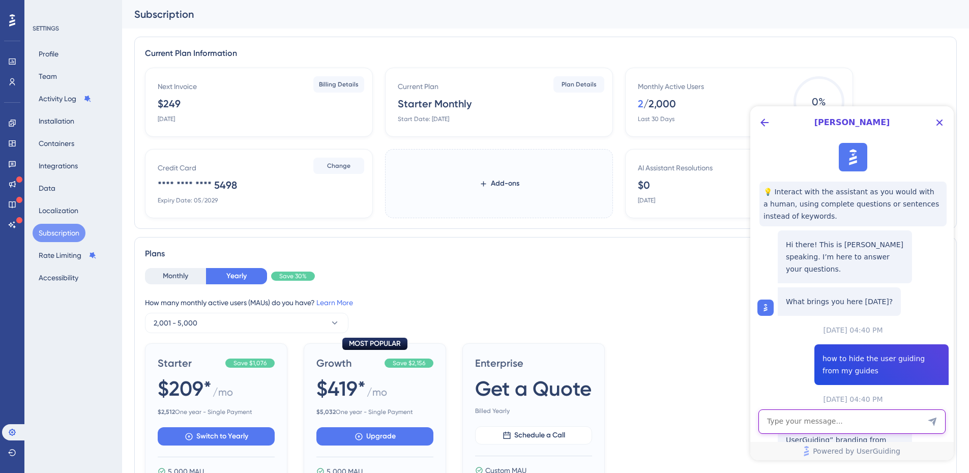
click at [888, 415] on textarea "AI Assistant Text Input" at bounding box center [851, 421] width 187 height 24
type textarea "my plan is starter and on the pricing website"
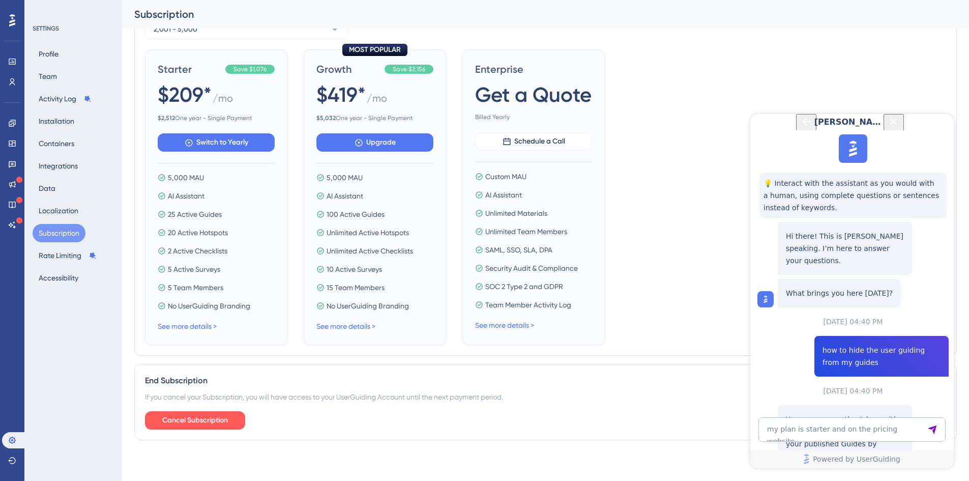
scroll to position [488, 0]
drag, startPoint x: 839, startPoint y: 323, endPoint x: 816, endPoint y: 333, distance: 24.6
drag, startPoint x: 842, startPoint y: 368, endPoint x: 778, endPoint y: 314, distance: 83.7
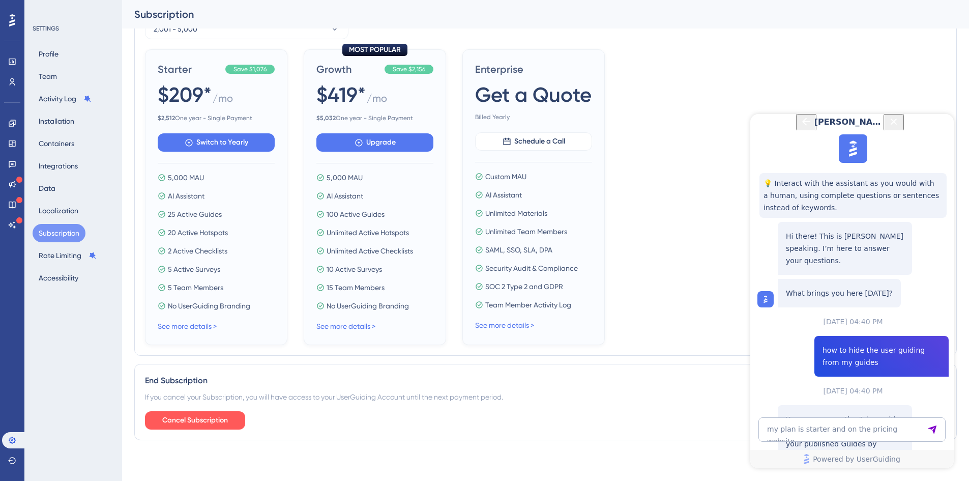
drag, startPoint x: 849, startPoint y: 343, endPoint x: 839, endPoint y: 369, distance: 27.9
